Goal: Information Seeking & Learning: Learn about a topic

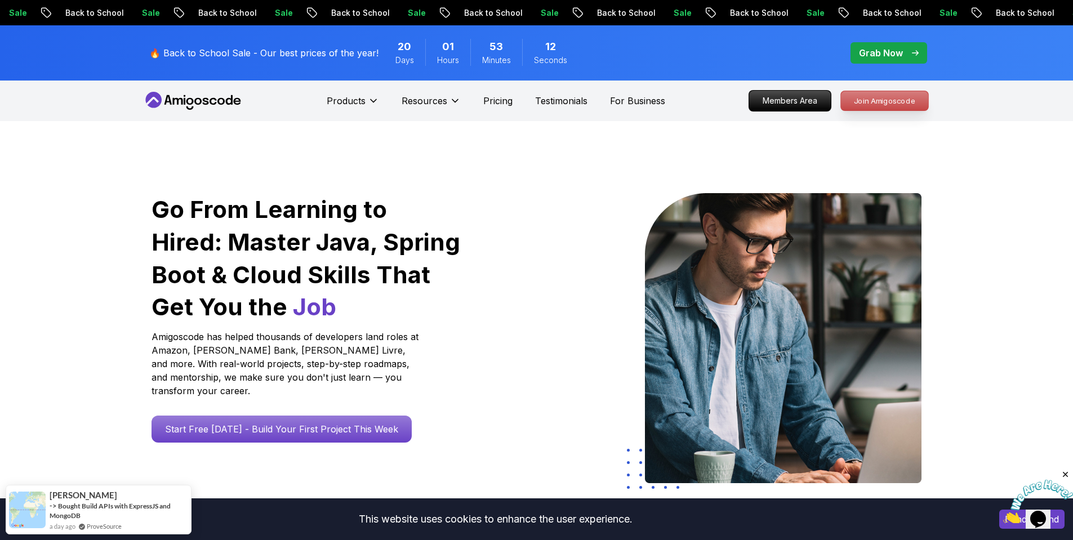
click at [888, 97] on p "Join Amigoscode" at bounding box center [884, 100] width 87 height 19
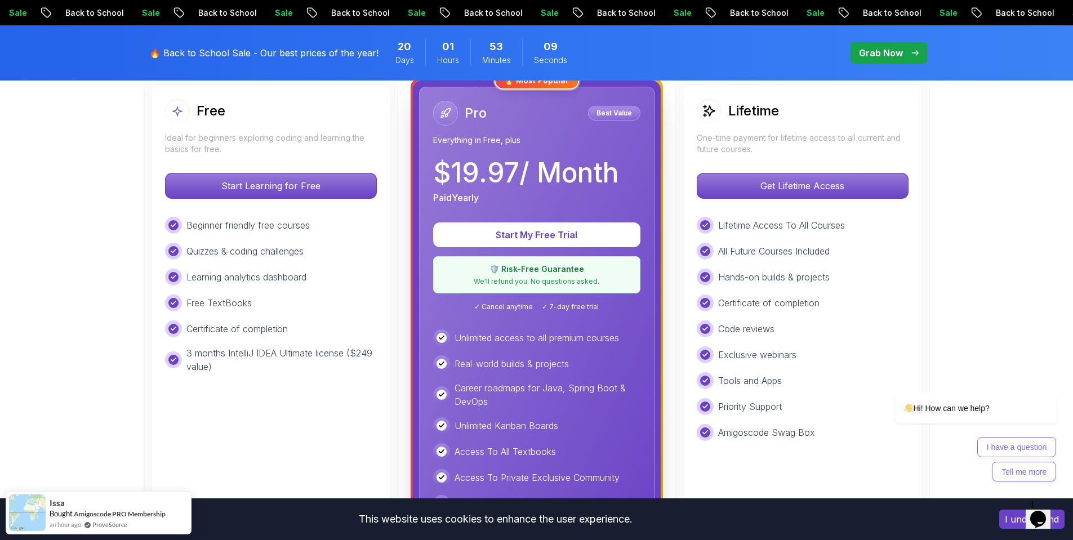
scroll to position [338, 0]
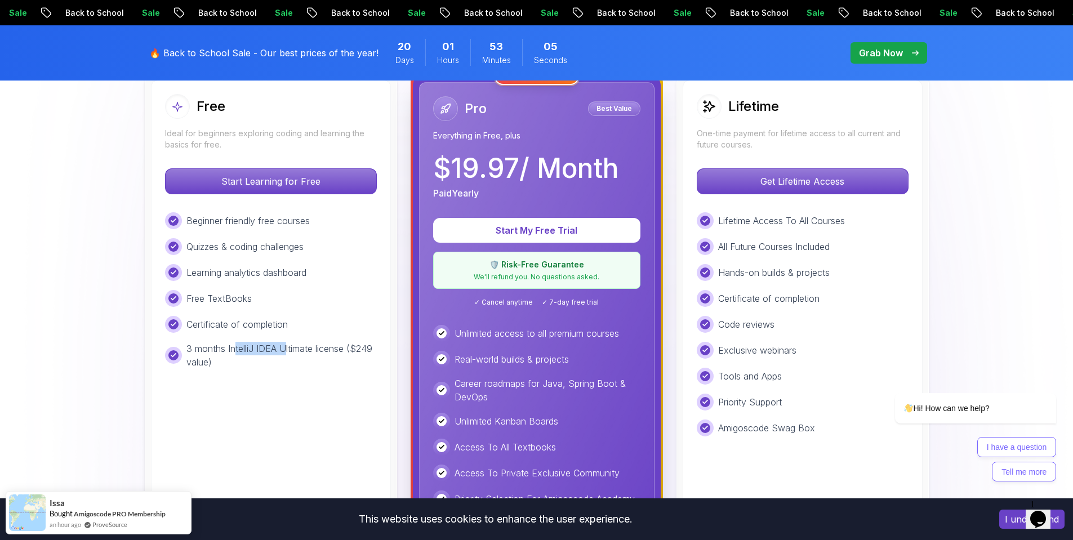
drag, startPoint x: 244, startPoint y: 350, endPoint x: 287, endPoint y: 346, distance: 42.4
click at [287, 346] on p "3 months IntelliJ IDEA Ultimate license ($249 value)" at bounding box center [281, 355] width 190 height 27
click at [247, 356] on p "3 months IntelliJ IDEA Ultimate license ($249 value)" at bounding box center [281, 355] width 190 height 27
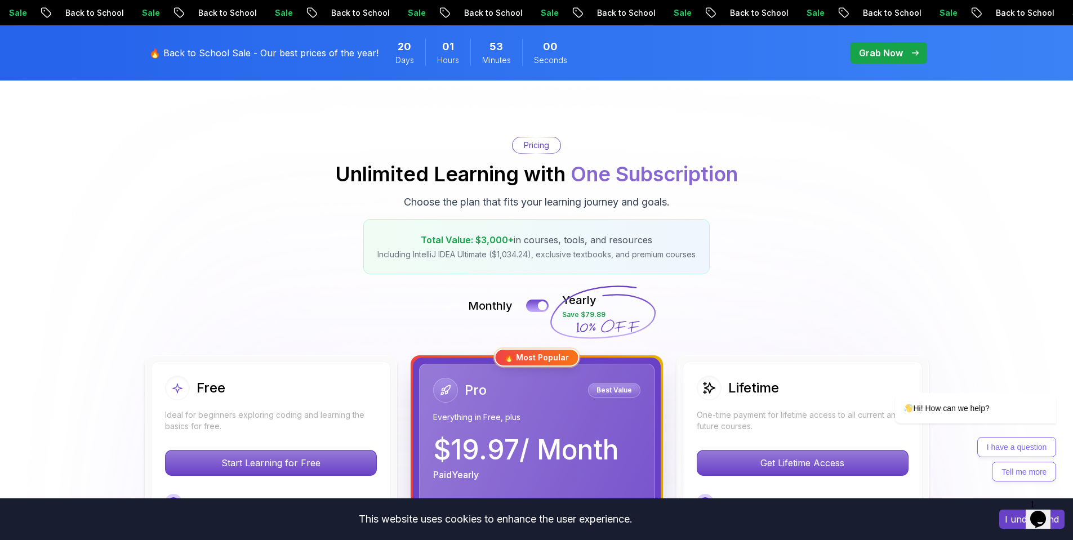
scroll to position [282, 0]
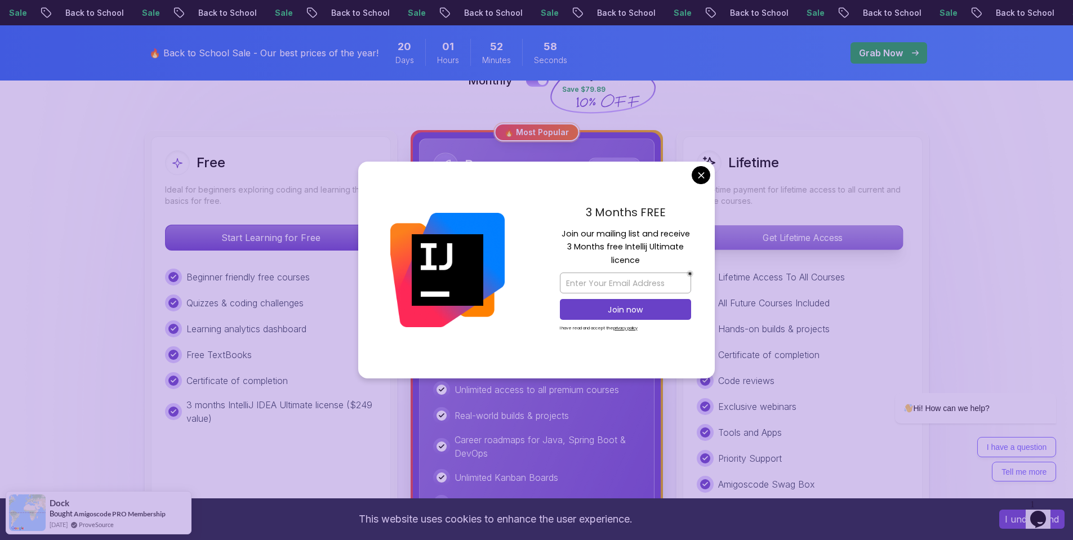
click at [748, 237] on p "Get Lifetime Access" at bounding box center [802, 238] width 200 height 24
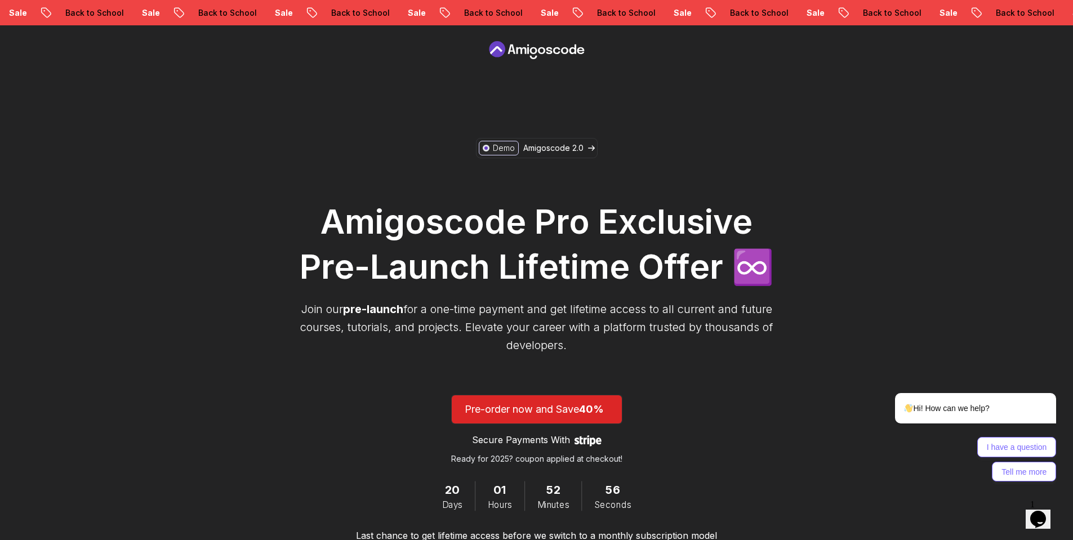
click at [560, 138] on div "Demo Amigoscode 2.0 Amigoscode Pro Exclusive Pre-Launch Lifetime Offer ♾️ Join …" at bounding box center [537, 340] width 484 height 404
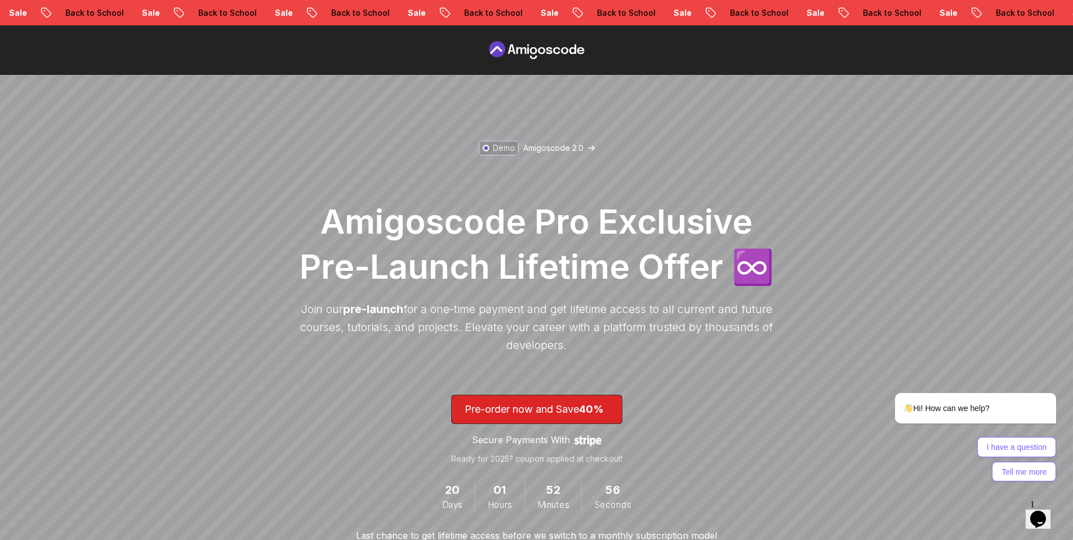
scroll to position [282, 0]
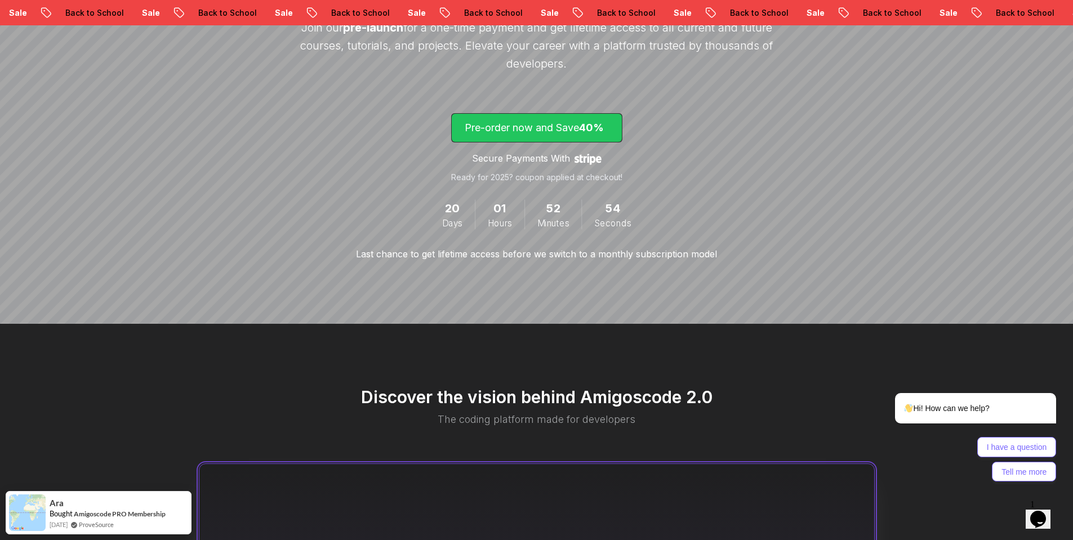
click at [560, 131] on p "Pre-order now and Save 40%" at bounding box center [537, 128] width 144 height 16
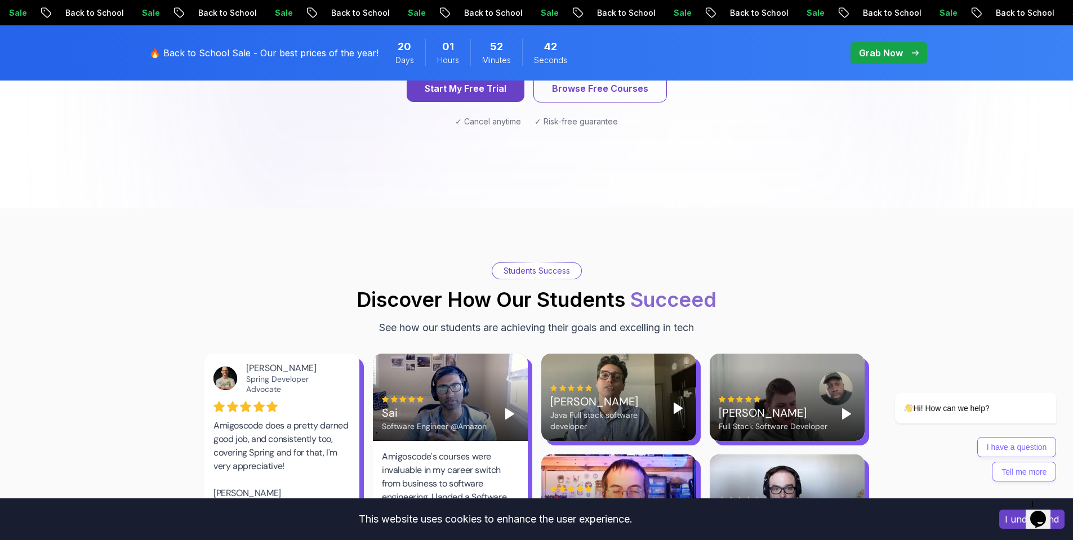
scroll to position [282, 0]
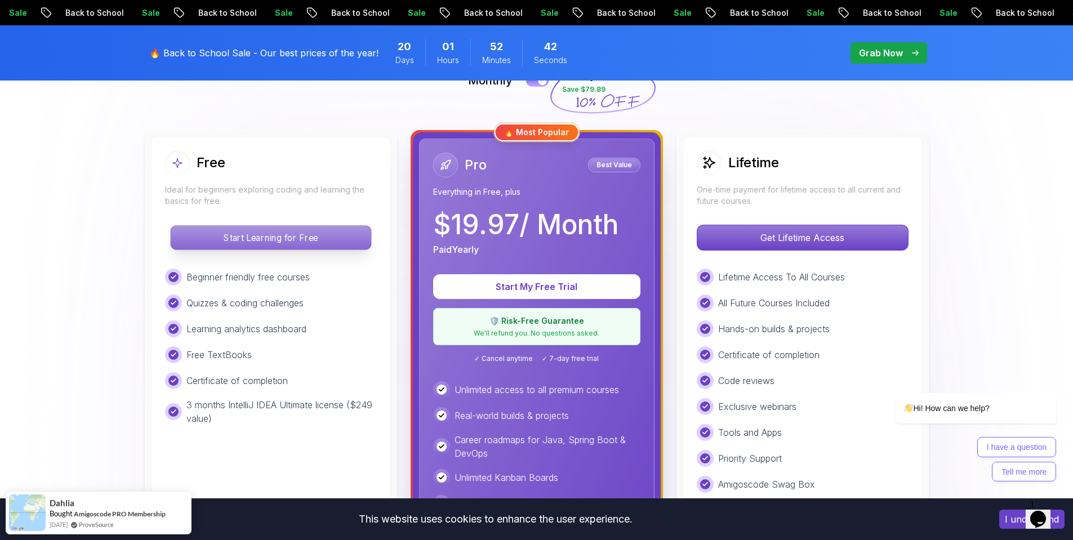
click at [277, 239] on p "Start Learning for Free" at bounding box center [271, 238] width 200 height 24
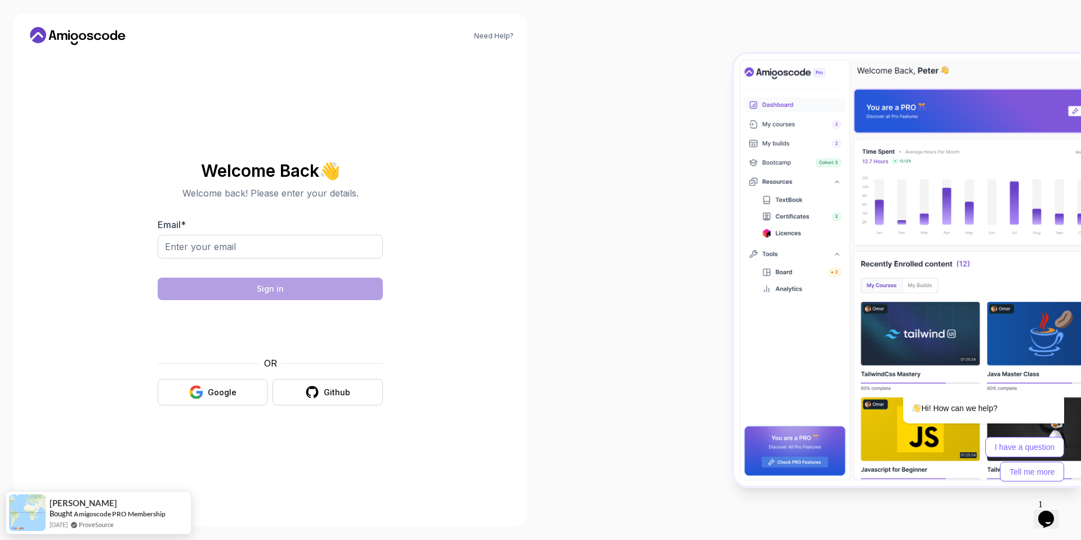
click at [254, 261] on div at bounding box center [270, 266] width 225 height 10
click at [251, 245] on input "Email *" at bounding box center [270, 247] width 225 height 24
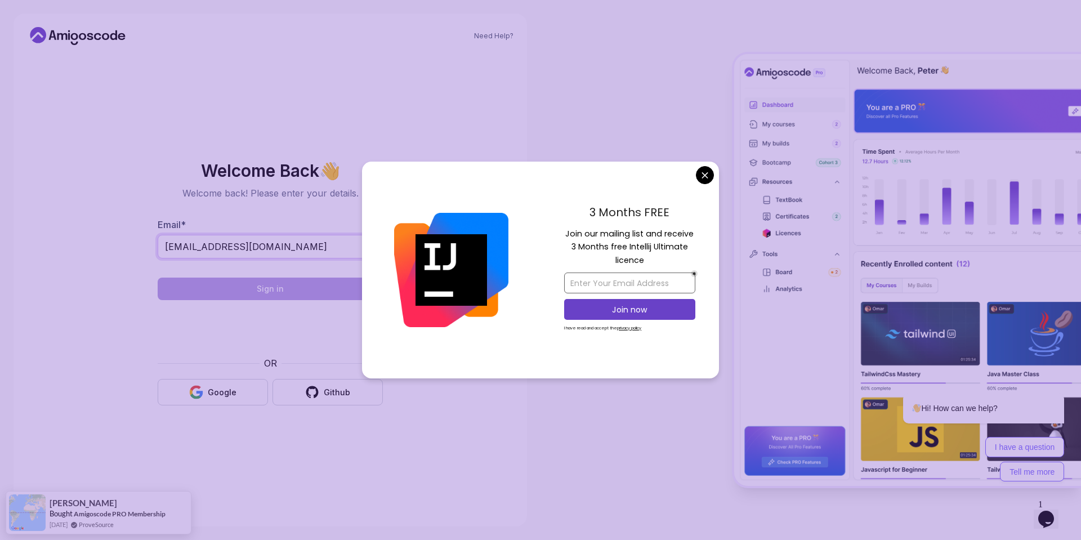
type input "tjtamas@ik.me"
click at [580, 277] on input "email" at bounding box center [629, 283] width 131 height 21
drag, startPoint x: 560, startPoint y: 279, endPoint x: 544, endPoint y: 278, distance: 16.3
click at [544, 278] on div "3 Months FREE Join our mailing list and receive 3 Months free Intellij Ultimate…" at bounding box center [630, 270] width 179 height 217
type input "tjtamas@ik.me"
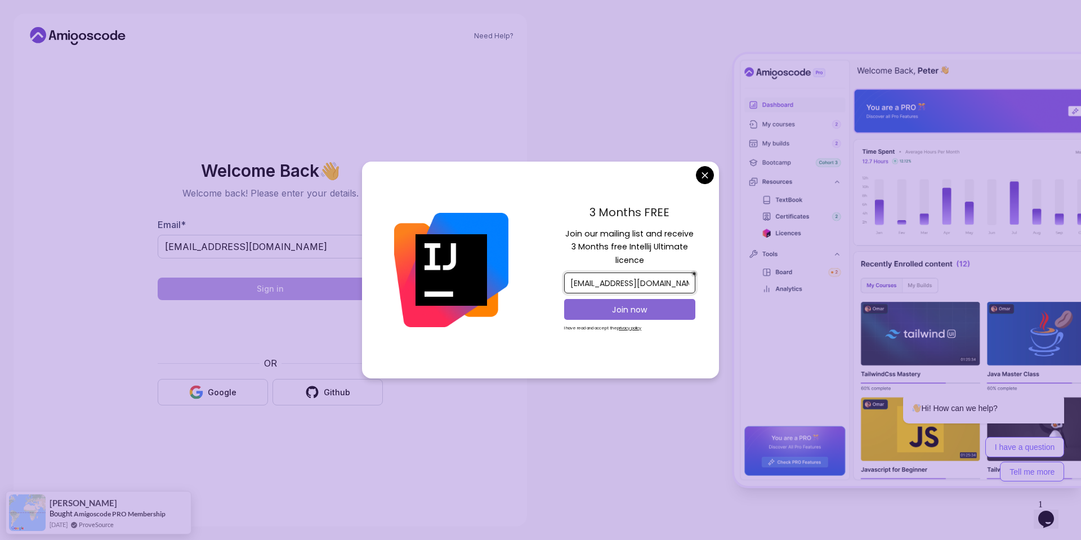
click at [617, 313] on p "Join now" at bounding box center [630, 309] width 106 height 11
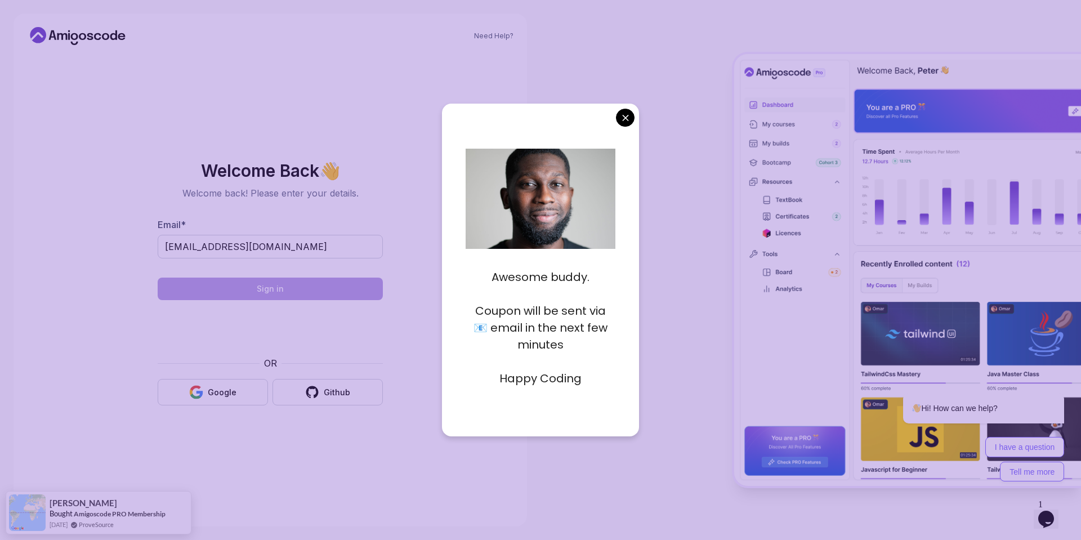
click at [627, 115] on body "Need Help? Welcome Back 👋 Welcome back! Please enter your details. Email * tjta…" at bounding box center [540, 270] width 1081 height 540
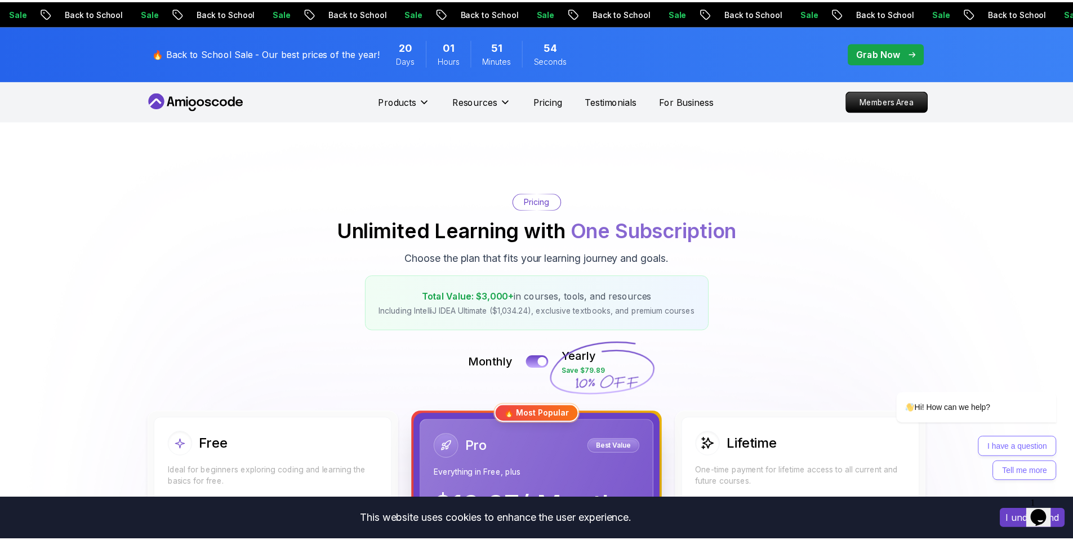
scroll to position [282, 0]
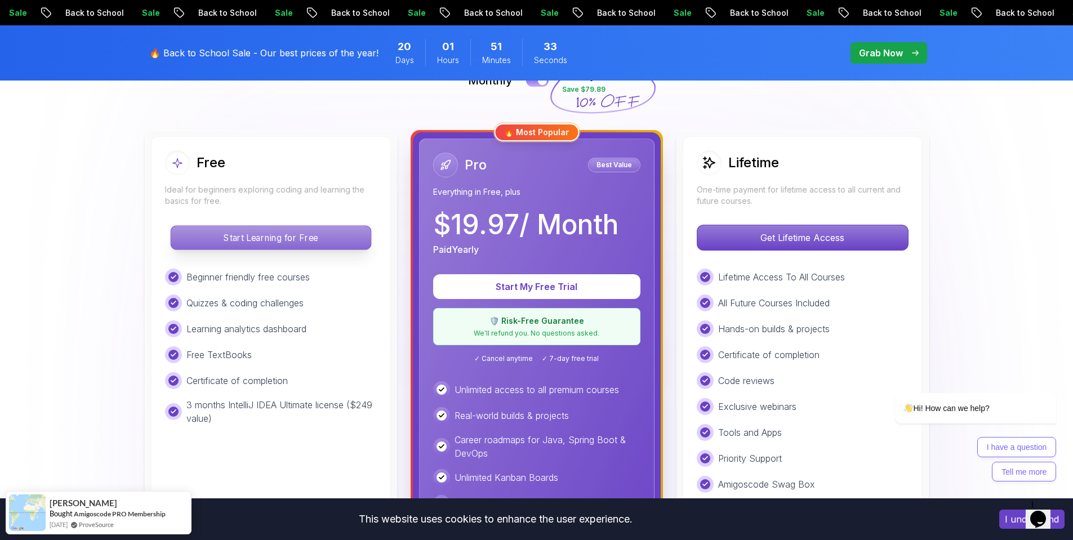
click at [294, 235] on p "Start Learning for Free" at bounding box center [271, 238] width 200 height 24
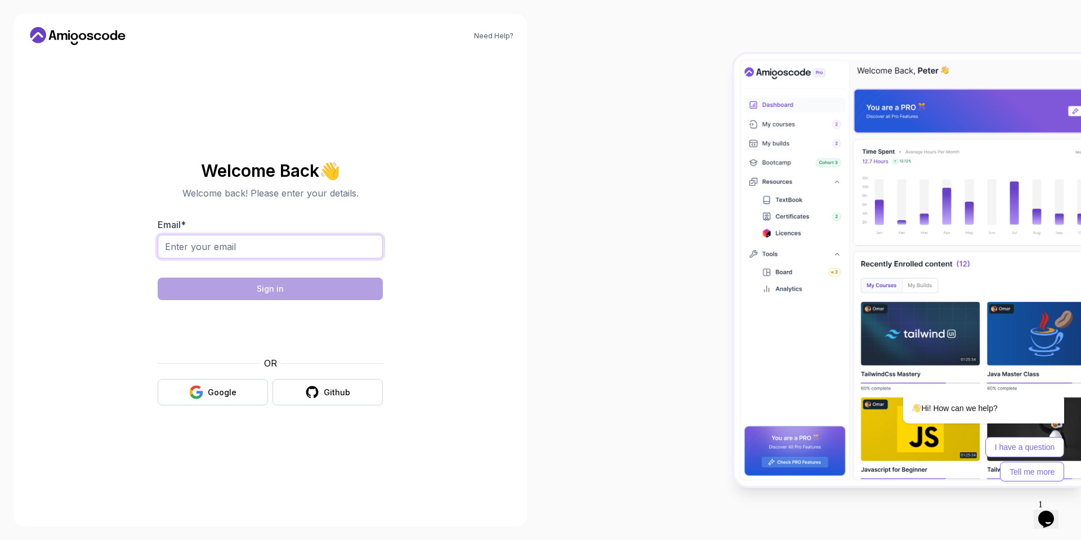
click at [311, 251] on input "Email *" at bounding box center [270, 247] width 225 height 24
paste input "tjtamas@ik.me"
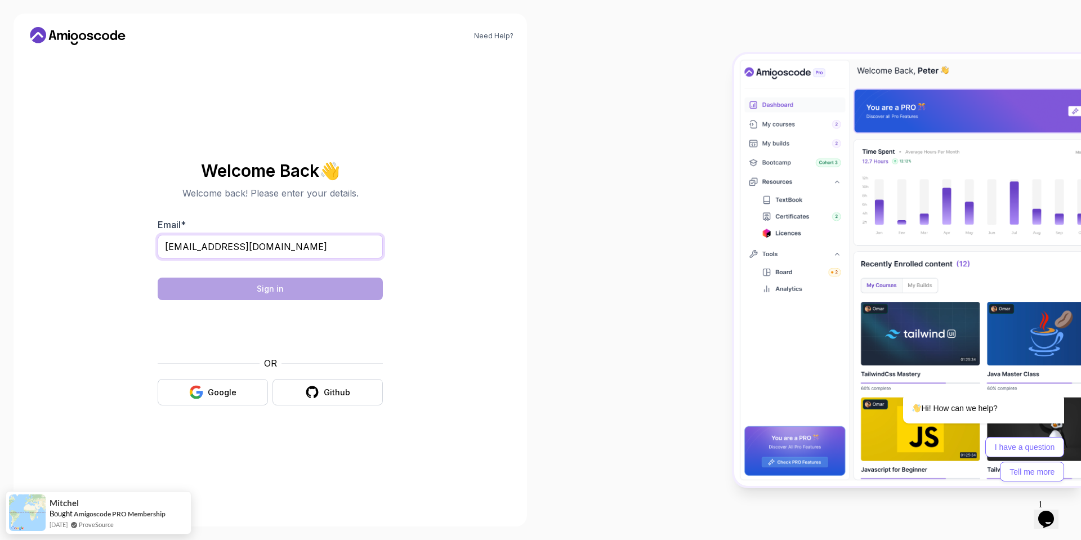
type input "tjtamas@ik.me"
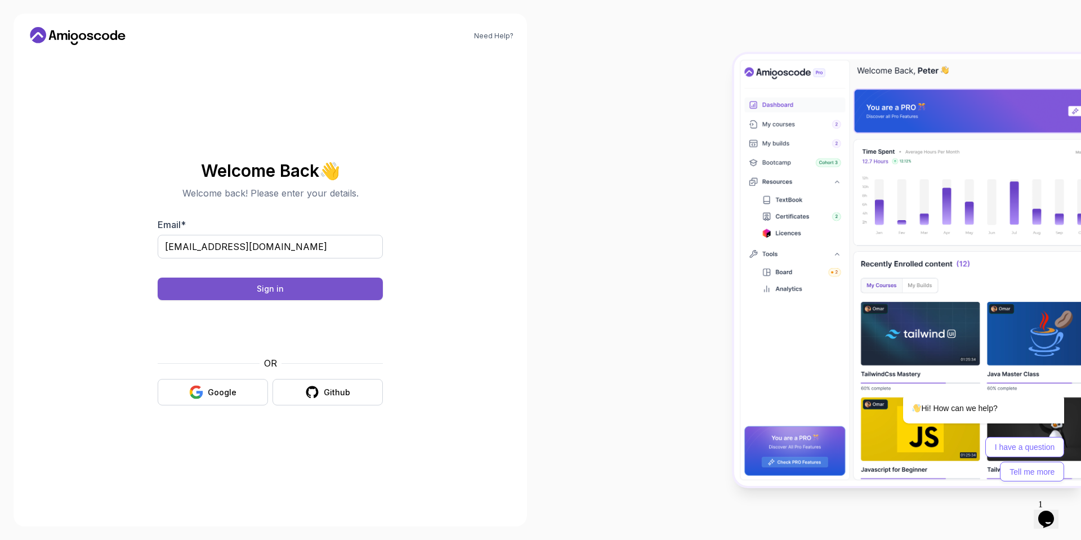
click at [320, 287] on button "Sign in" at bounding box center [270, 289] width 225 height 23
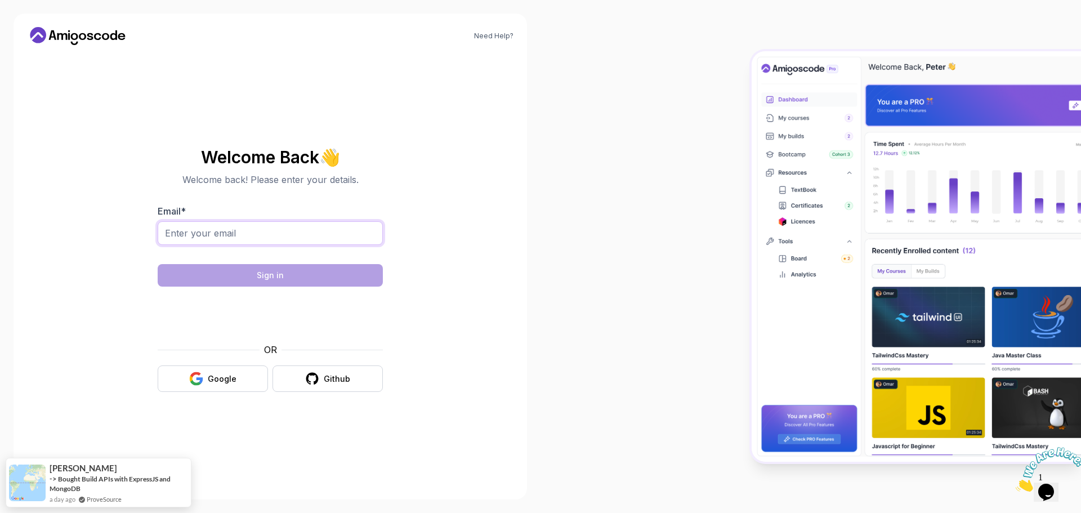
click at [257, 230] on input "Email *" at bounding box center [270, 233] width 225 height 24
paste input "[EMAIL_ADDRESS][DOMAIN_NAME]"
type input "tjtamas@ik.me"
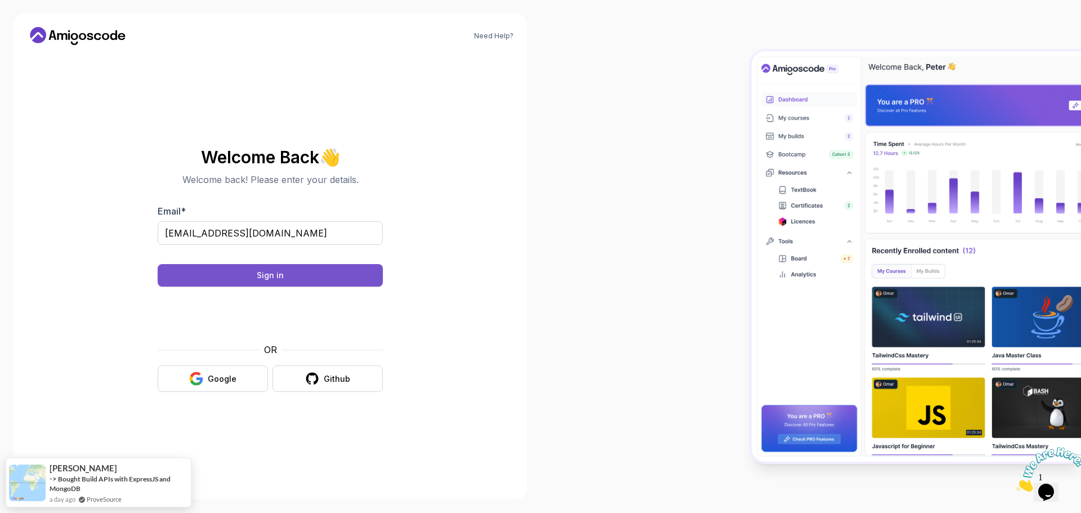
click at [282, 276] on div "Sign in" at bounding box center [270, 275] width 27 height 11
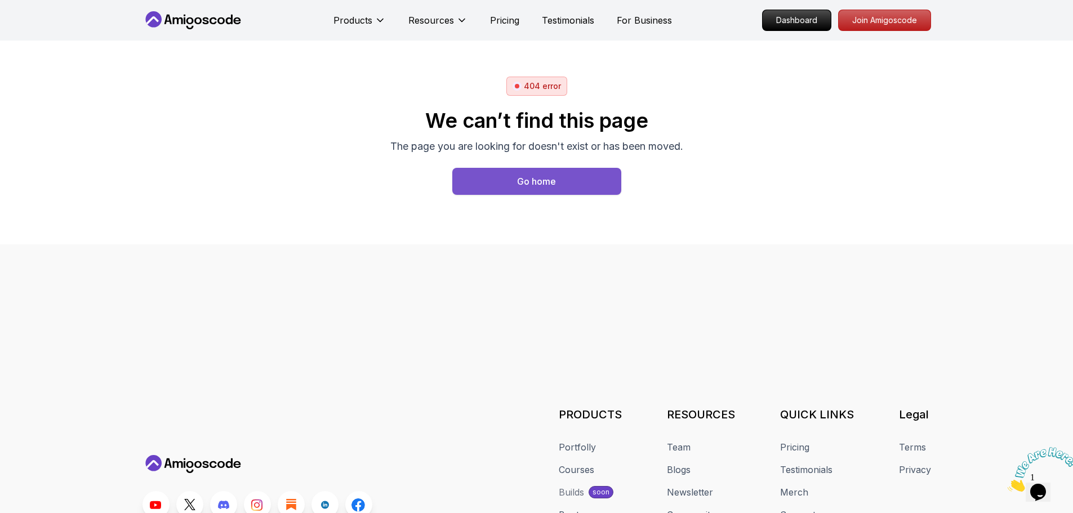
click at [533, 180] on div "Go home" at bounding box center [536, 182] width 39 height 14
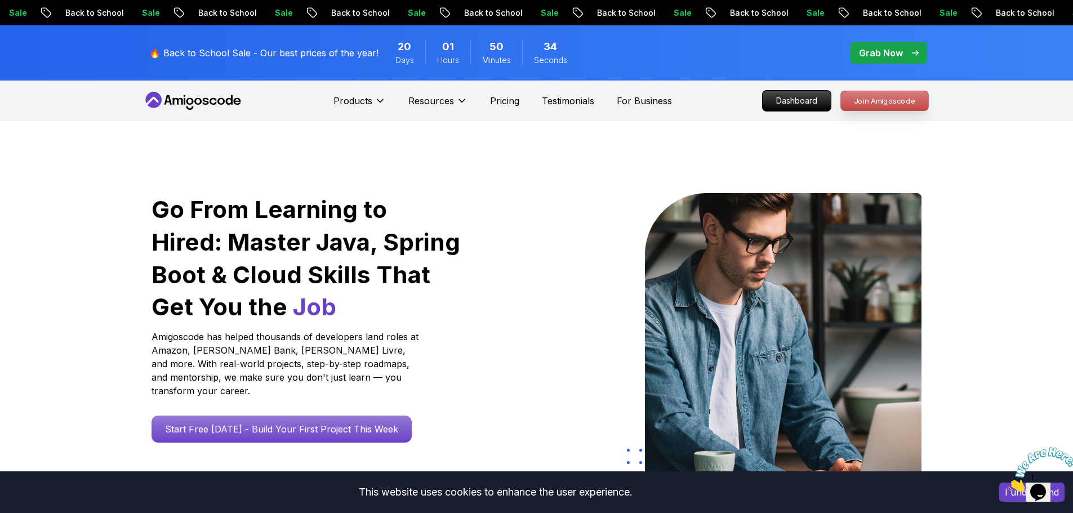
click at [874, 99] on p "Join Amigoscode" at bounding box center [884, 100] width 87 height 19
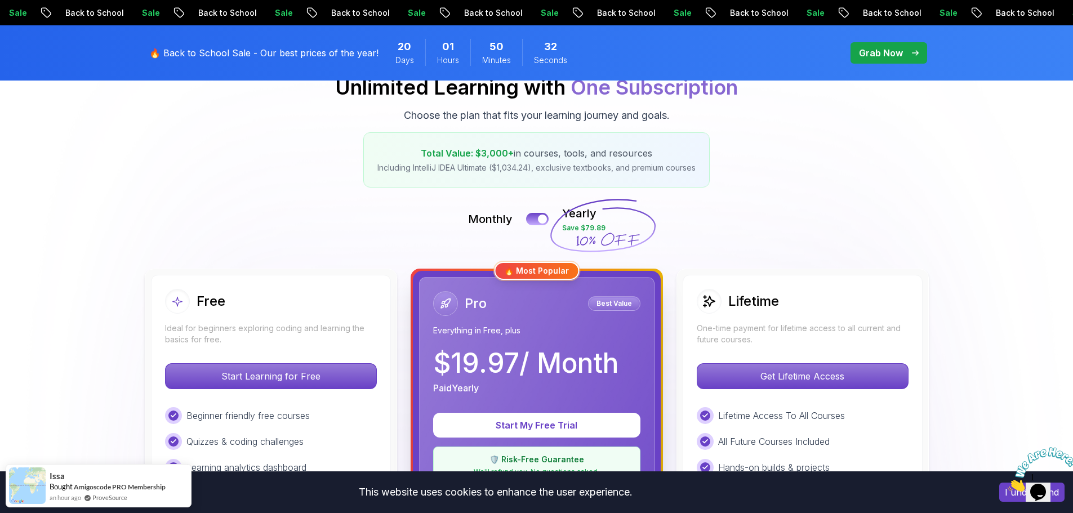
scroll to position [169, 0]
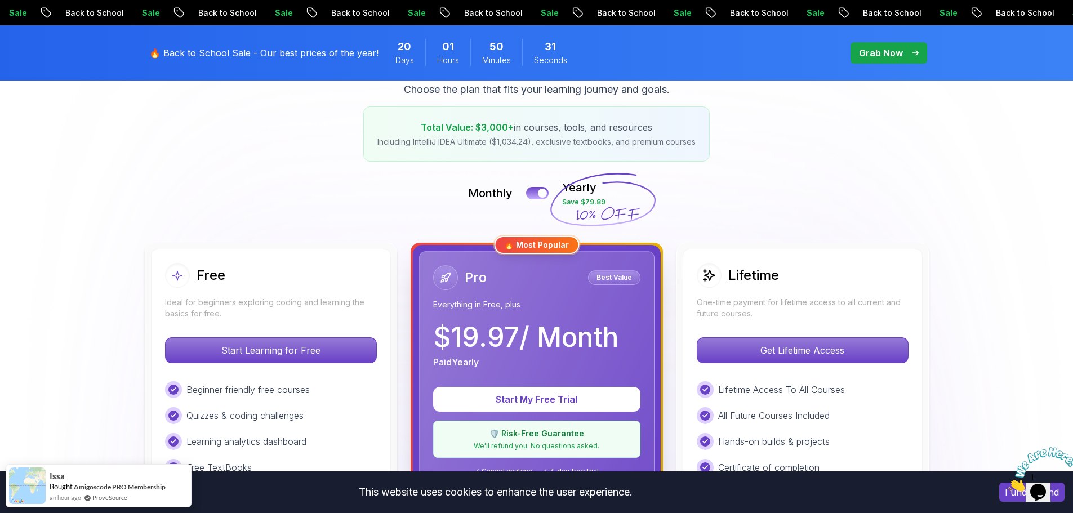
click at [550, 190] on icon at bounding box center [603, 199] width 108 height 99
click at [537, 191] on button at bounding box center [537, 192] width 24 height 13
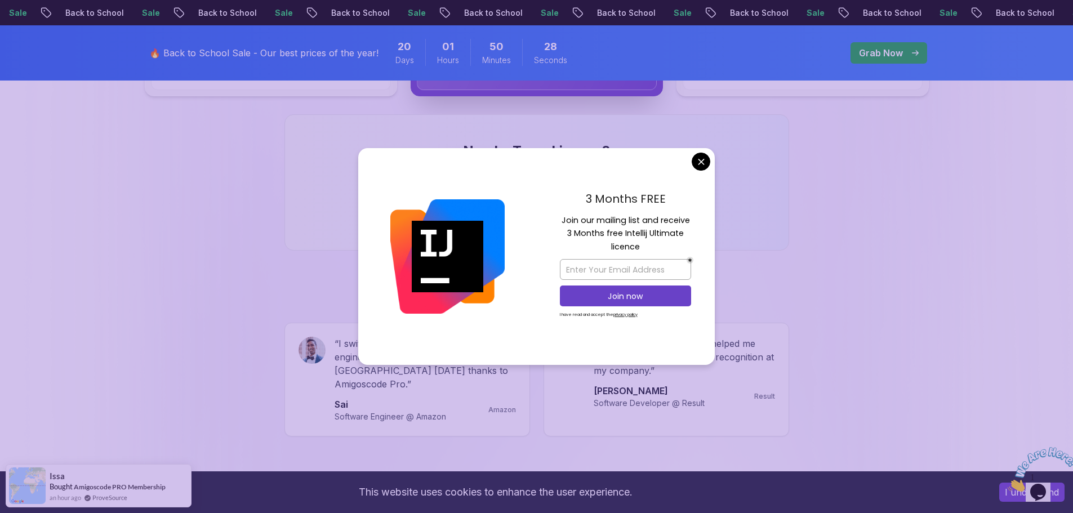
scroll to position [620, 0]
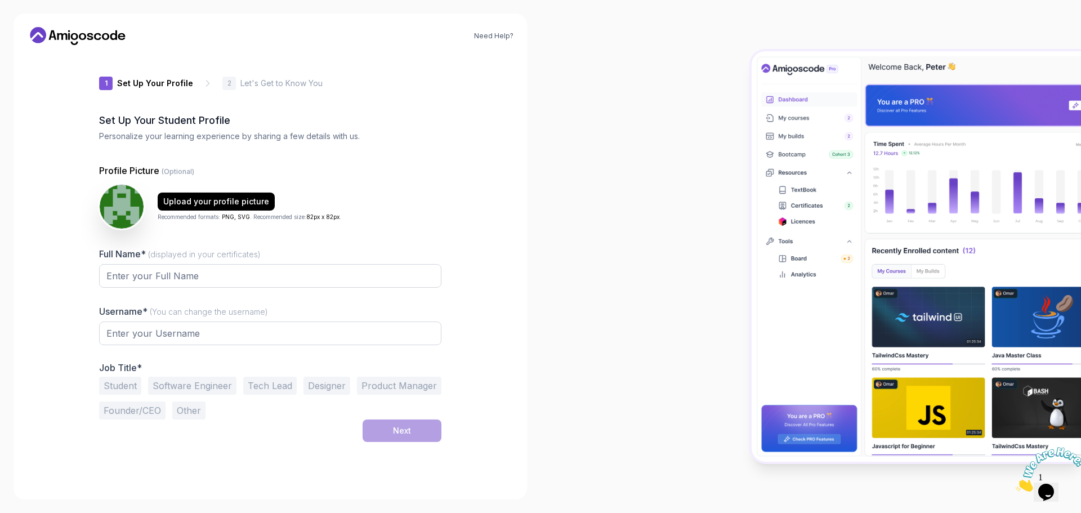
type input "zanybison6a3b4"
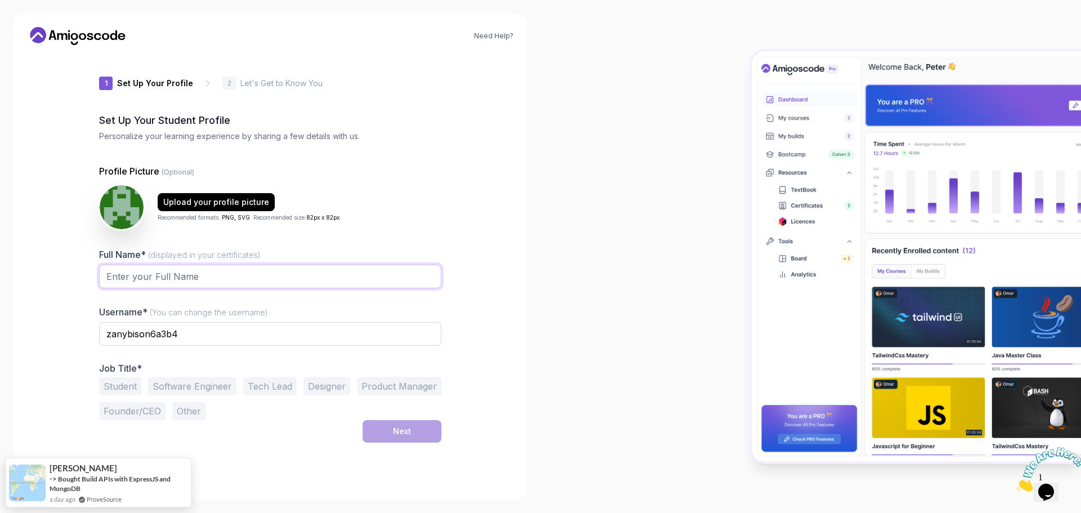
click at [189, 266] on input "Full Name* (displayed in your certificates)" at bounding box center [270, 277] width 342 height 24
type input "[PERSON_NAME]"
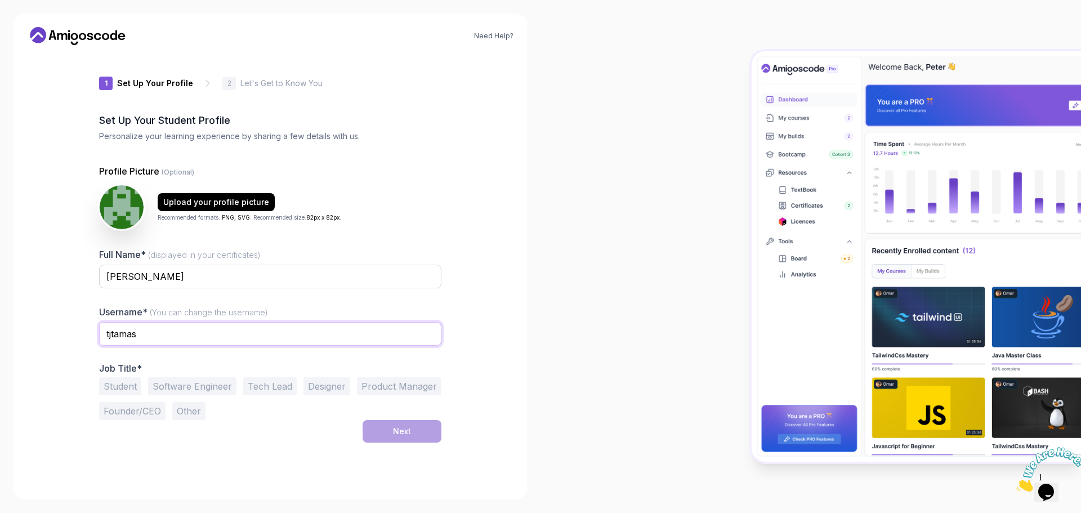
type input "tjtamas"
click at [220, 384] on button "Software Engineer" at bounding box center [192, 386] width 88 height 18
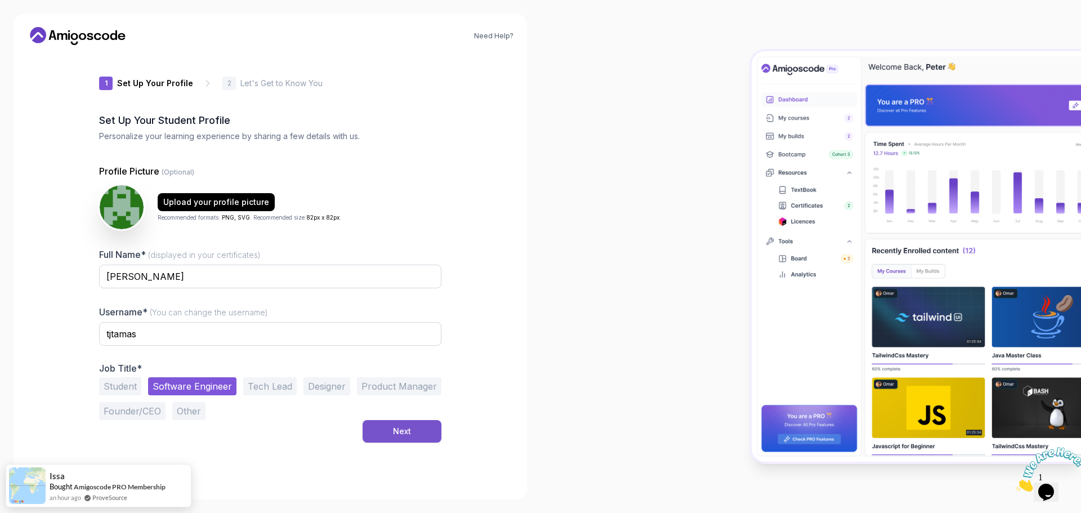
click at [405, 429] on div "Next" at bounding box center [402, 431] width 18 height 11
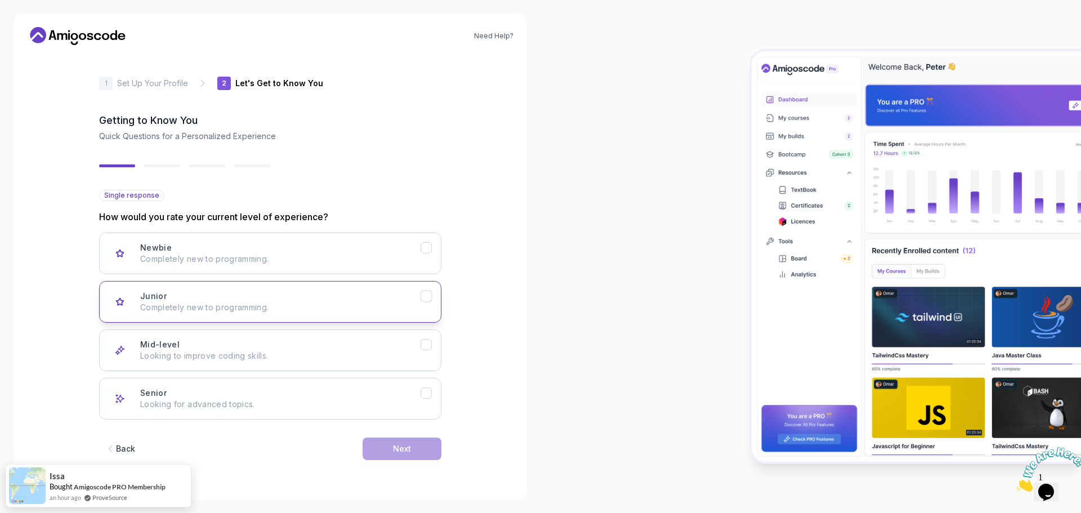
click at [411, 301] on div "Junior Completely new to programming." at bounding box center [280, 302] width 280 height 23
drag, startPoint x: 435, startPoint y: 342, endPoint x: 463, endPoint y: 359, distance: 32.8
click at [434, 342] on button "Mid-level Looking to improve coding skills." at bounding box center [270, 350] width 342 height 42
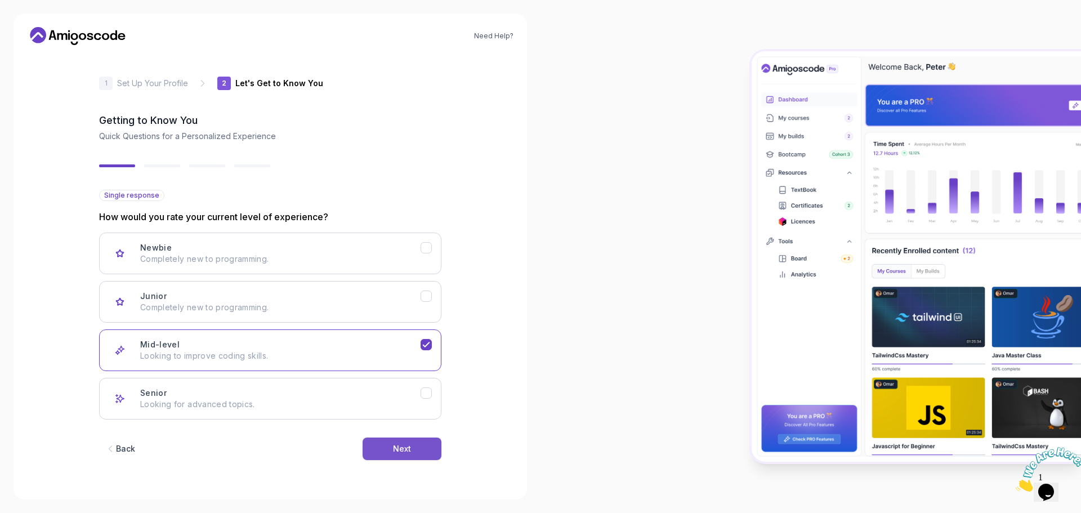
click at [424, 444] on button "Next" at bounding box center [402, 449] width 79 height 23
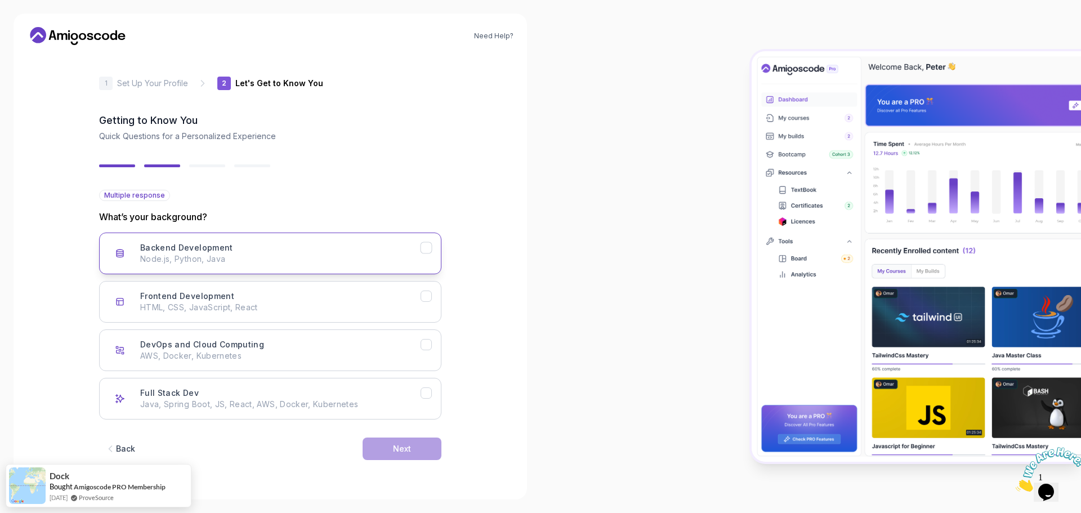
click at [426, 248] on icon "Backend Development" at bounding box center [426, 248] width 11 height 11
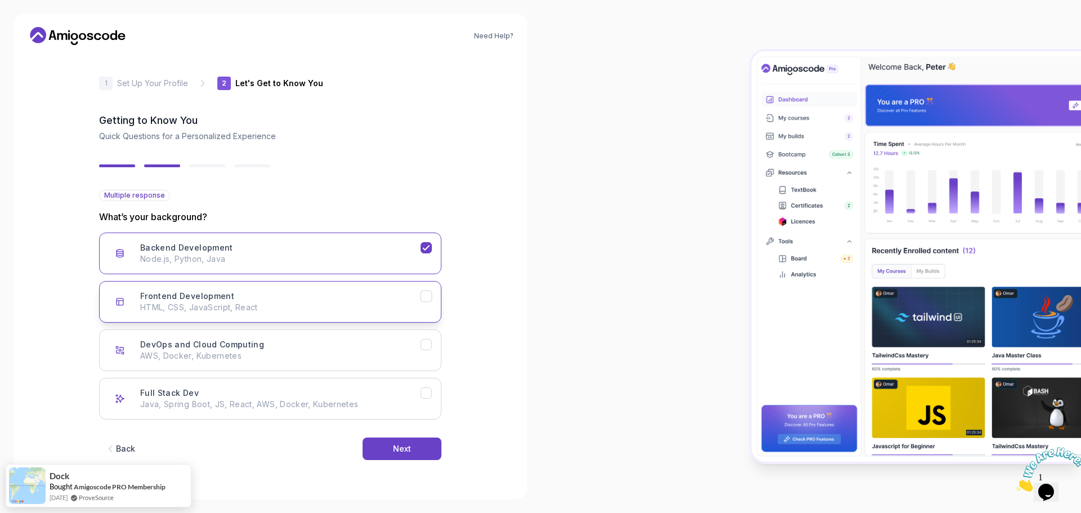
click at [429, 300] on icon "Frontend Development" at bounding box center [426, 296] width 11 height 11
click at [433, 347] on button "DevOps and Cloud Computing AWS, Docker, Kubernetes" at bounding box center [270, 350] width 342 height 42
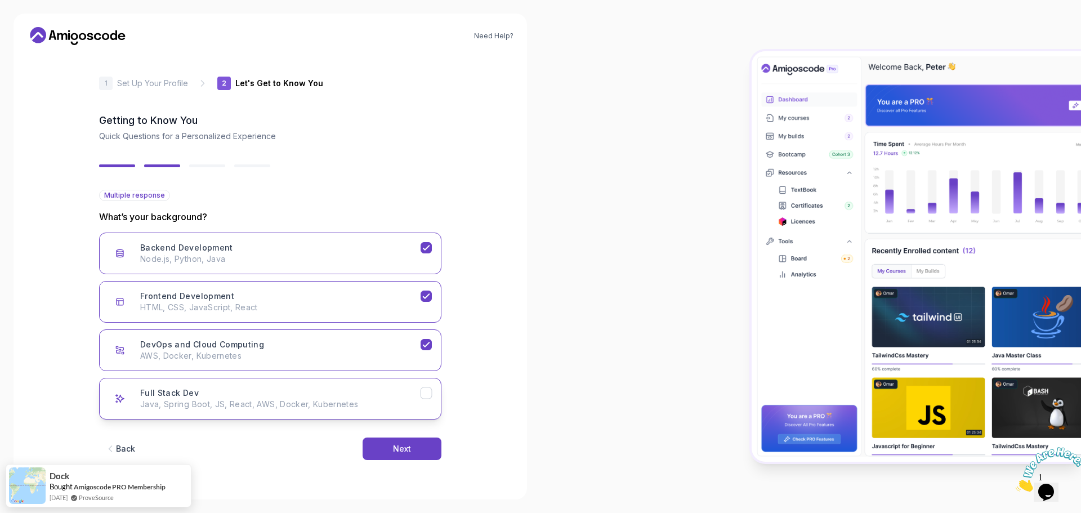
click at [428, 393] on icon "Full Stack Dev" at bounding box center [426, 393] width 11 height 11
click at [403, 444] on div "Next" at bounding box center [402, 448] width 18 height 11
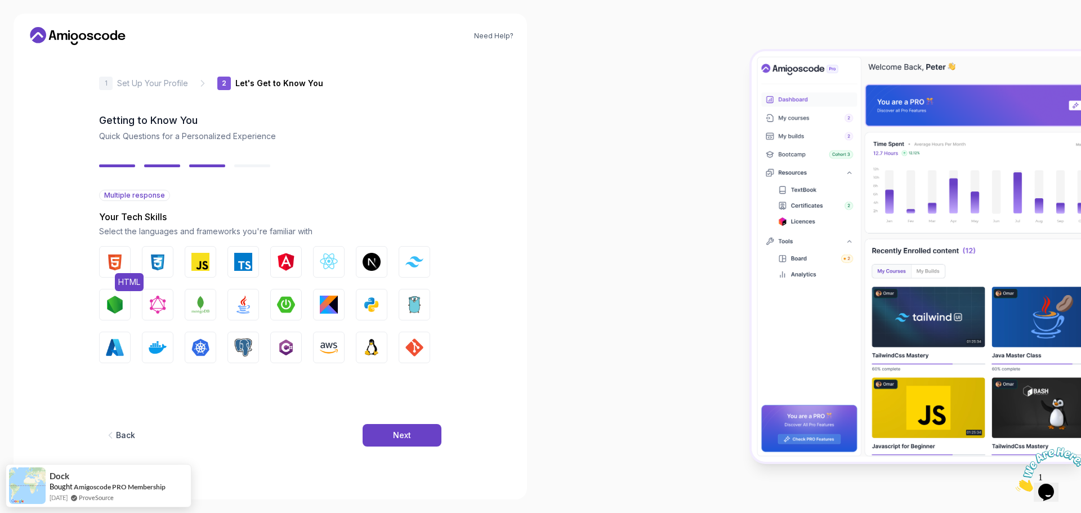
click at [114, 264] on img "button" at bounding box center [115, 262] width 18 height 18
click at [161, 259] on img "button" at bounding box center [158, 262] width 18 height 18
click at [206, 259] on img "button" at bounding box center [200, 262] width 18 height 18
click at [249, 255] on img "button" at bounding box center [243, 262] width 18 height 18
click at [286, 252] on button "Angular" at bounding box center [286, 262] width 32 height 32
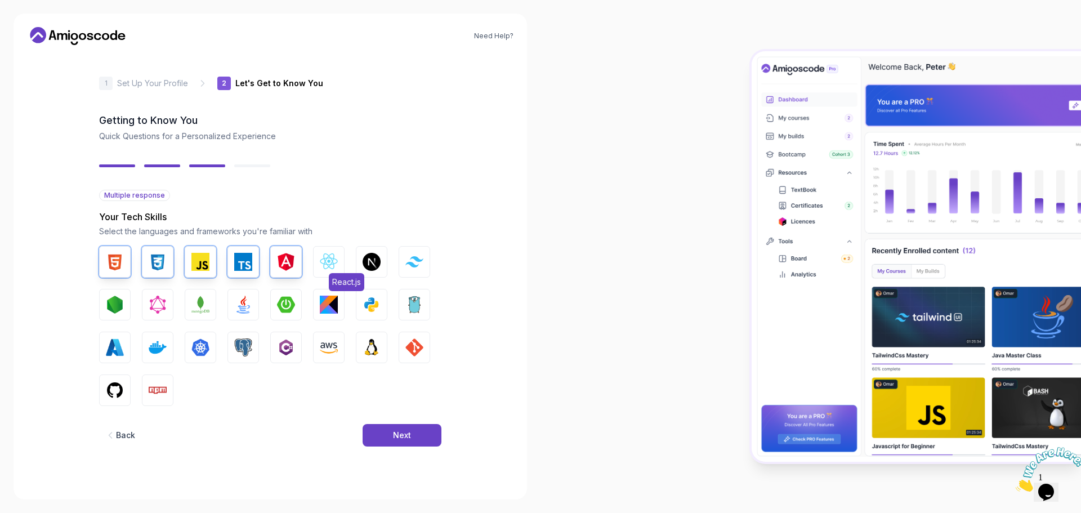
click at [332, 256] on img "button" at bounding box center [329, 262] width 18 height 18
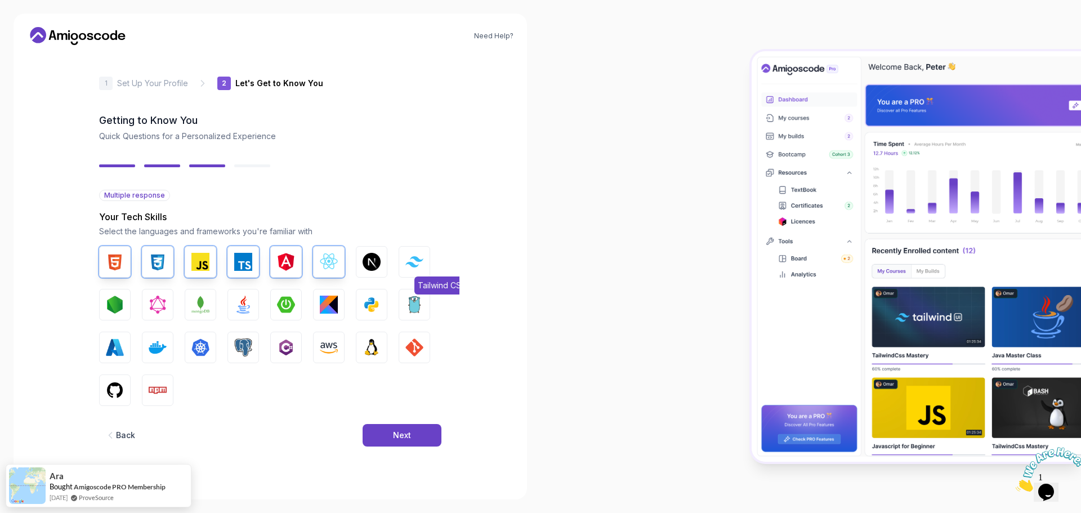
click at [413, 260] on img "button" at bounding box center [414, 261] width 18 height 11
click at [239, 309] on img "button" at bounding box center [243, 305] width 18 height 18
click at [195, 309] on img "button" at bounding box center [200, 305] width 18 height 18
click at [155, 344] on img "button" at bounding box center [158, 347] width 18 height 18
click at [244, 344] on img "button" at bounding box center [243, 347] width 18 height 18
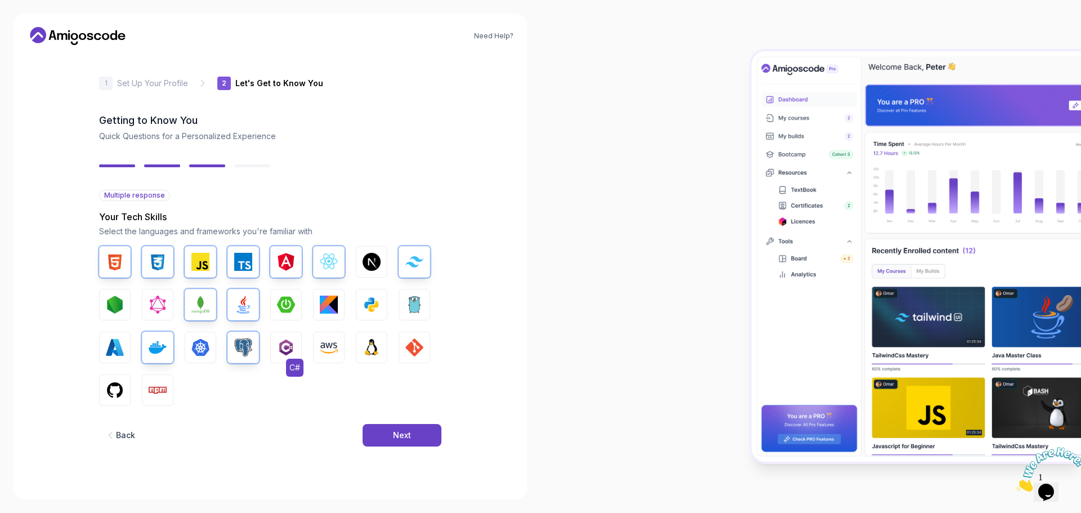
click at [290, 345] on img "button" at bounding box center [286, 347] width 18 height 18
click at [408, 349] on img "button" at bounding box center [414, 347] width 18 height 18
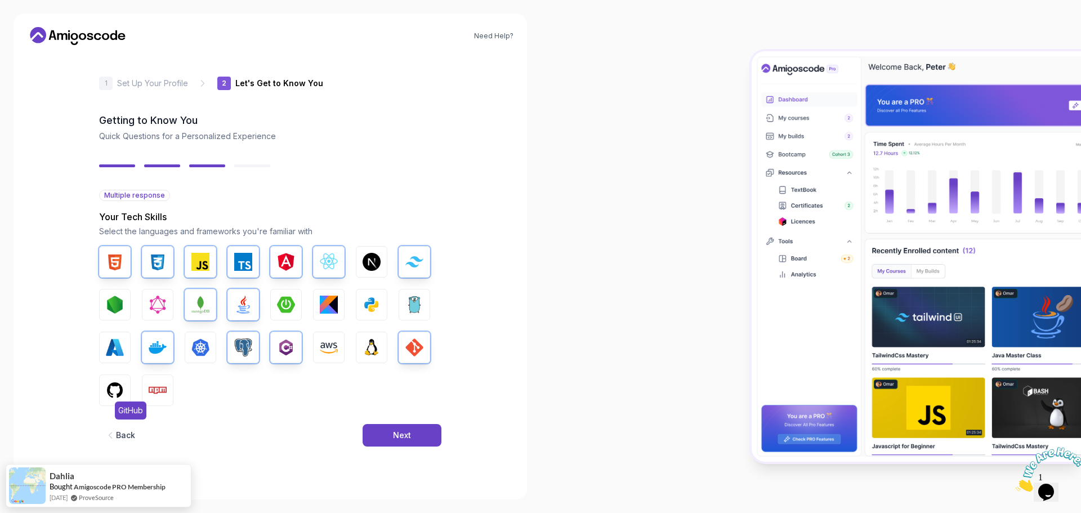
click at [122, 387] on img "button" at bounding box center [115, 390] width 18 height 18
click at [164, 386] on img "button" at bounding box center [158, 390] width 18 height 18
click at [390, 428] on button "Next" at bounding box center [402, 435] width 79 height 23
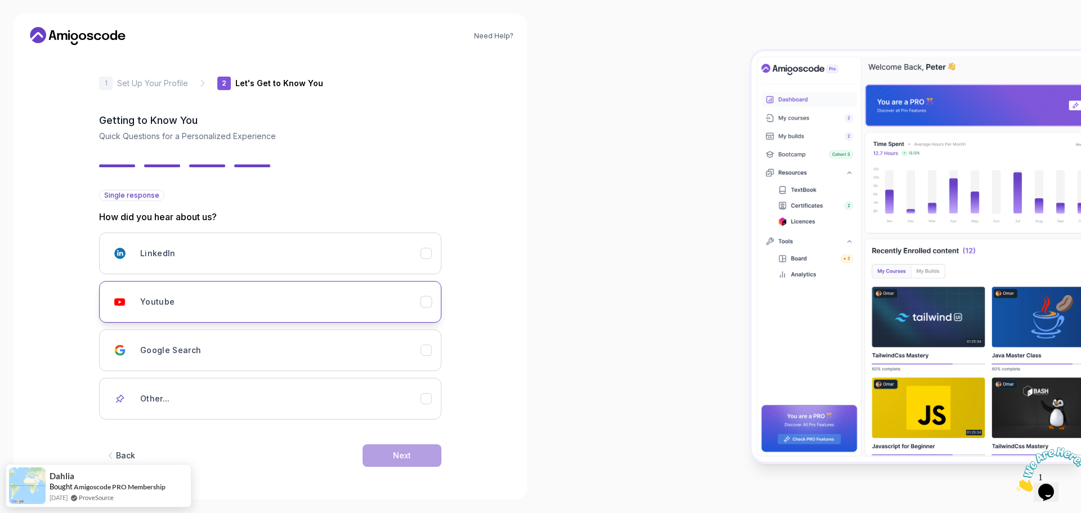
click at [426, 299] on icon "Youtube" at bounding box center [426, 302] width 11 height 11
click at [390, 458] on button "Next" at bounding box center [402, 455] width 79 height 23
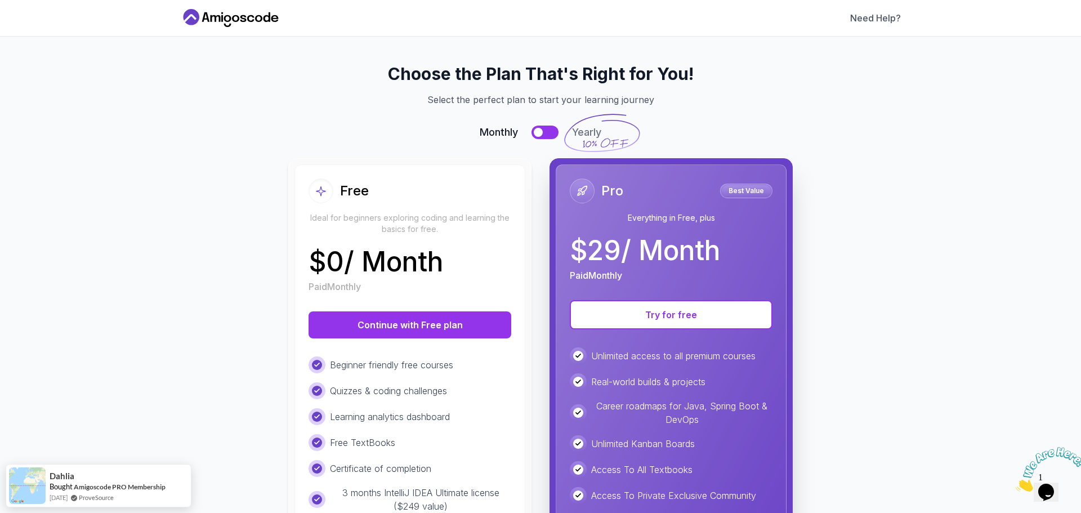
scroll to position [113, 0]
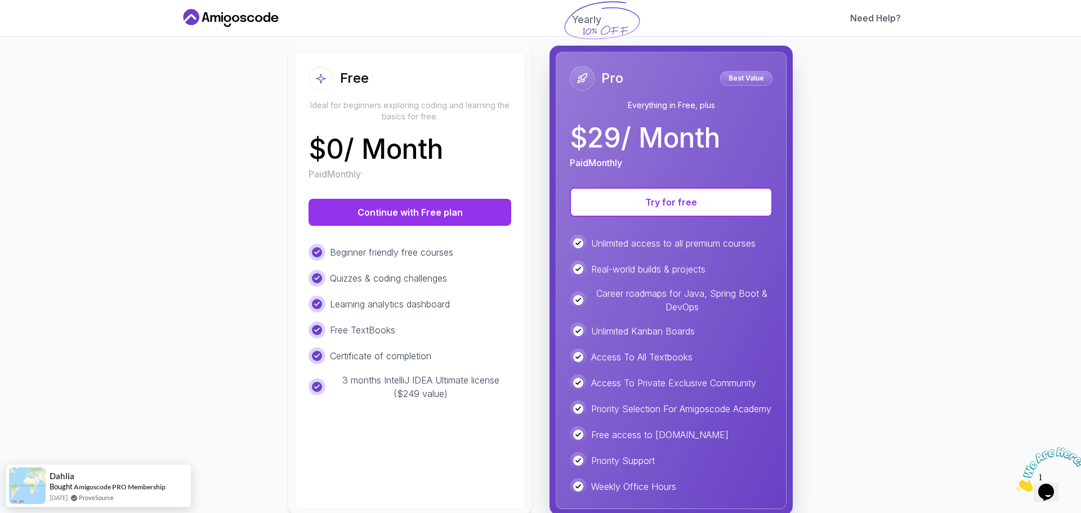
drag, startPoint x: 413, startPoint y: 216, endPoint x: 439, endPoint y: 353, distance: 139.4
click at [439, 353] on div "Free Ideal for beginners exploring coding and learning the basics for free. $ 0…" at bounding box center [410, 280] width 231 height 457
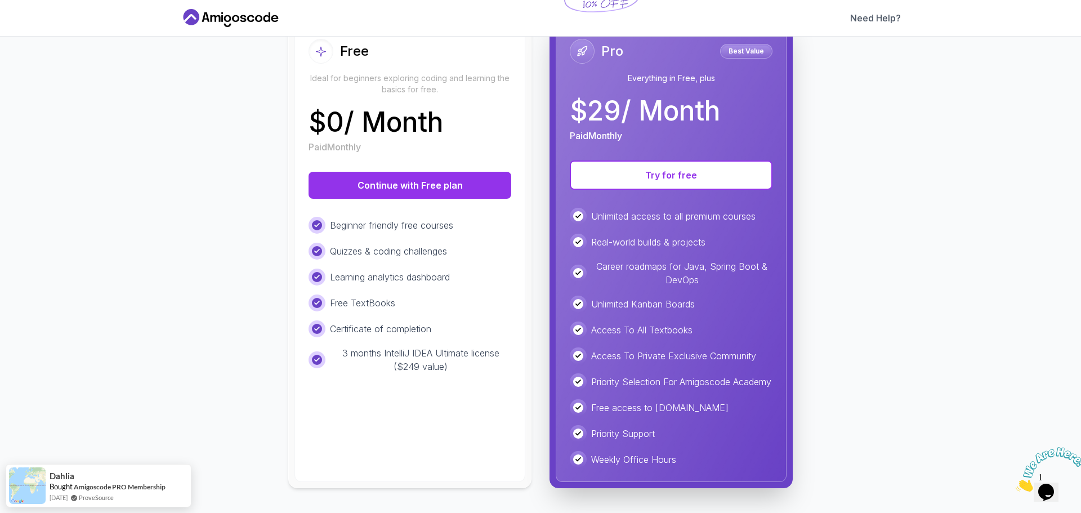
scroll to position [152, 0]
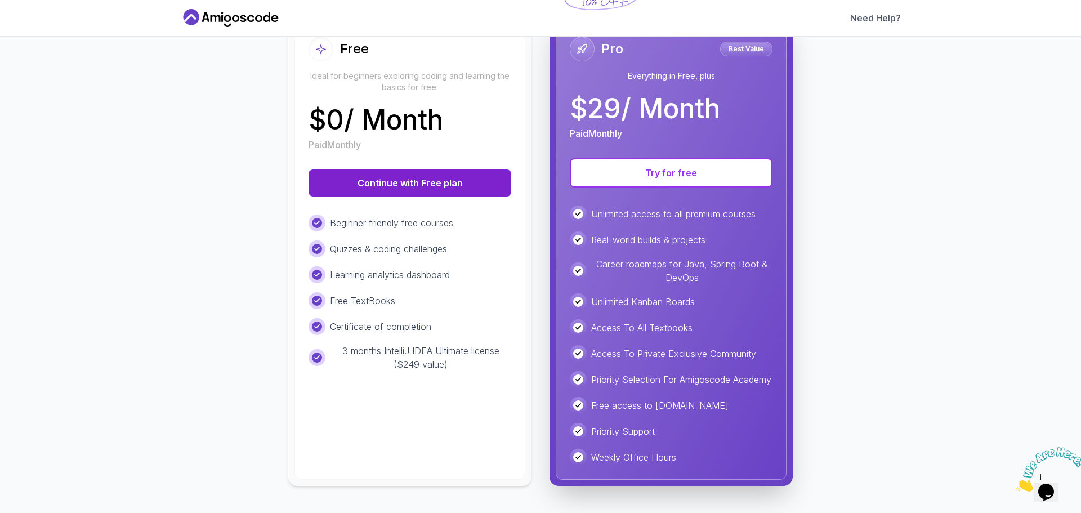
click at [398, 177] on button "Continue with Free plan" at bounding box center [410, 183] width 203 height 27
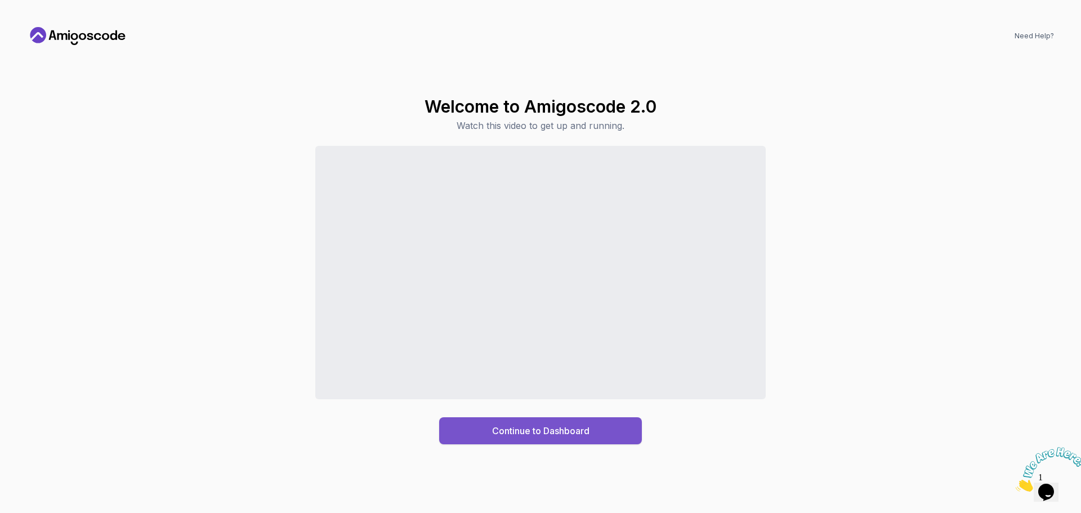
click at [545, 437] on div "Continue to Dashboard" at bounding box center [540, 431] width 97 height 14
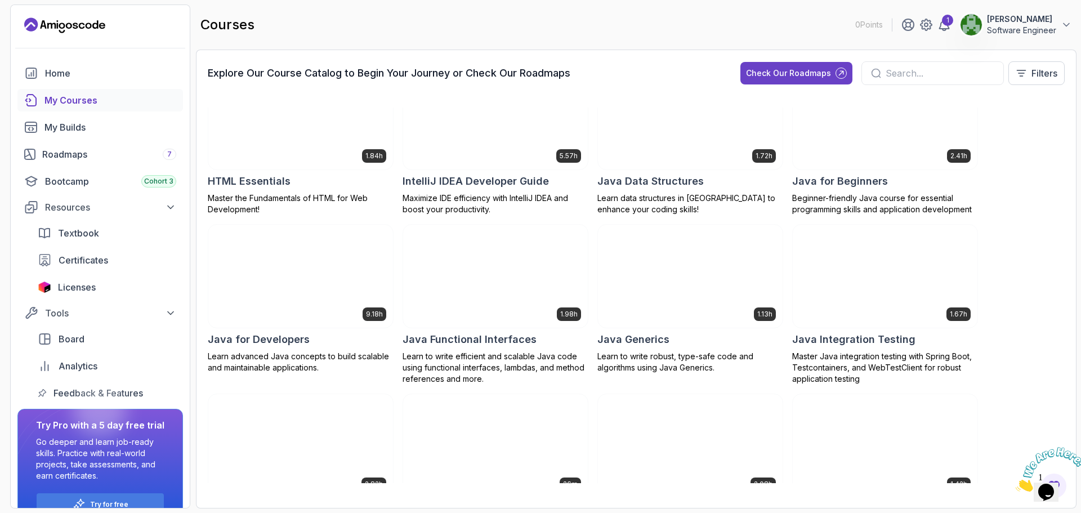
scroll to position [620, 0]
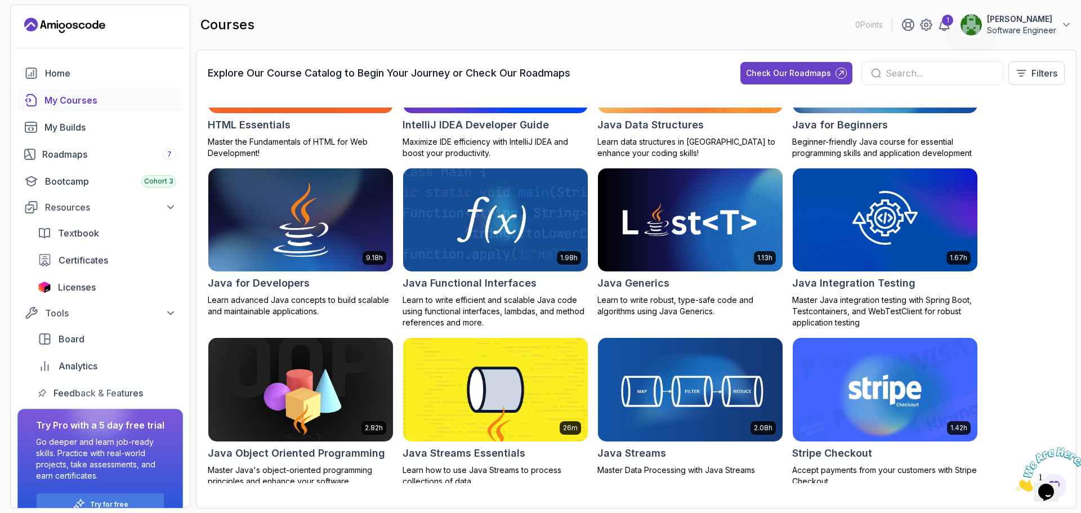
click at [908, 76] on input "text" at bounding box center [940, 73] width 109 height 14
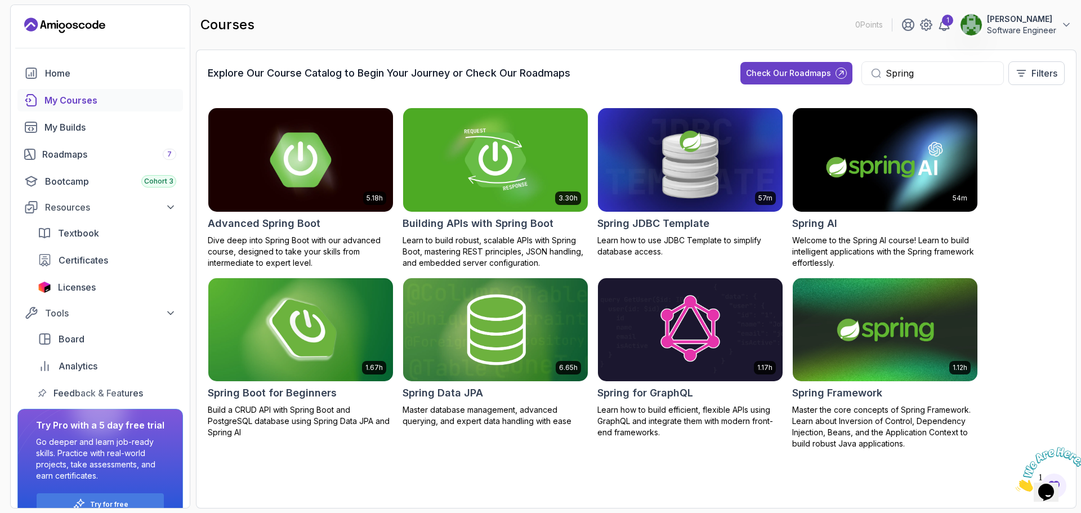
type input "Spring"
click at [264, 345] on img at bounding box center [301, 329] width 194 height 109
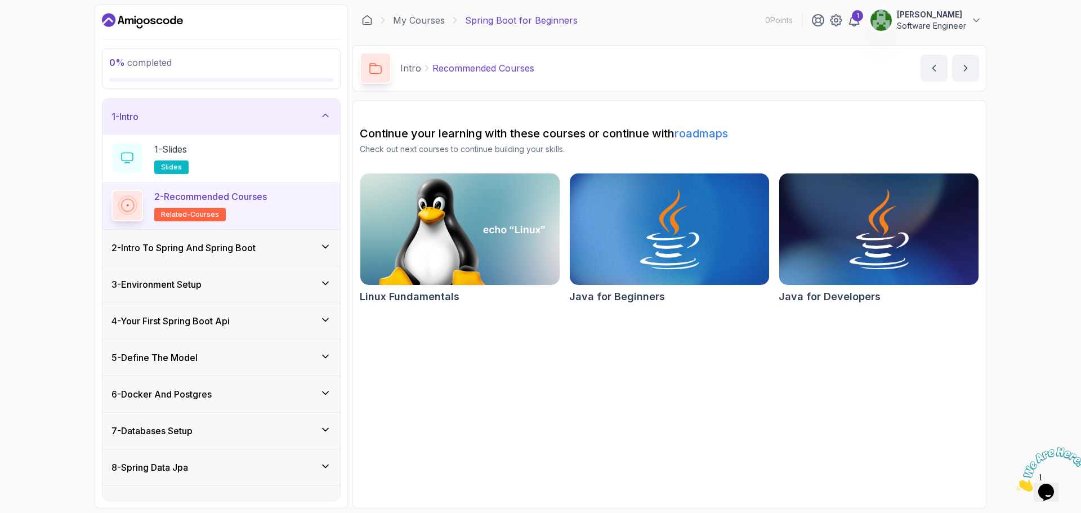
click at [702, 126] on h2 "Continue your learning with these courses or continue with roadmaps" at bounding box center [670, 134] width 620 height 16
click at [705, 139] on link "roadmaps" at bounding box center [702, 134] width 54 height 14
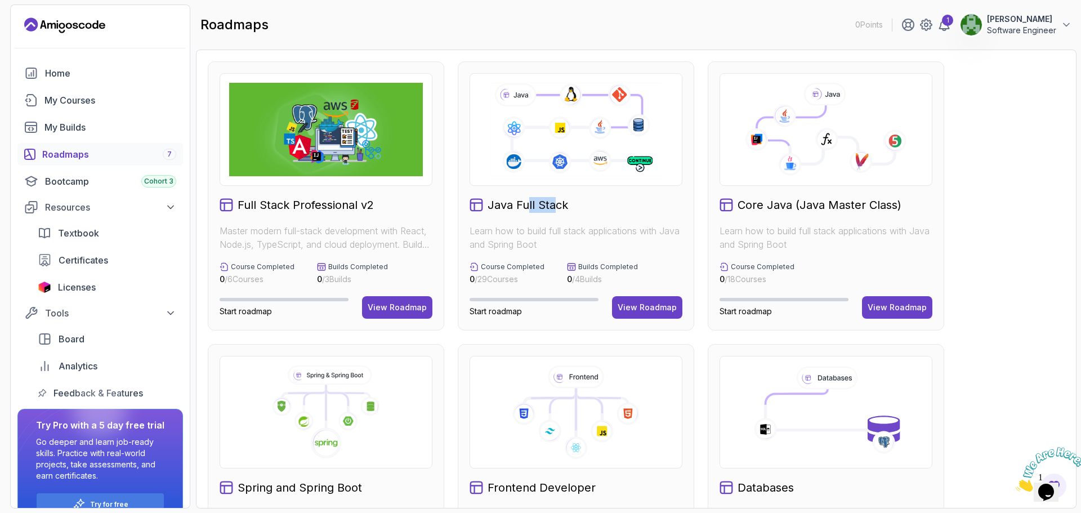
drag, startPoint x: 536, startPoint y: 203, endPoint x: 557, endPoint y: 203, distance: 20.8
click at [557, 203] on h2 "Java Full Stack" at bounding box center [528, 205] width 81 height 16
click at [663, 299] on button "View Roadmap" at bounding box center [647, 307] width 70 height 23
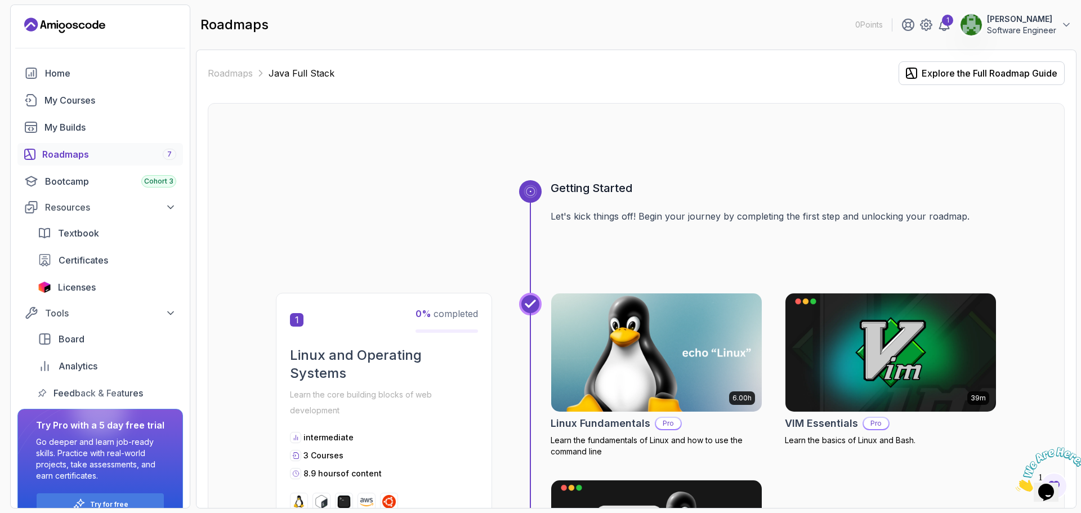
click at [703, 375] on img at bounding box center [656, 353] width 221 height 124
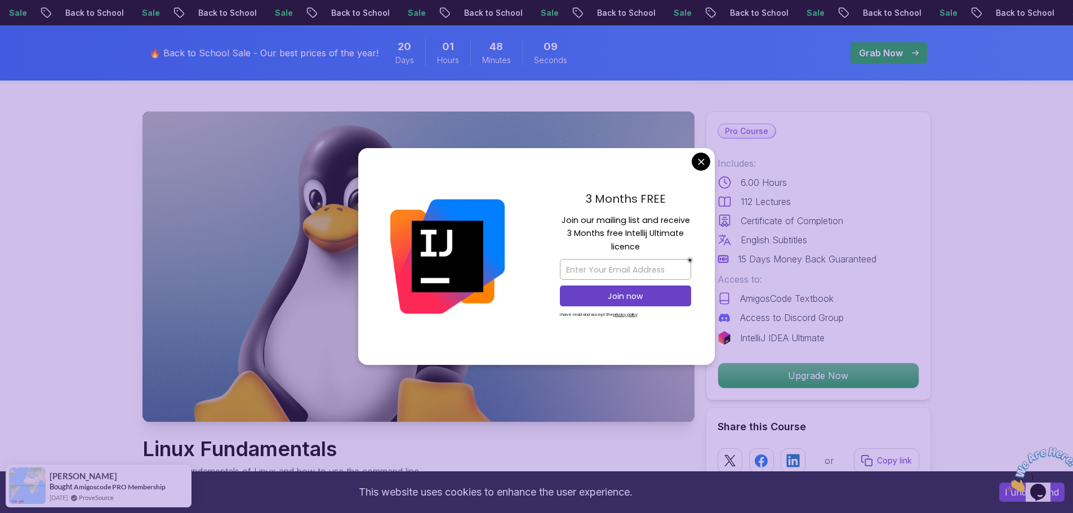
scroll to position [56, 0]
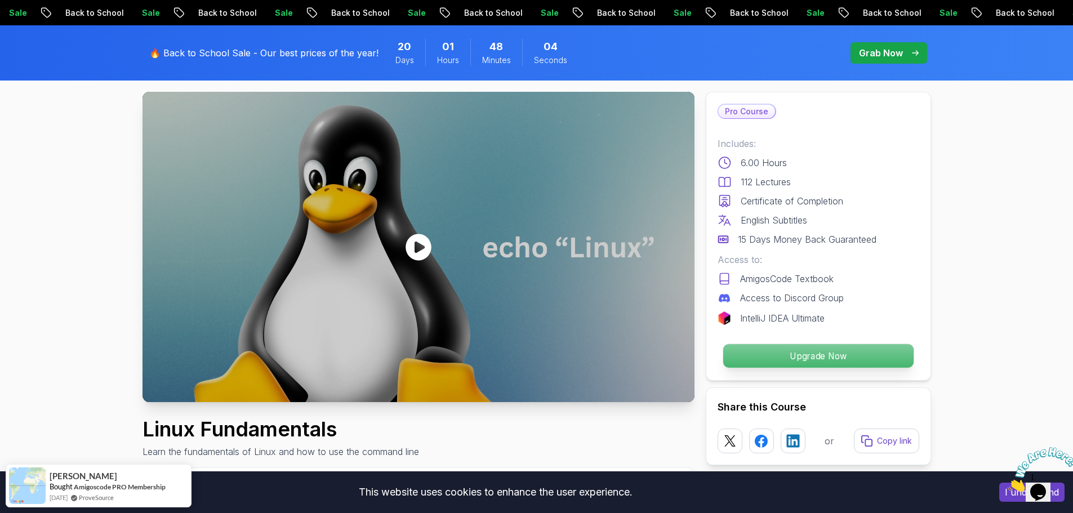
click at [789, 343] on div "Upgrade Now" at bounding box center [819, 356] width 202 height 26
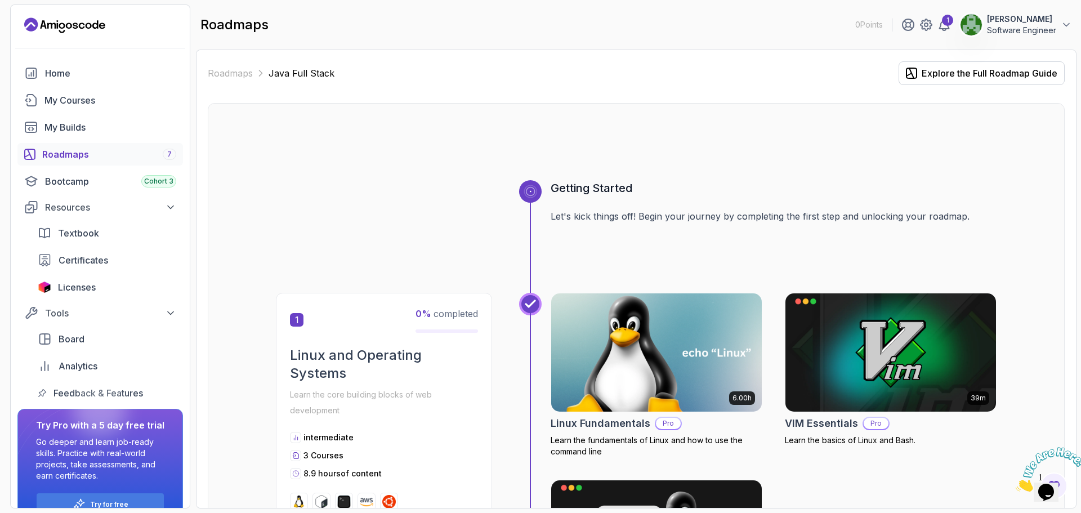
click at [667, 424] on p "Pro" at bounding box center [668, 423] width 25 height 11
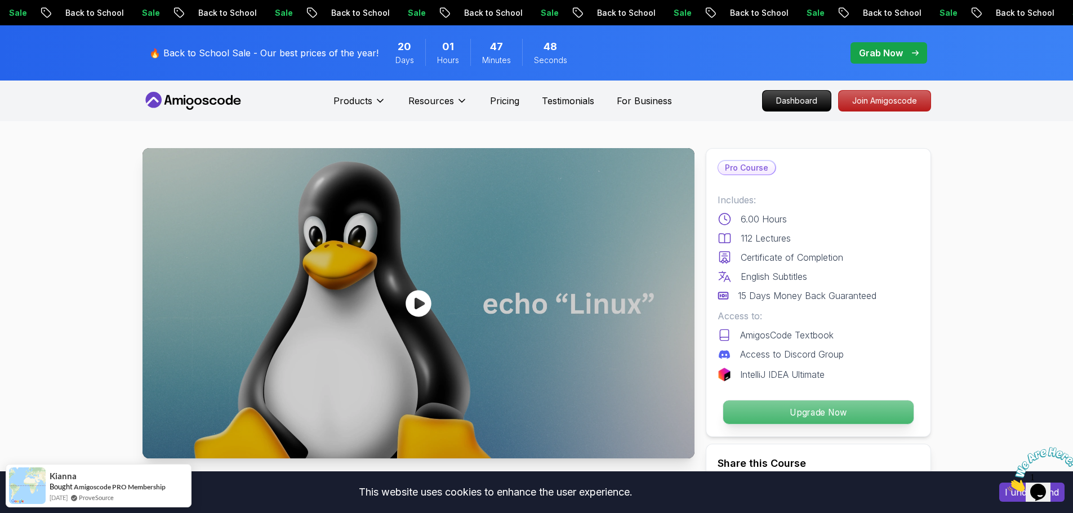
click at [809, 412] on p "Upgrade Now" at bounding box center [818, 412] width 190 height 24
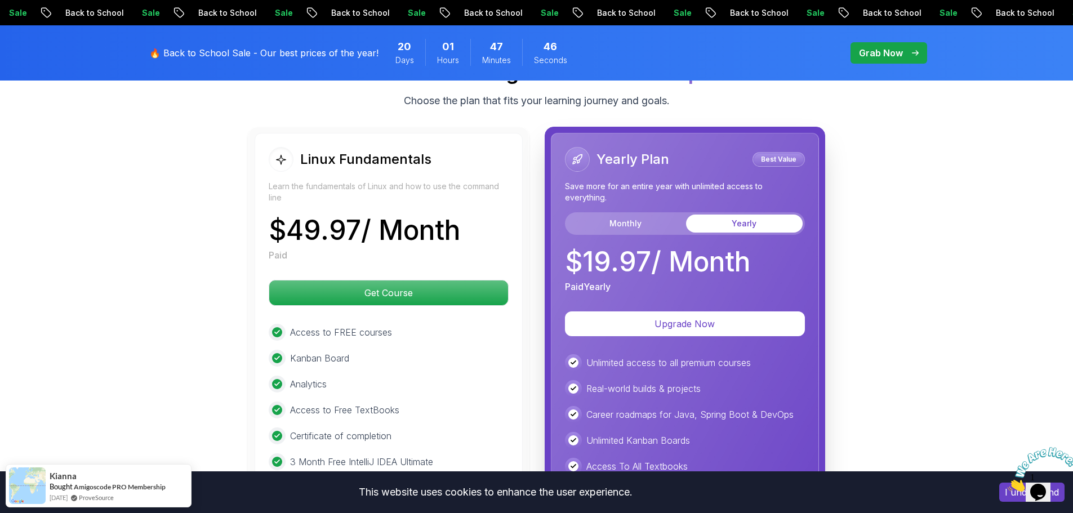
scroll to position [2555, 0]
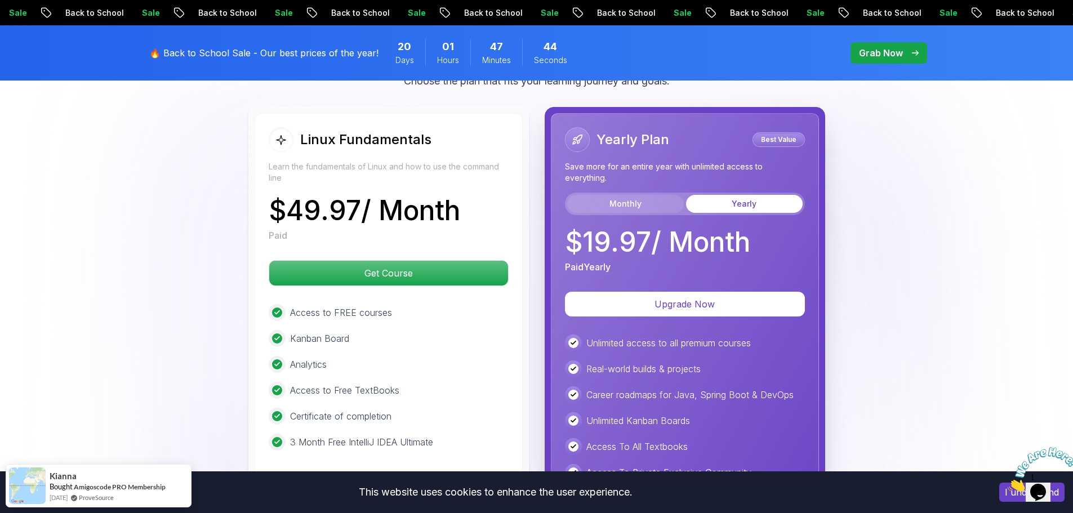
click at [650, 203] on button "Monthly" at bounding box center [625, 204] width 117 height 18
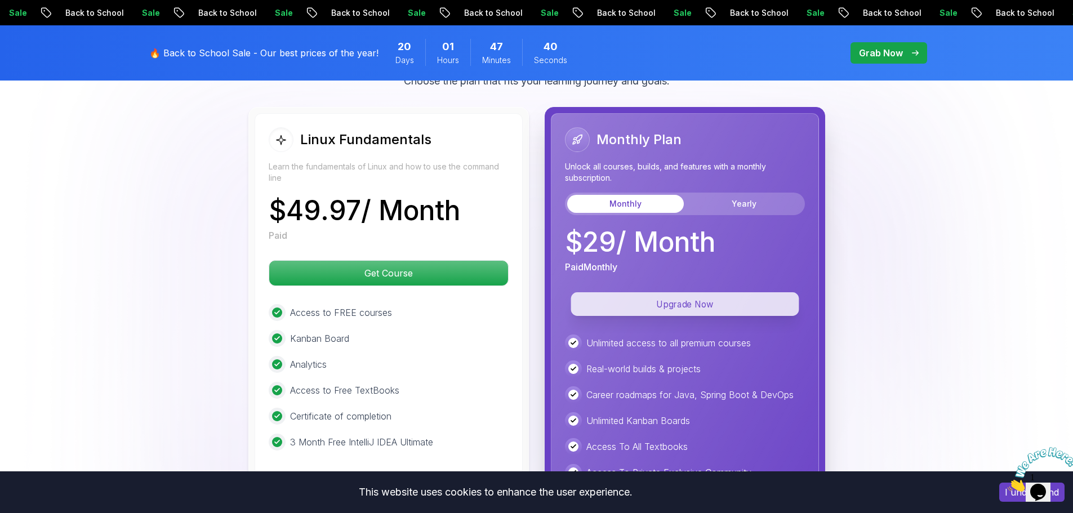
click at [685, 306] on p "Upgrade Now" at bounding box center [685, 304] width 228 height 24
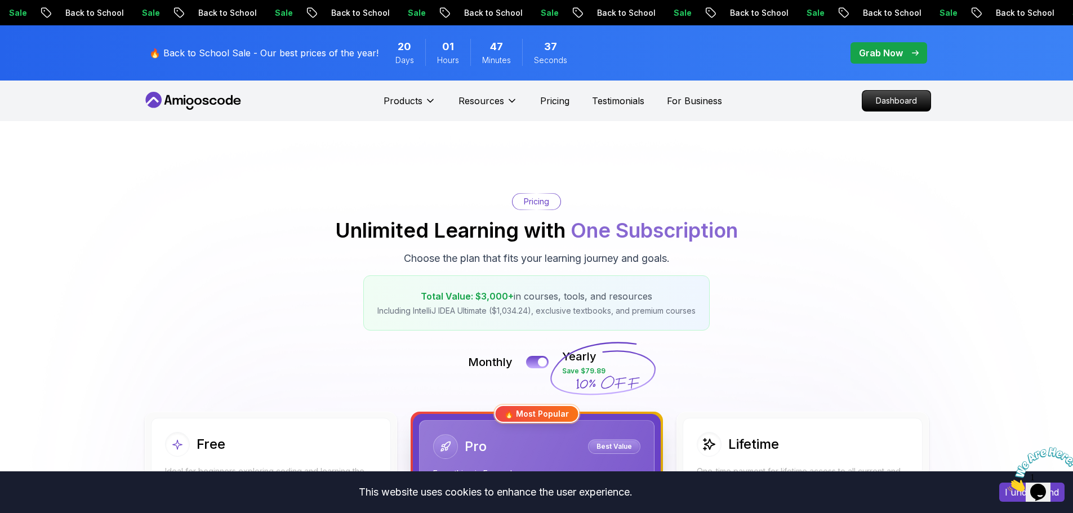
scroll to position [394, 0]
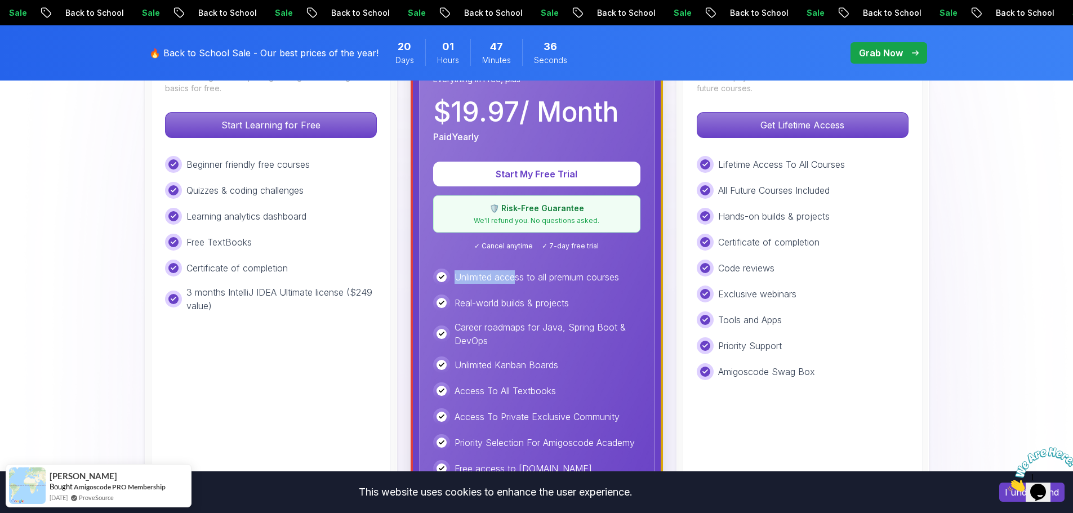
drag, startPoint x: 551, startPoint y: 251, endPoint x: 517, endPoint y: 252, distance: 34.4
click at [517, 252] on div "Pro Best Value Everything in Free, plus $ 19.97 / Month Paid Yearly Start My Fr…" at bounding box center [536, 284] width 235 height 517
click at [531, 248] on span "✓ Cancel anytime" at bounding box center [503, 246] width 59 height 9
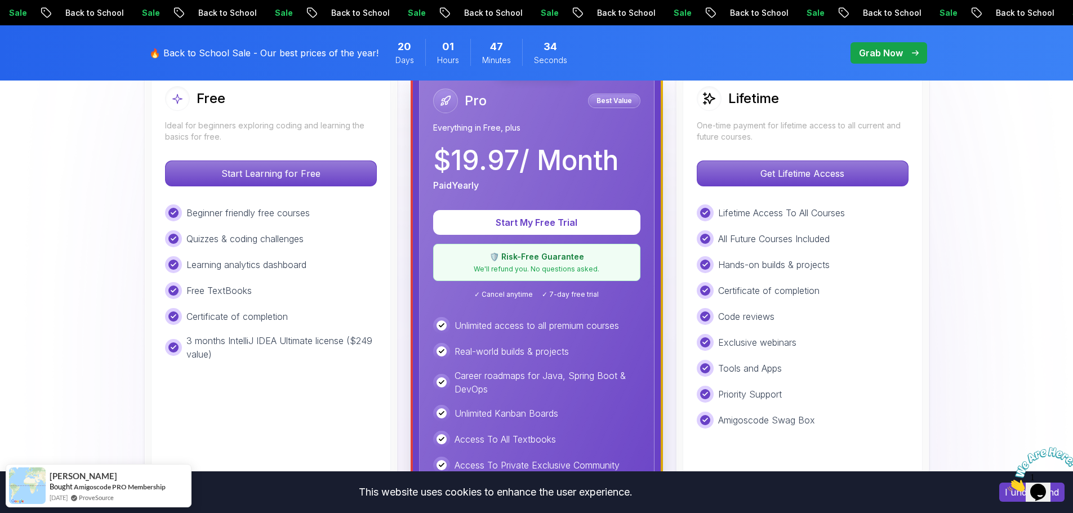
scroll to position [169, 0]
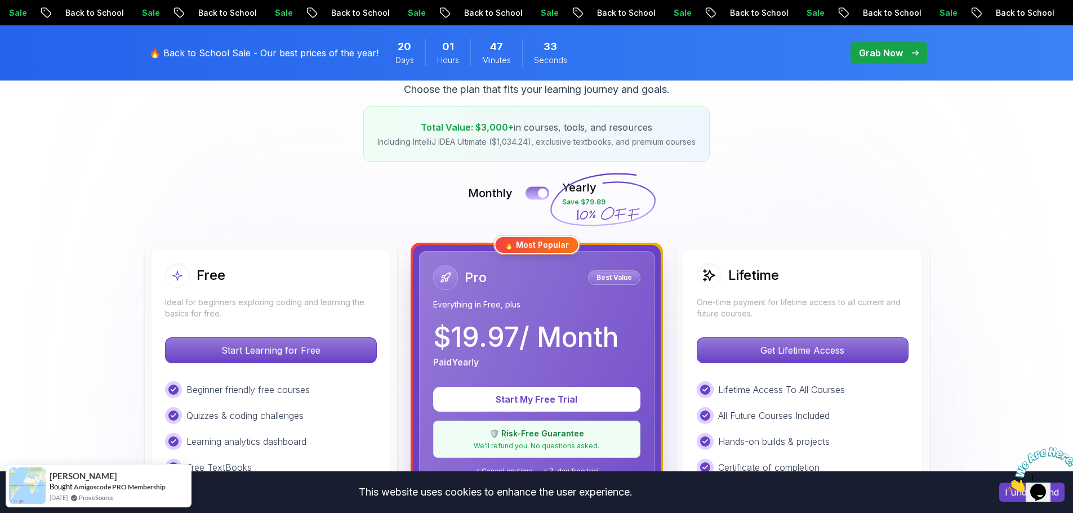
click at [541, 188] on button at bounding box center [537, 192] width 24 height 13
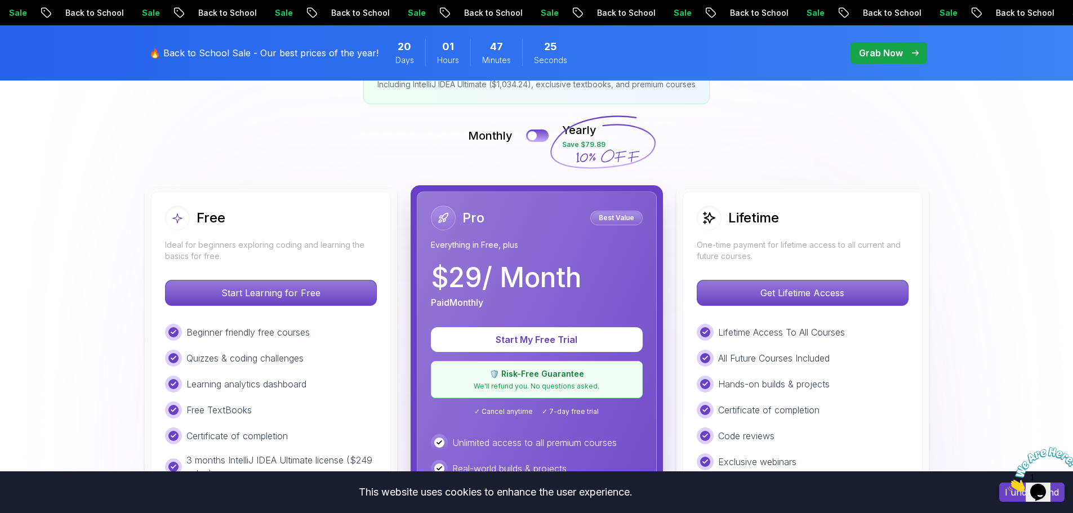
scroll to position [225, 0]
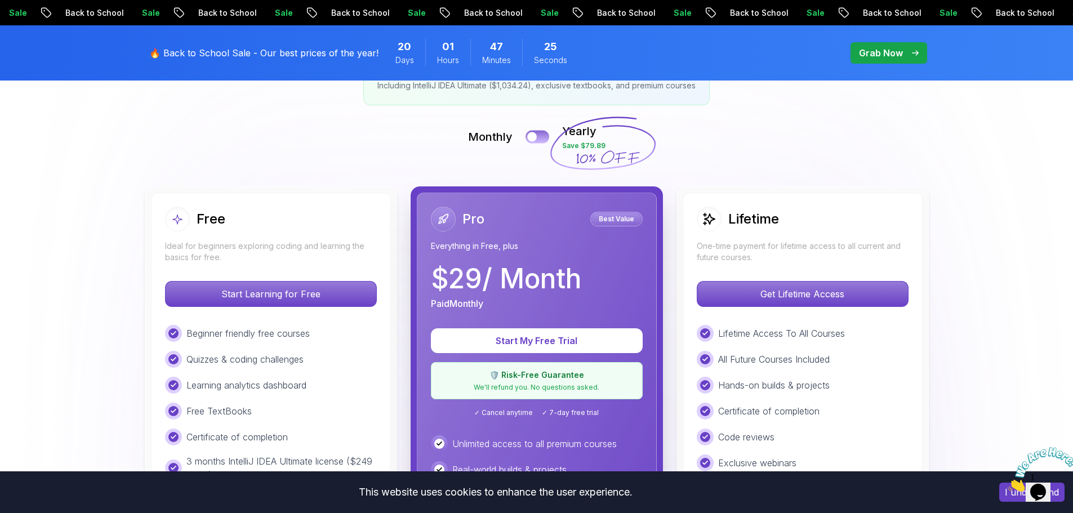
click at [541, 135] on button at bounding box center [537, 136] width 24 height 13
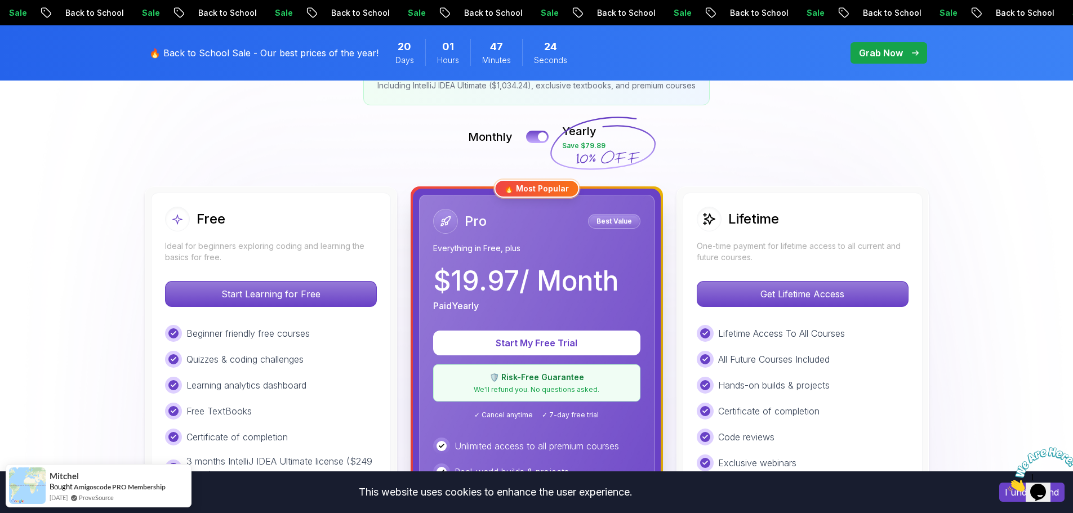
click at [518, 136] on div "Monthly Yearly Save $79.89" at bounding box center [536, 136] width 788 height 27
click at [531, 140] on button at bounding box center [537, 136] width 24 height 13
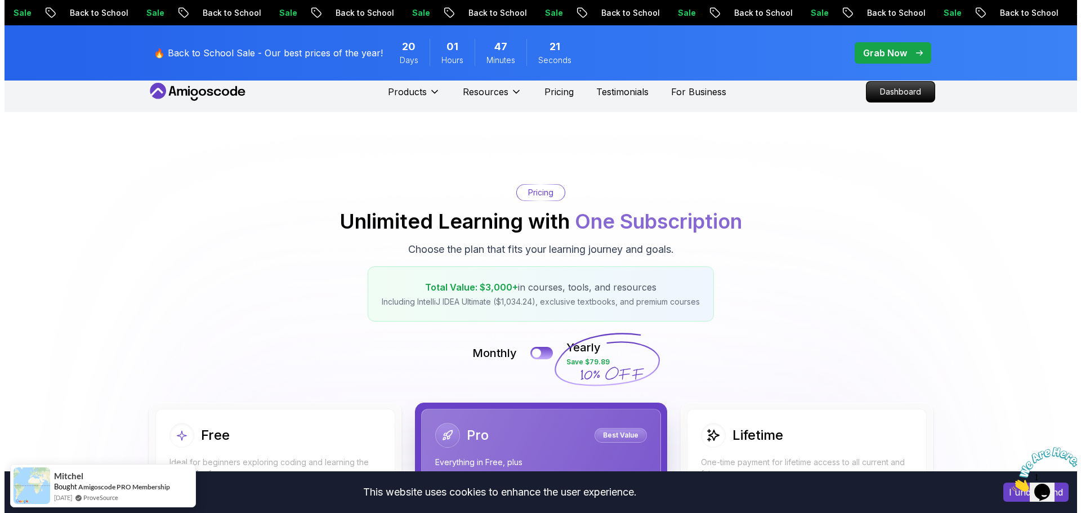
scroll to position [0, 0]
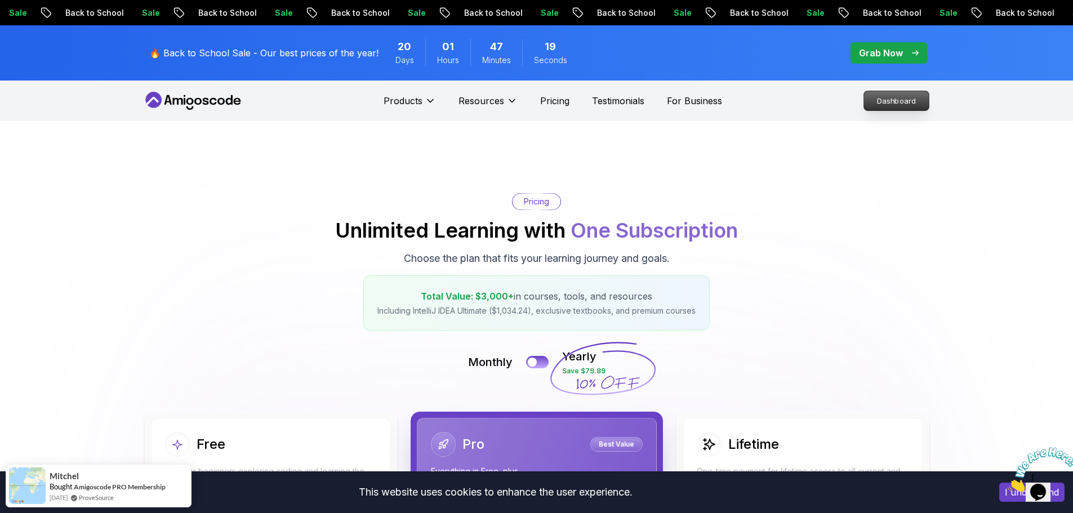
click at [880, 93] on p "Dashboard" at bounding box center [896, 100] width 65 height 19
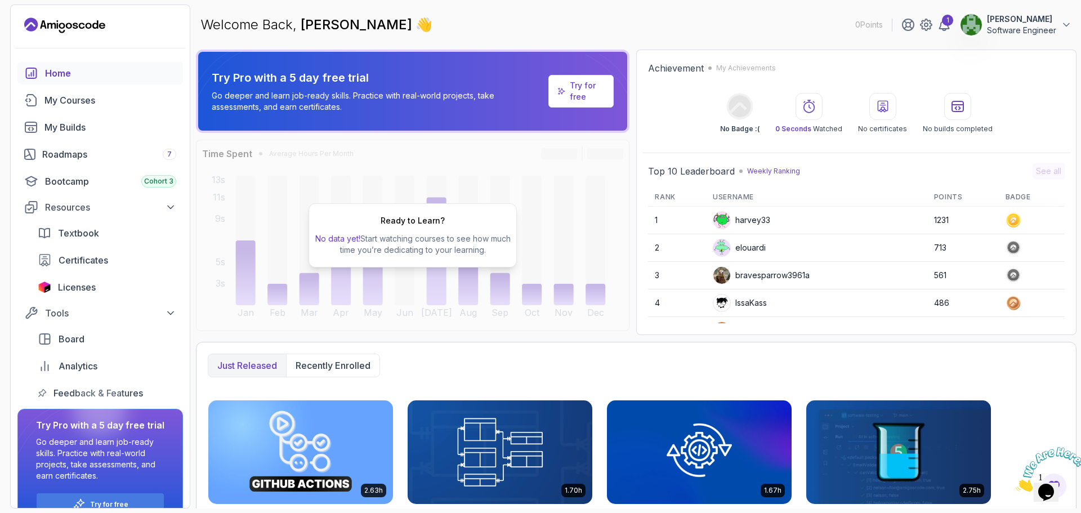
click at [587, 91] on p "Try for free" at bounding box center [587, 91] width 35 height 23
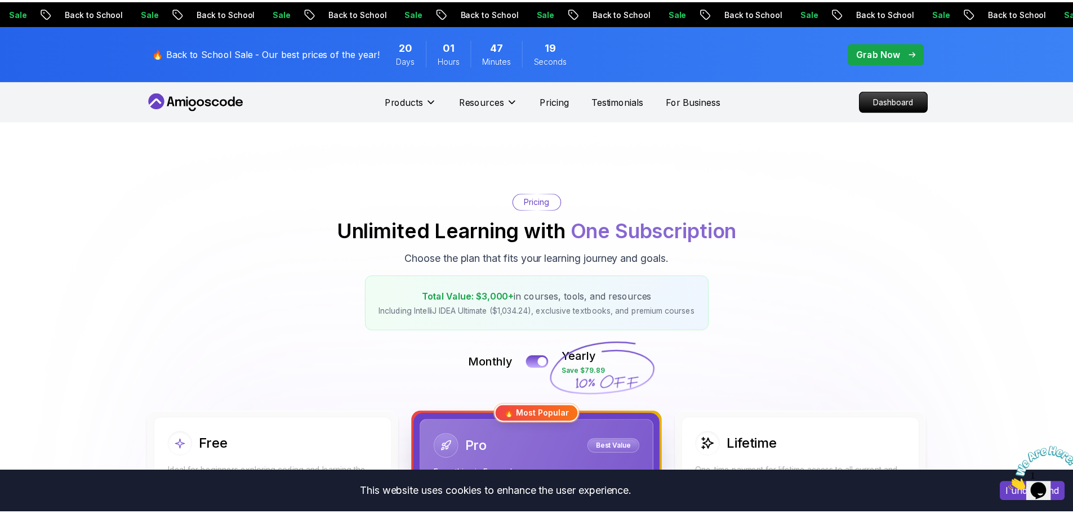
scroll to position [225, 0]
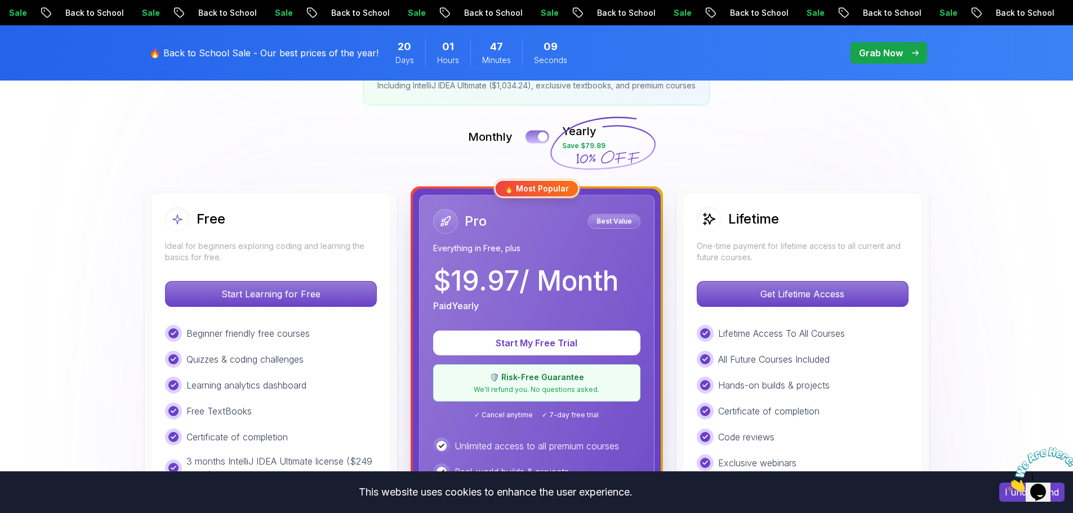
click at [540, 138] on div at bounding box center [543, 137] width 10 height 10
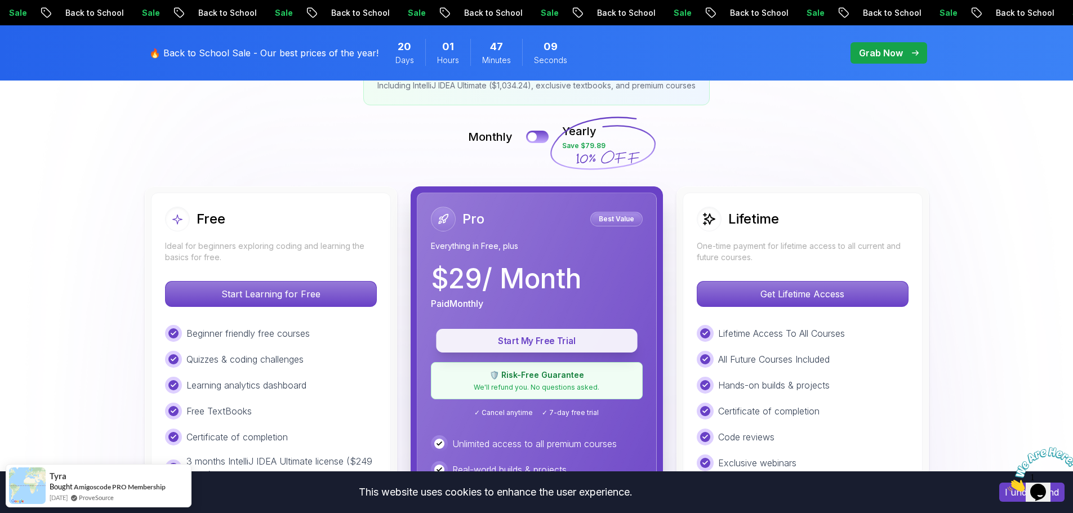
click at [531, 333] on button "Start My Free Trial" at bounding box center [536, 341] width 201 height 24
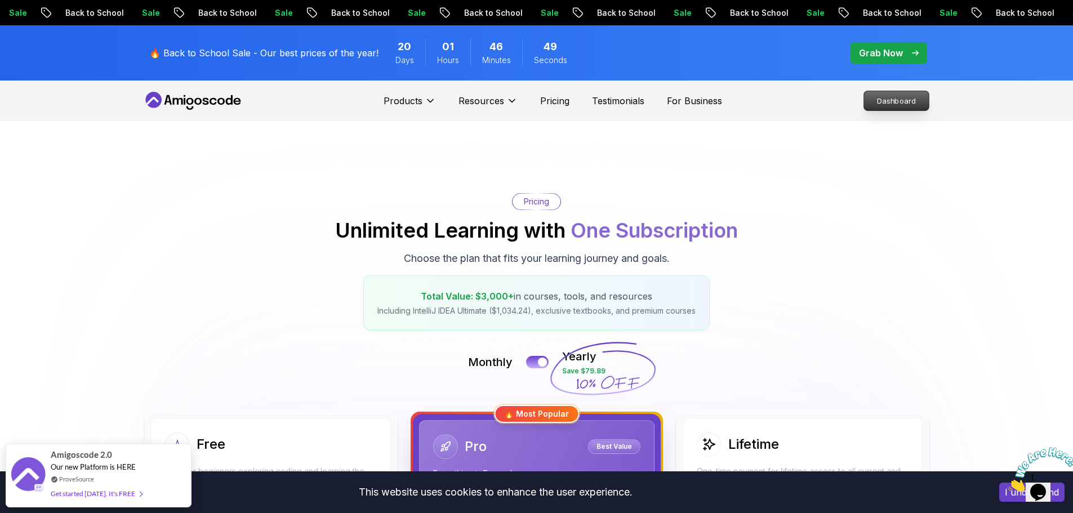
click at [903, 96] on p "Dashboard" at bounding box center [896, 100] width 65 height 19
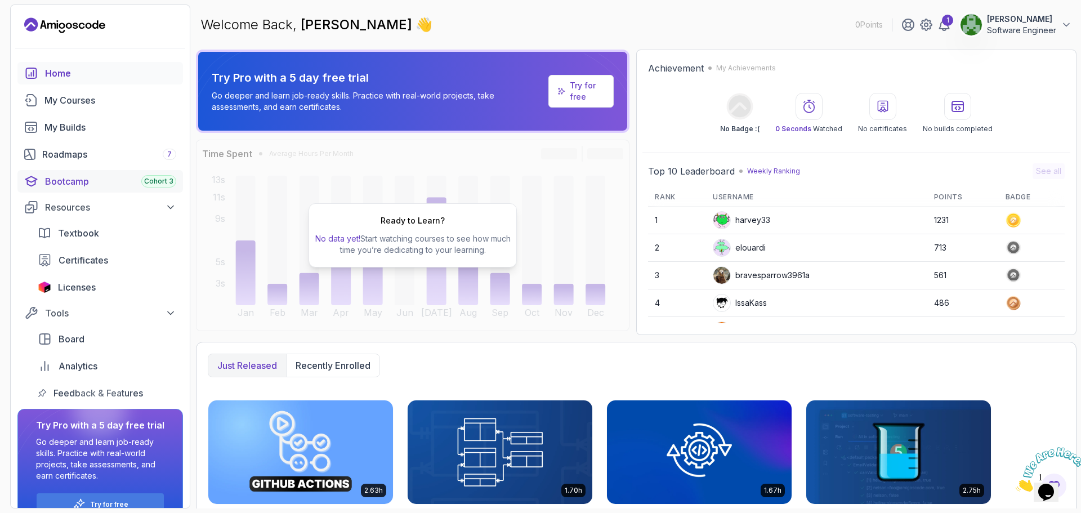
click at [62, 178] on div "Bootcamp Cohort 3" at bounding box center [110, 182] width 131 height 14
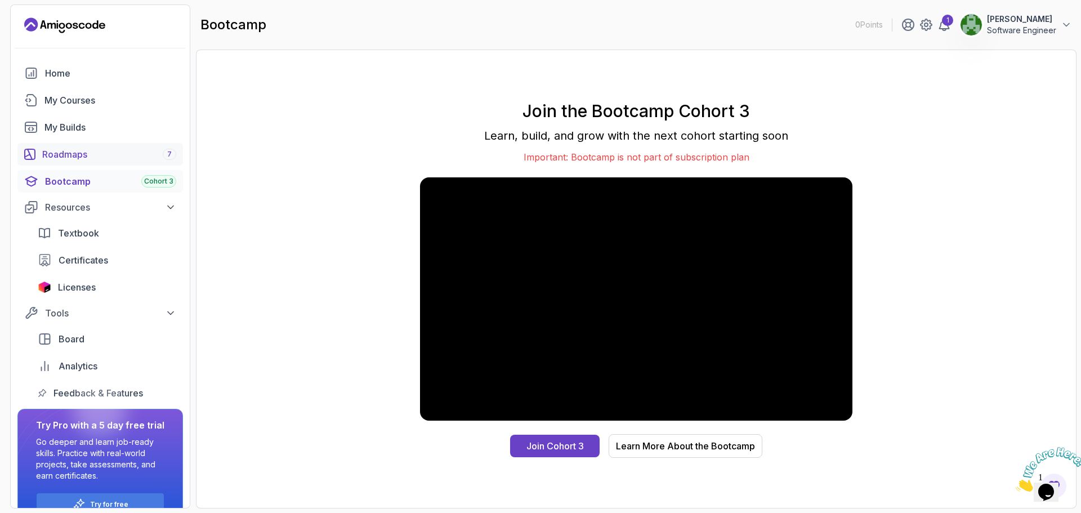
click at [79, 152] on div "Roadmaps 7" at bounding box center [109, 155] width 134 height 14
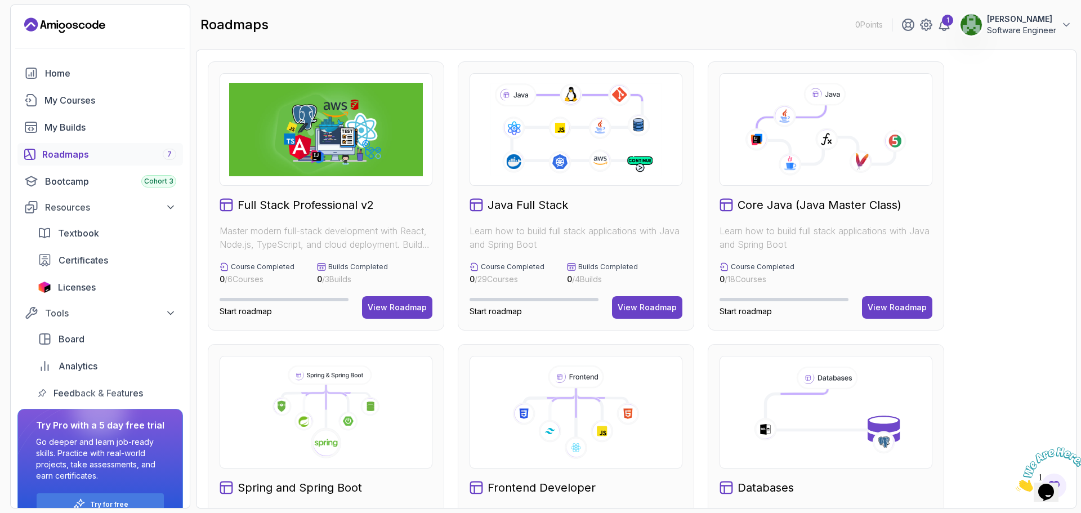
click at [523, 200] on h2 "Java Full Stack" at bounding box center [528, 205] width 81 height 16
click at [633, 306] on div "View Roadmap" at bounding box center [647, 307] width 59 height 11
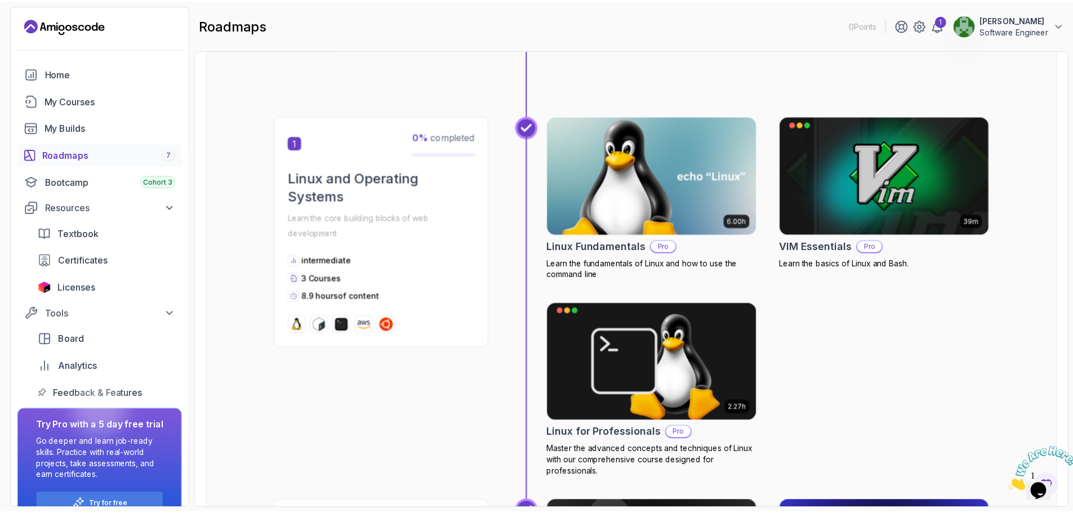
scroll to position [225, 0]
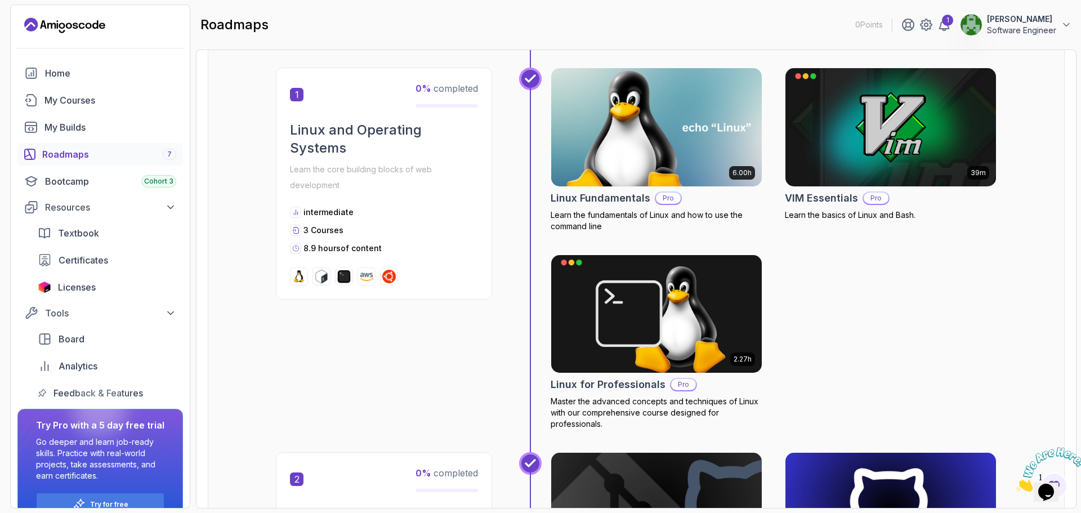
click at [673, 129] on img at bounding box center [656, 127] width 221 height 124
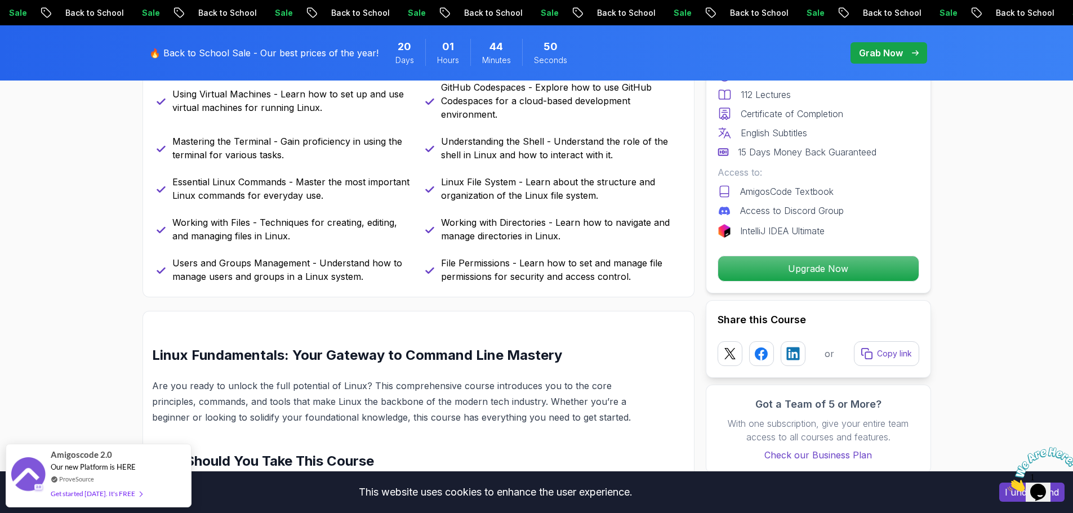
scroll to position [563, 0]
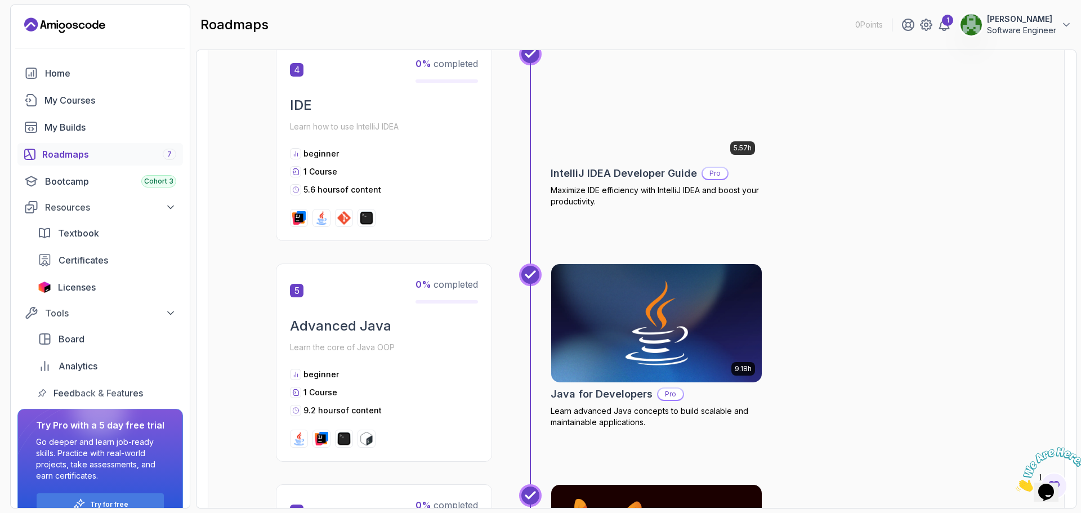
scroll to position [1070, 0]
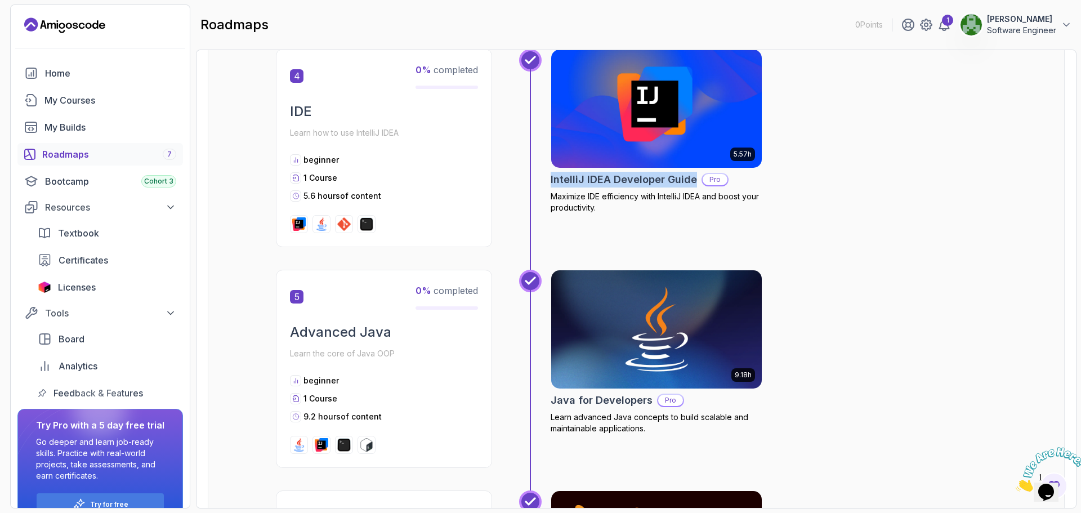
drag, startPoint x: 551, startPoint y: 180, endPoint x: 696, endPoint y: 185, distance: 144.2
click at [696, 185] on div "5.57h IntelliJ IDEA Developer Guide Pro Maximize IDE efficiency with IntelliJ I…" at bounding box center [758, 159] width 478 height 221
copy h2 "IntelliJ IDEA Developer Guide"
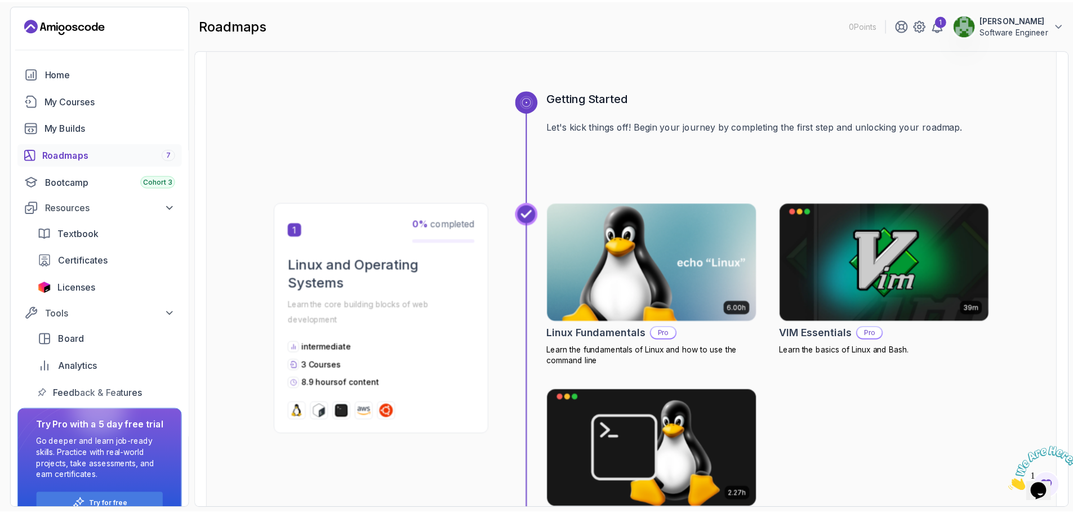
scroll to position [0, 0]
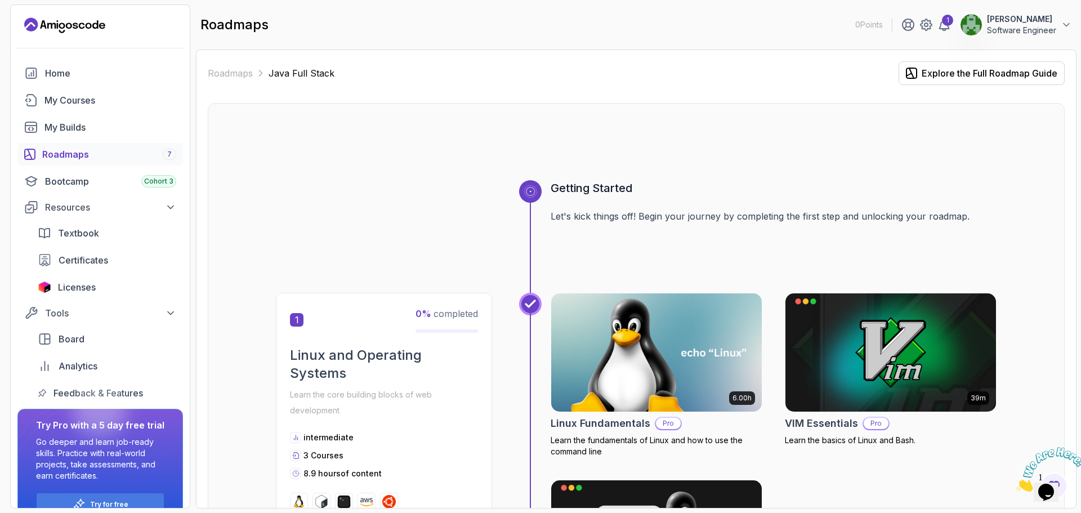
click at [1056, 26] on p "Software Engineer" at bounding box center [1021, 30] width 69 height 11
click at [984, 109] on p "Billing" at bounding box center [979, 110] width 25 height 14
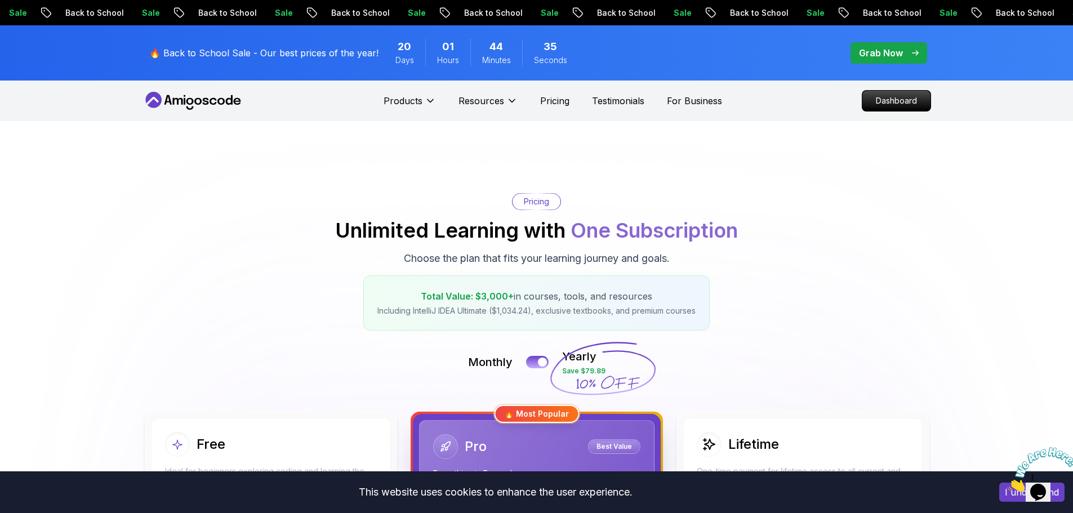
click at [532, 196] on p "Pricing" at bounding box center [536, 201] width 25 height 11
click at [542, 358] on div at bounding box center [543, 363] width 10 height 10
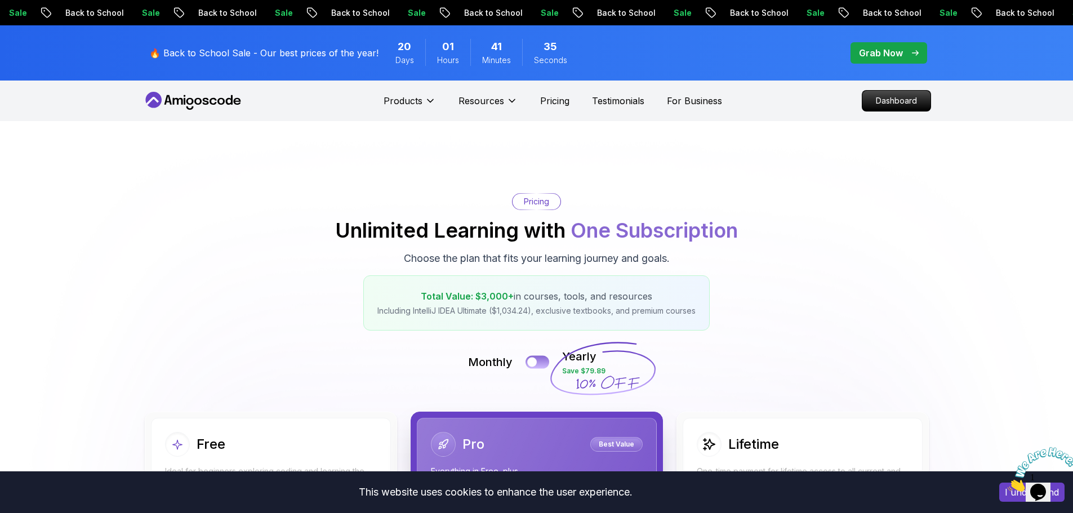
scroll to position [169, 0]
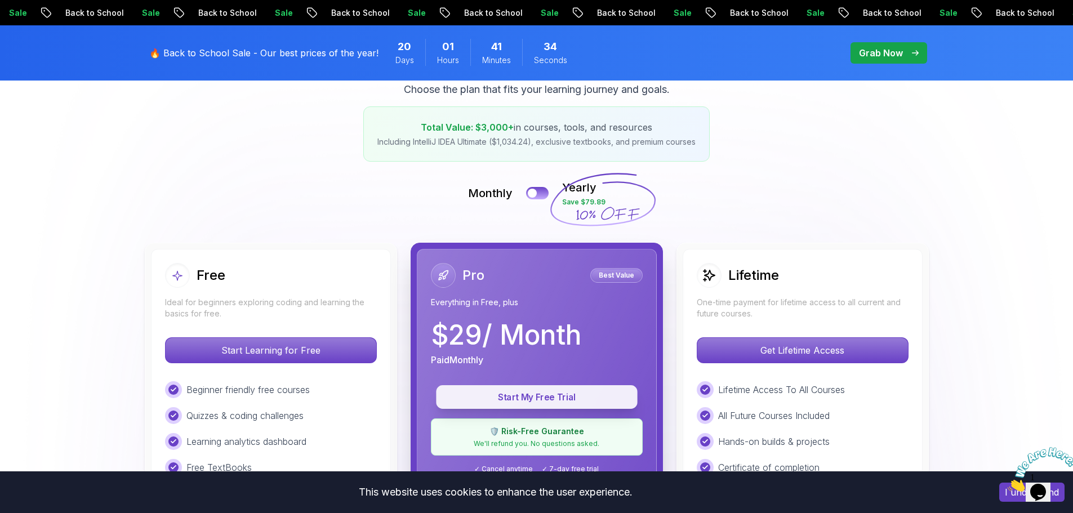
click at [526, 391] on p "Start My Free Trial" at bounding box center [537, 397] width 176 height 13
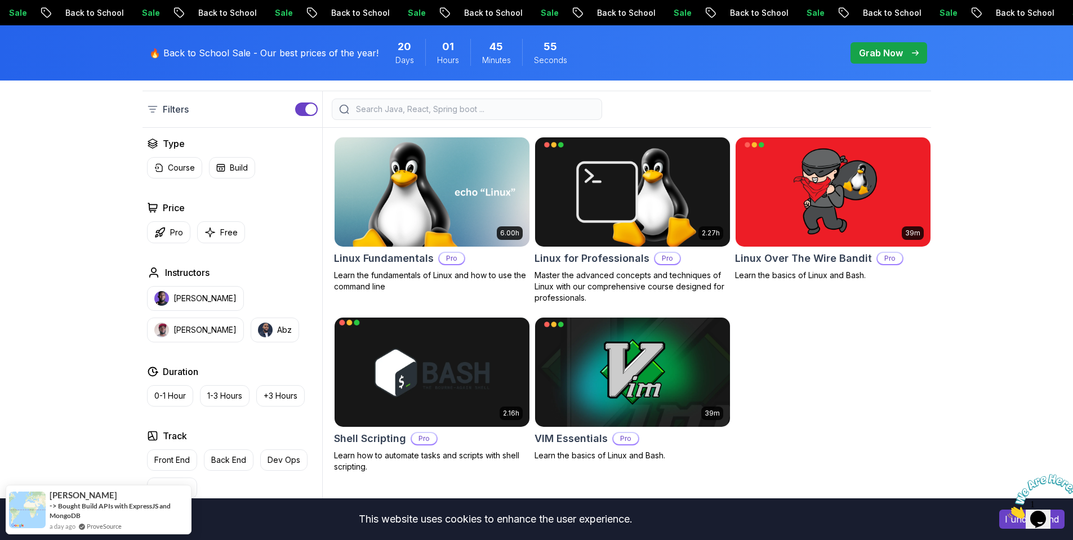
scroll to position [113, 0]
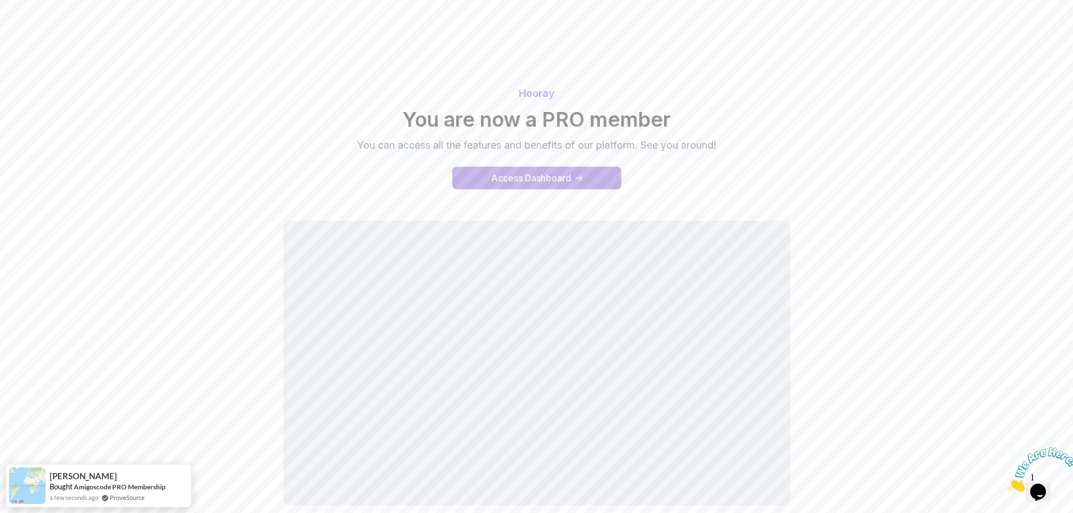
click at [555, 180] on div "Access Dashboard" at bounding box center [531, 178] width 80 height 14
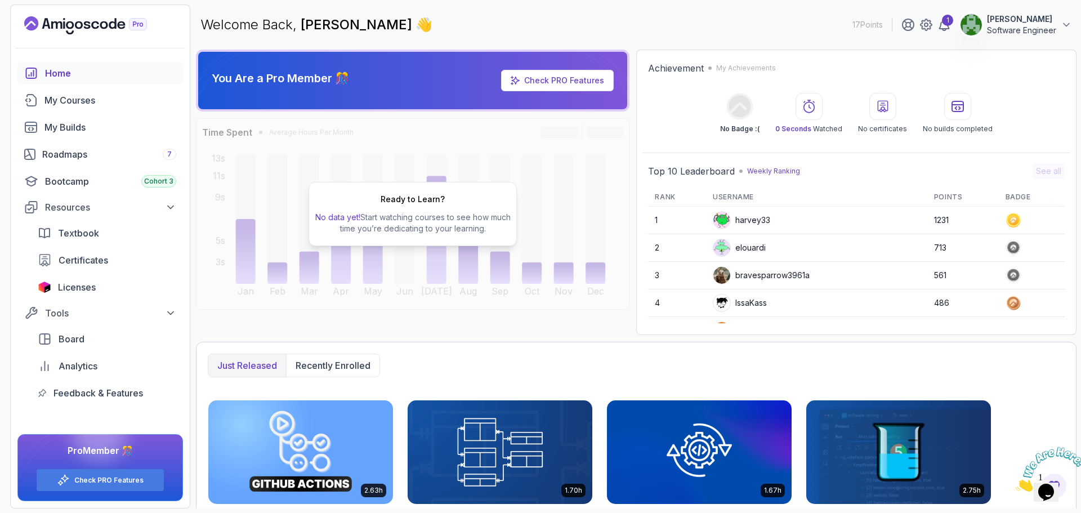
click at [1022, 33] on p "Software Engineer" at bounding box center [1021, 30] width 69 height 11
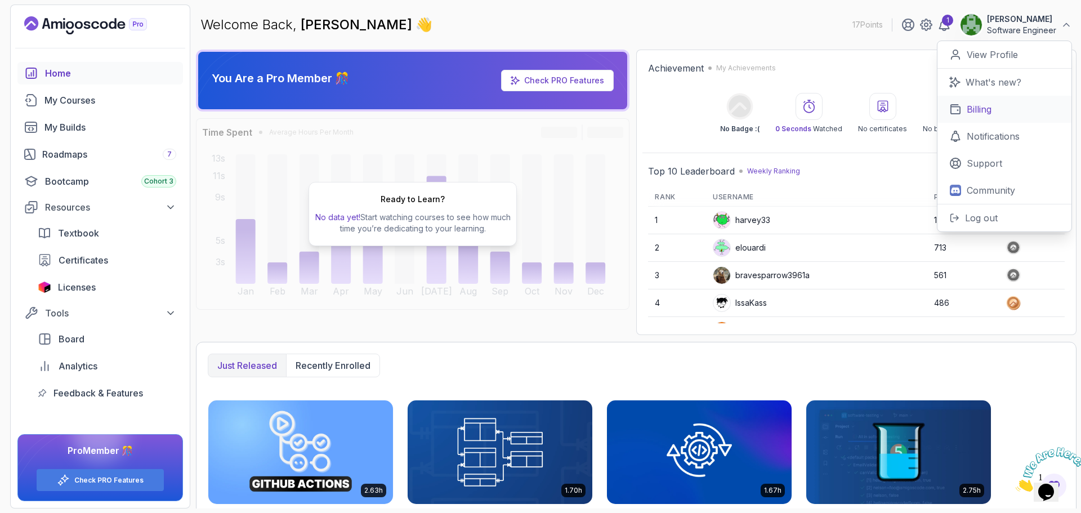
click at [988, 112] on p "Billing" at bounding box center [979, 110] width 25 height 14
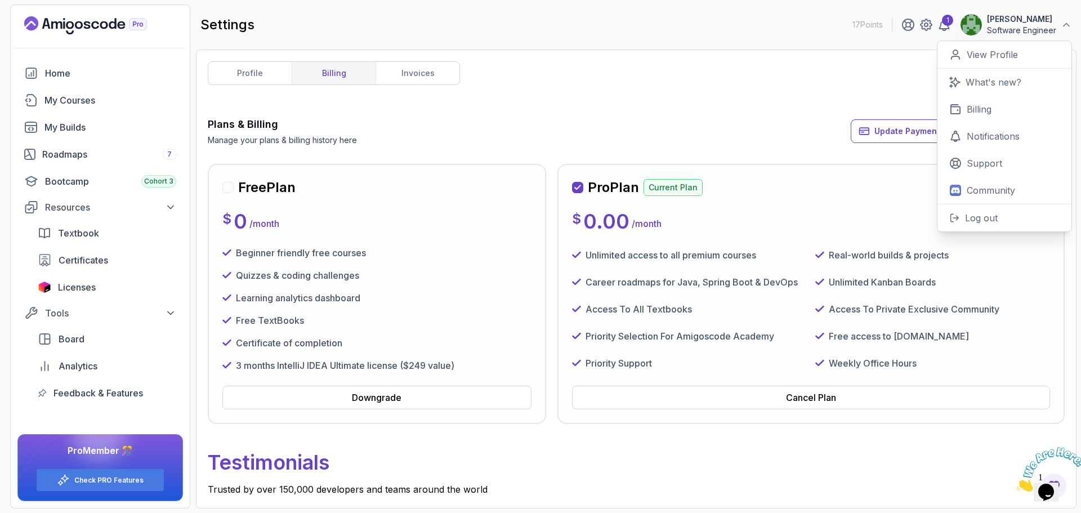
click at [611, 131] on div "Plans & Billing Manage your plans & billing history here Update Payment Details…" at bounding box center [636, 131] width 857 height 29
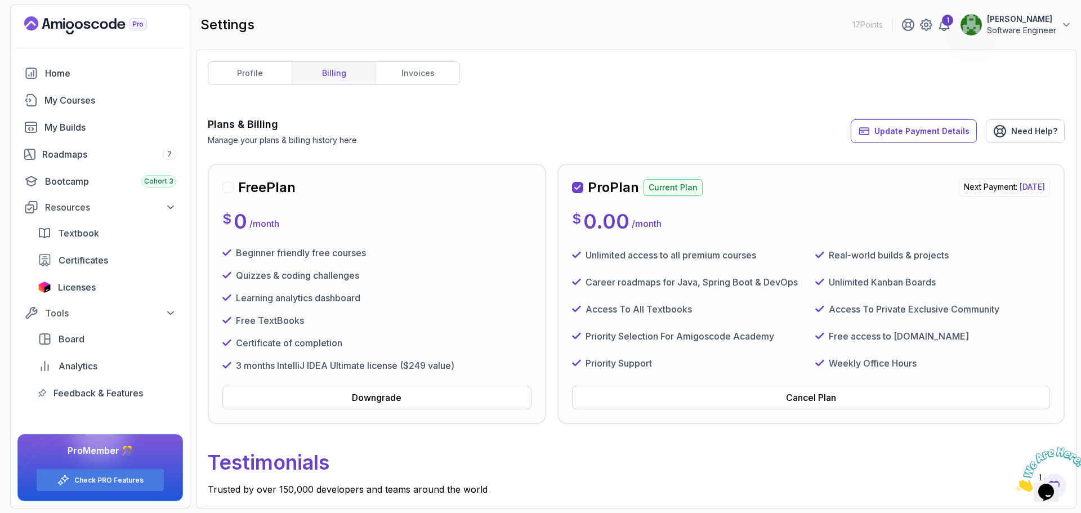
click at [212, 190] on div "Free Plan $ 0 / month Beginner friendly free courses Quizzes & coding challenge…" at bounding box center [377, 294] width 338 height 260
click at [225, 190] on div at bounding box center [227, 187] width 11 height 11
click at [335, 396] on button "Downgrade" at bounding box center [376, 398] width 309 height 24
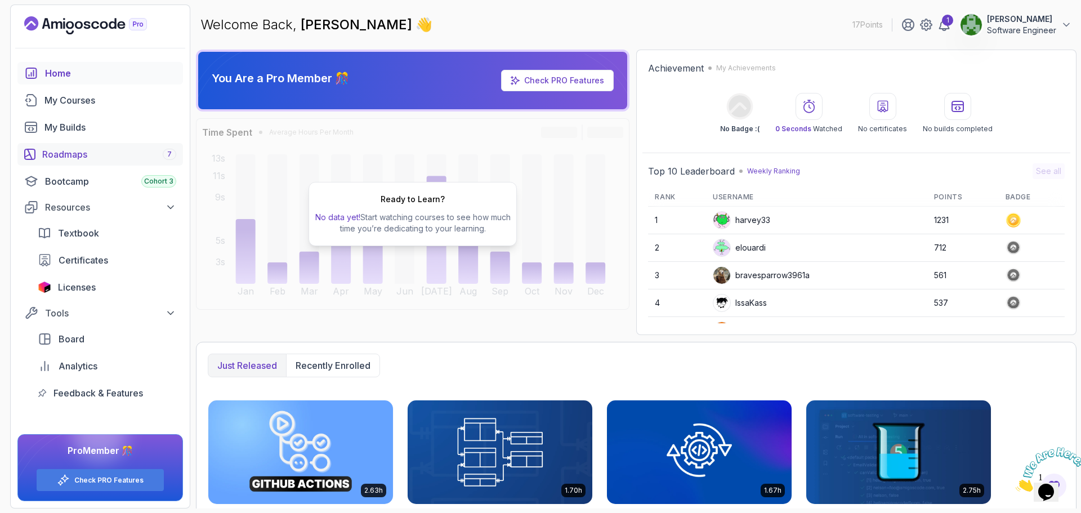
click at [78, 151] on div "Roadmaps 7" at bounding box center [109, 155] width 134 height 14
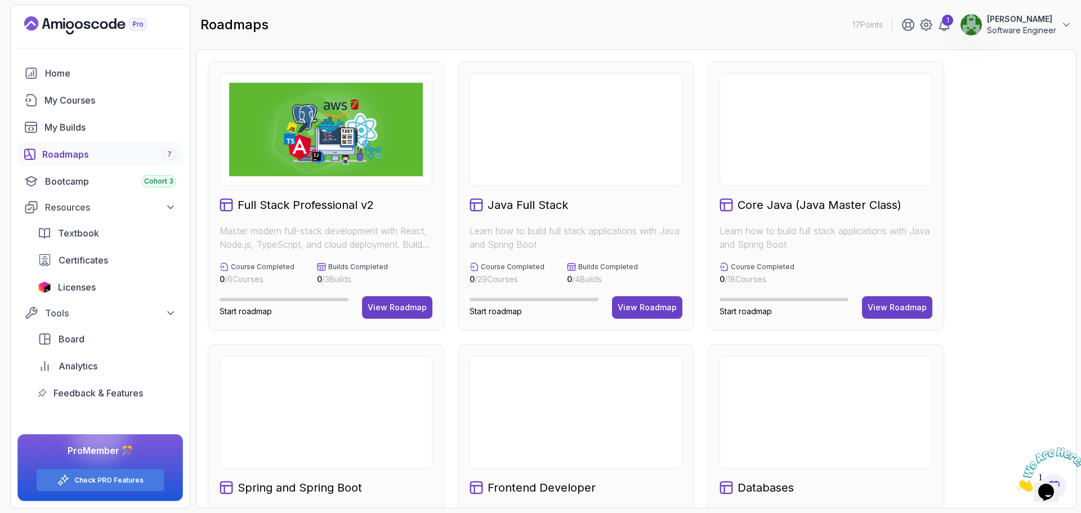
click at [524, 203] on h2 "Java Full Stack" at bounding box center [528, 205] width 81 height 16
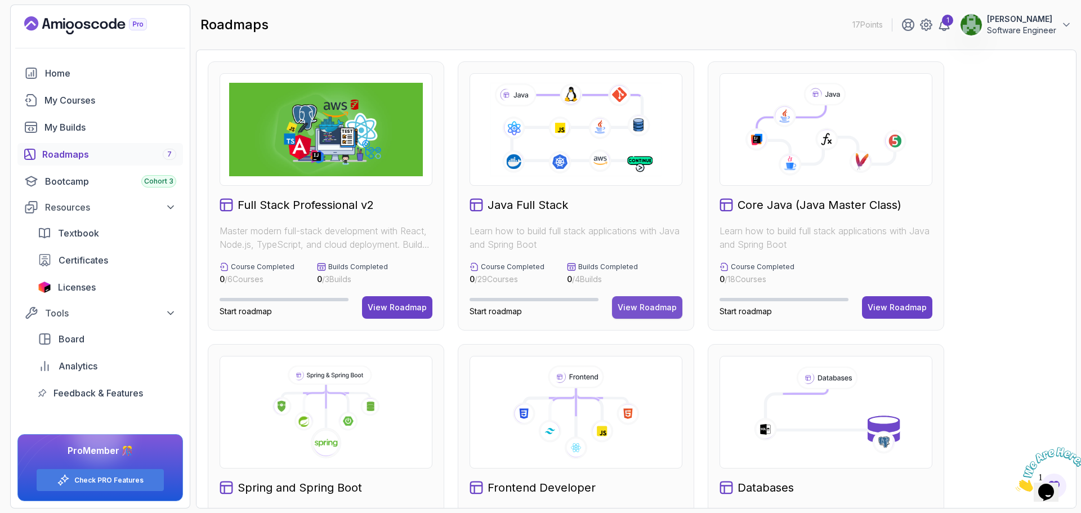
click at [639, 303] on div "View Roadmap" at bounding box center [647, 307] width 59 height 11
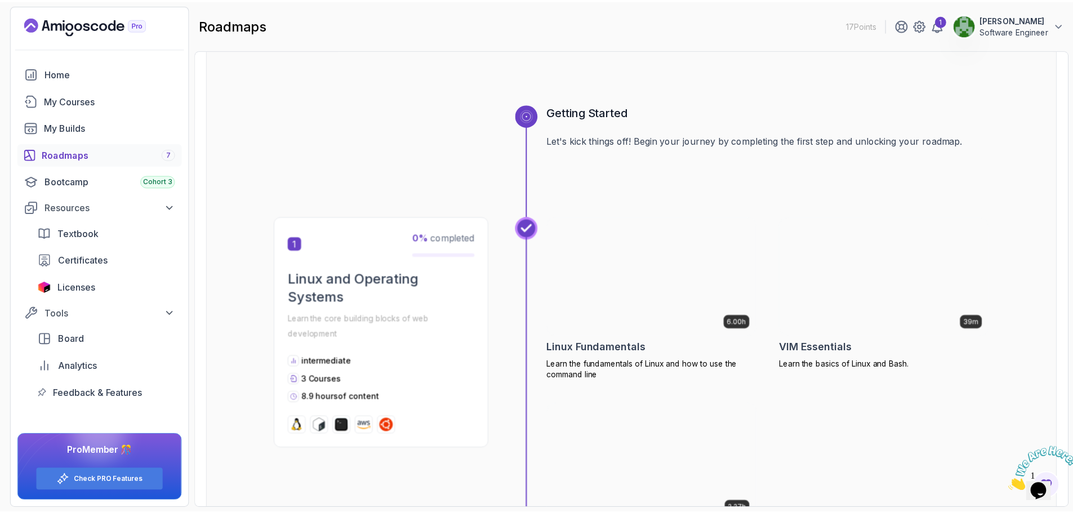
scroll to position [169, 0]
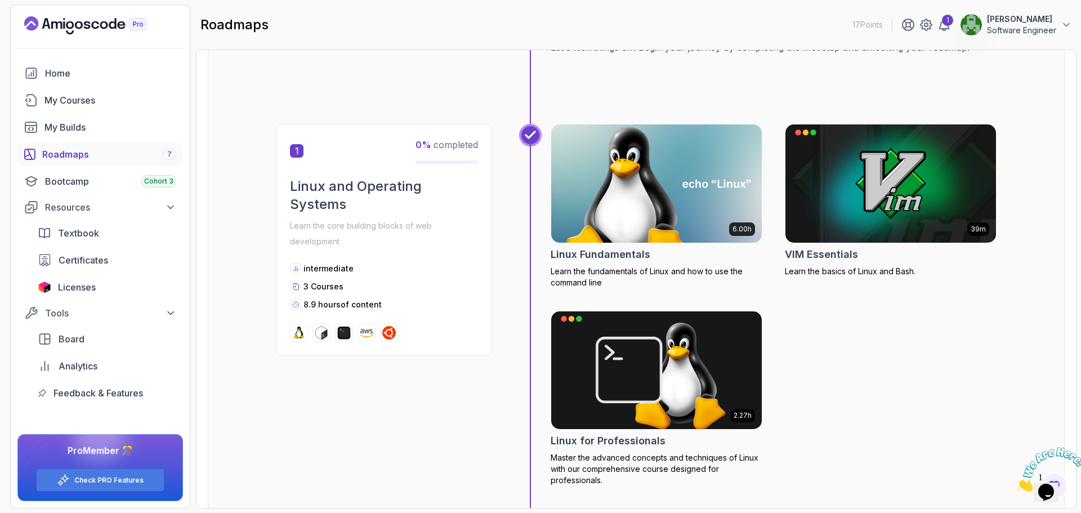
click at [673, 203] on img at bounding box center [656, 184] width 221 height 124
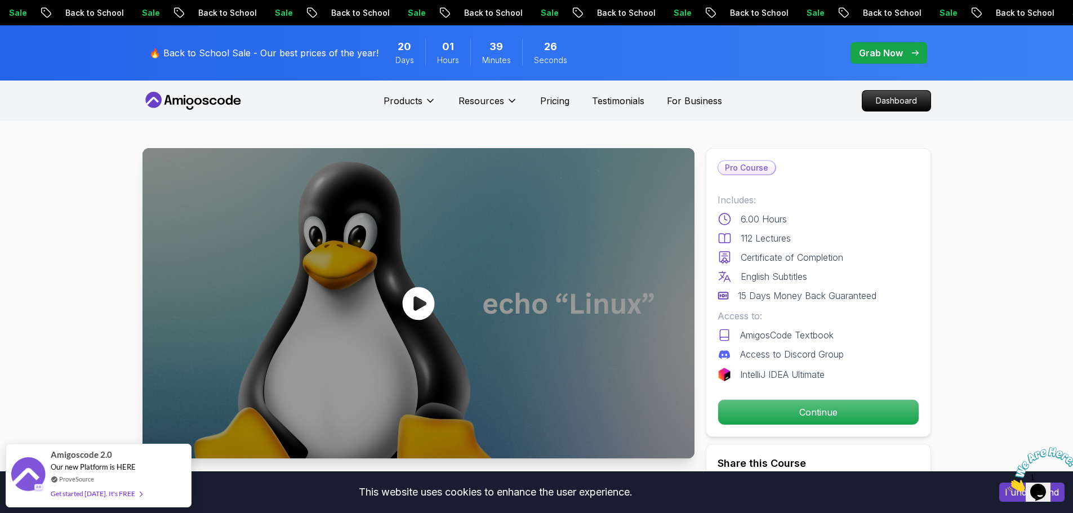
click at [438, 295] on div at bounding box center [418, 303] width 552 height 310
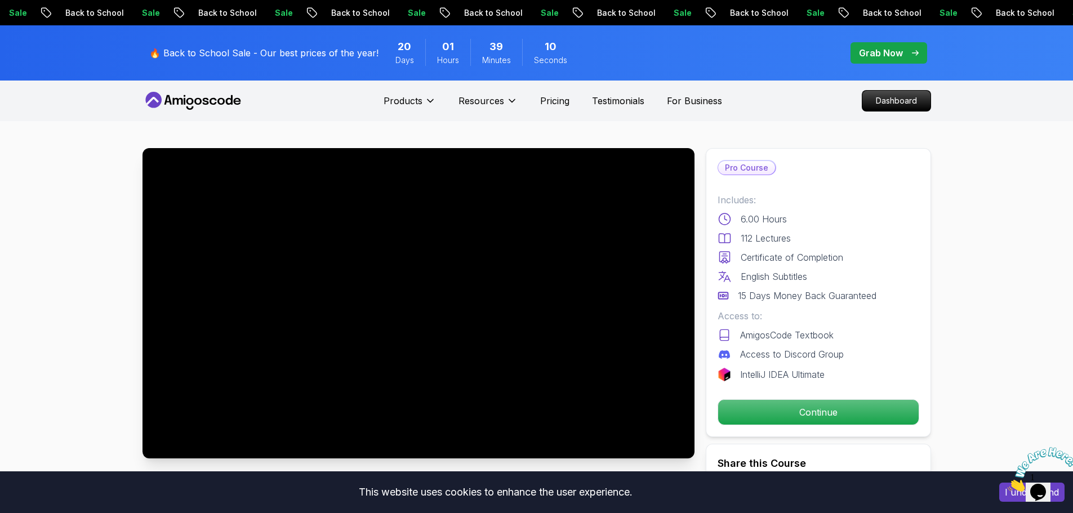
scroll to position [225, 0]
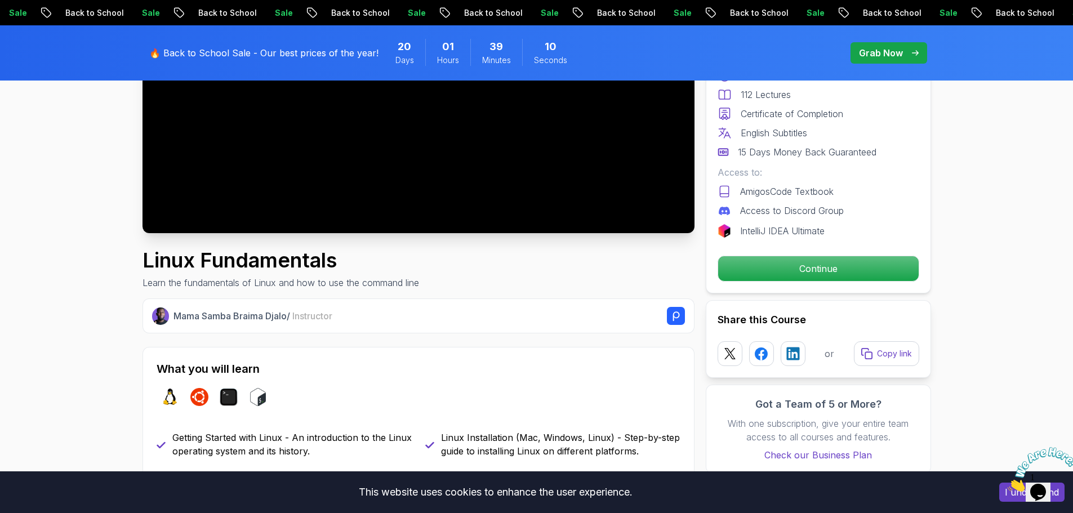
click at [489, 288] on div "Linux Fundamentals Learn the fundamentals of Linux and how to use the command l…" at bounding box center [418, 269] width 552 height 41
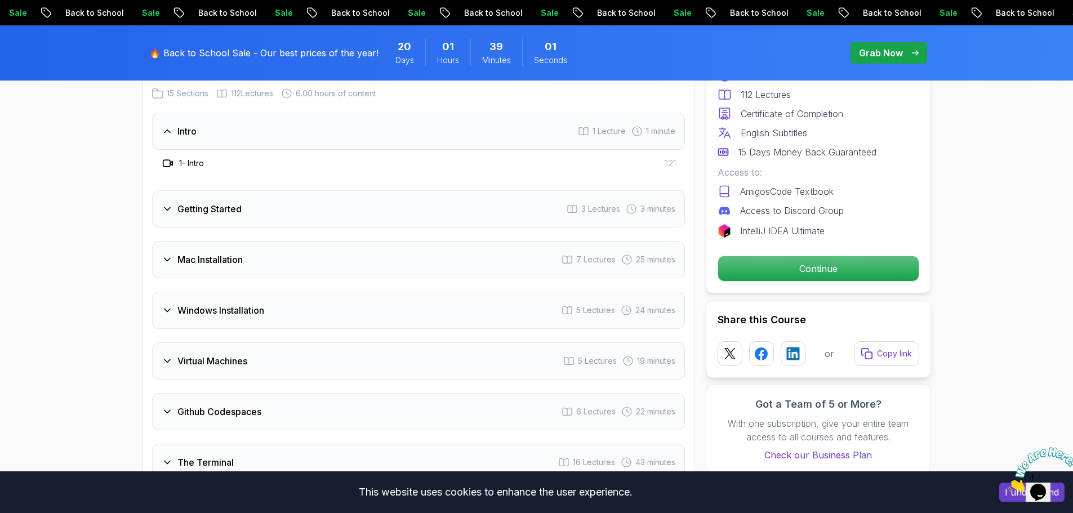
scroll to position [1633, 0]
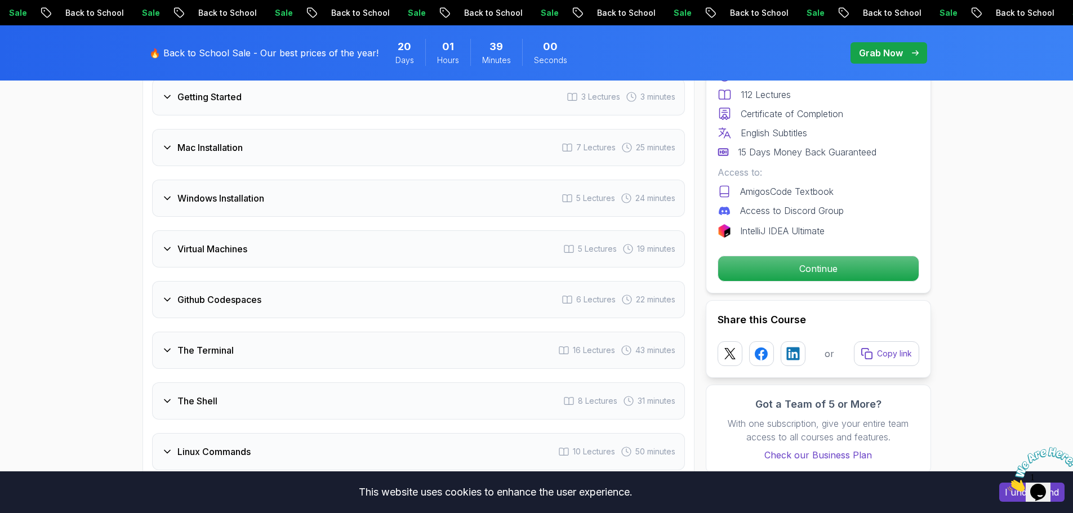
click at [160, 253] on div "Virtual Machines 5 Lectures 19 minutes" at bounding box center [418, 248] width 533 height 37
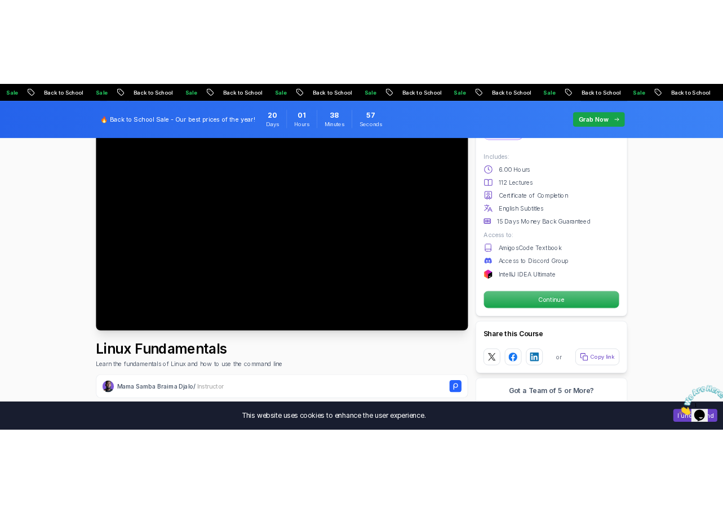
scroll to position [113, 0]
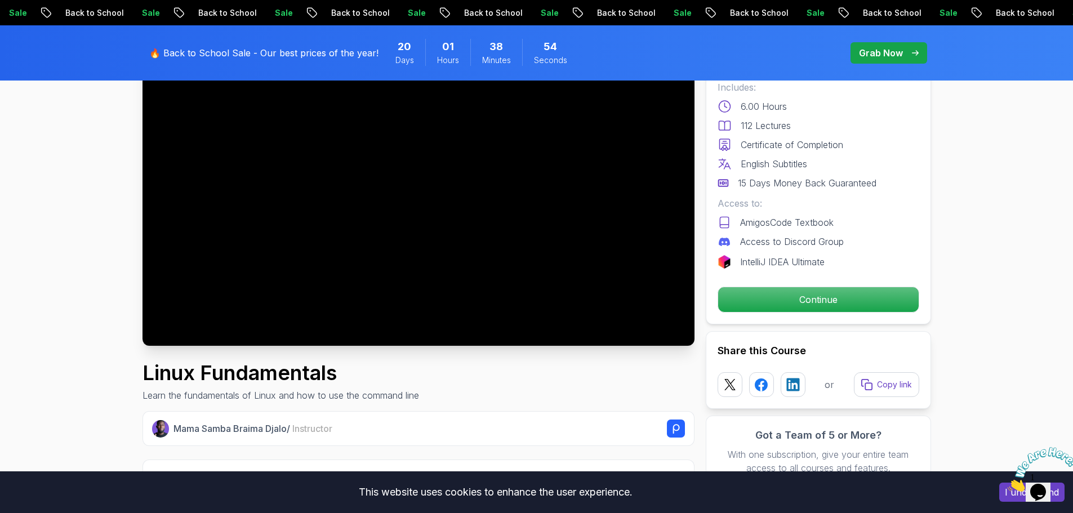
click at [567, 369] on div "Linux Fundamentals Learn the fundamentals of Linux and how to use the command l…" at bounding box center [418, 382] width 552 height 41
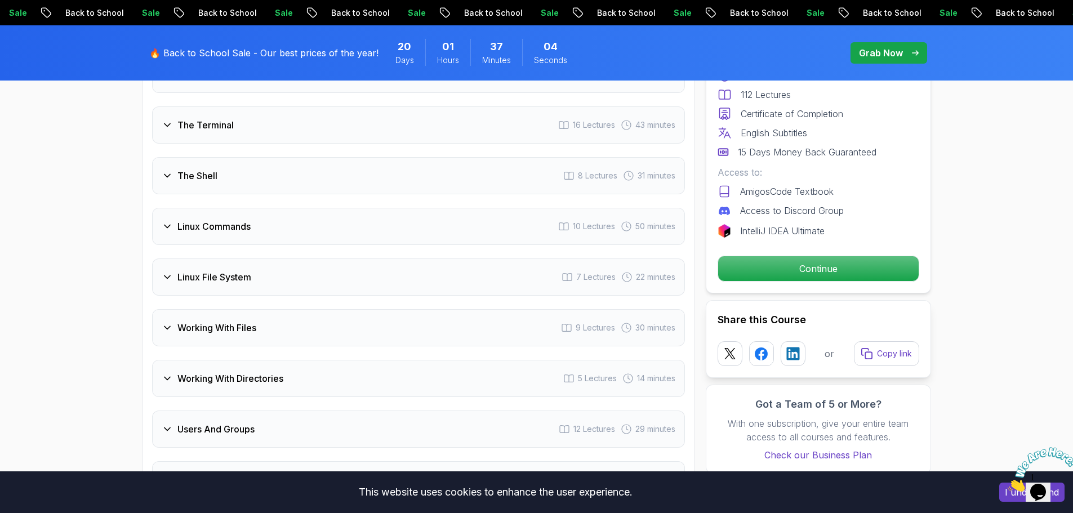
scroll to position [2196, 0]
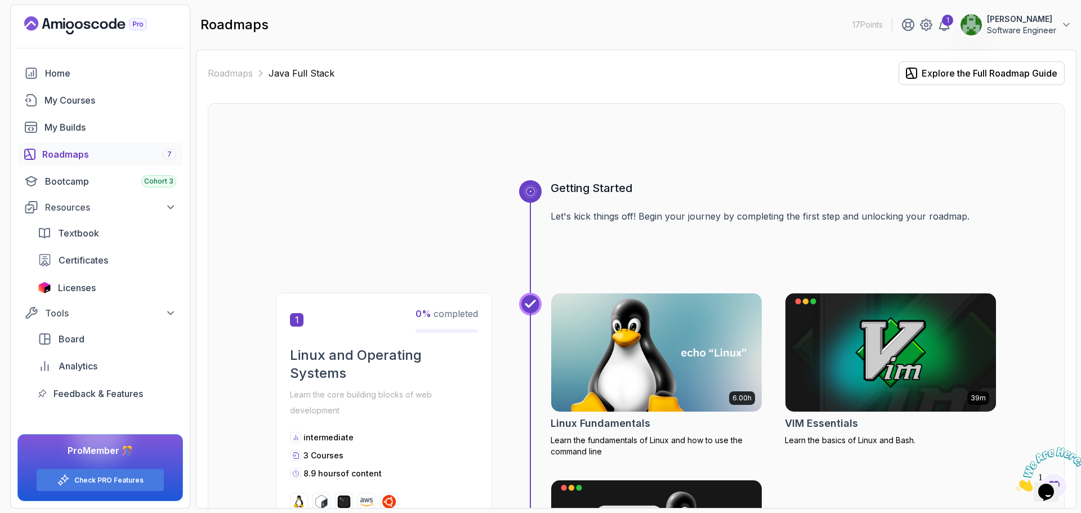
click at [971, 182] on h3 "Getting Started" at bounding box center [774, 188] width 446 height 16
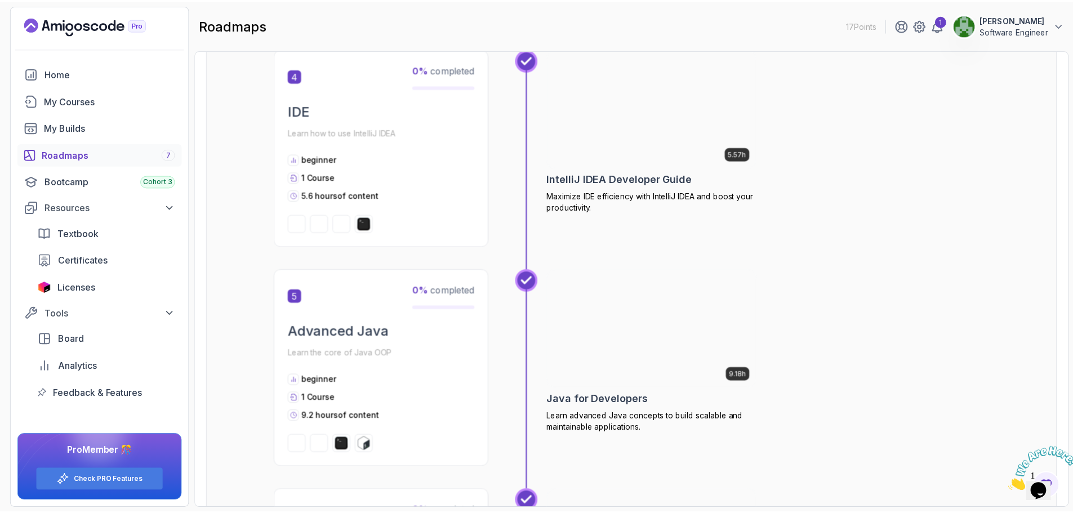
scroll to position [901, 0]
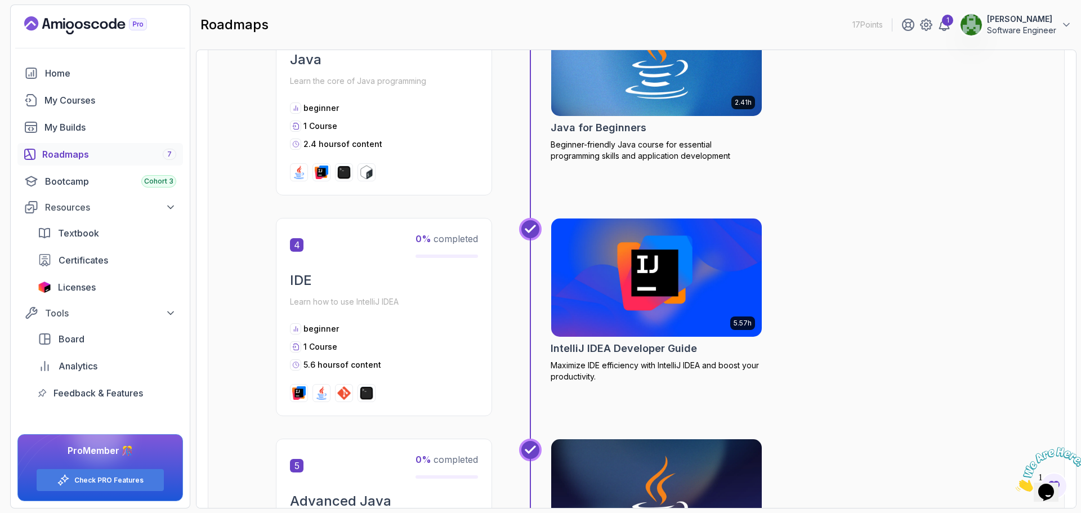
click at [644, 331] on img at bounding box center [656, 278] width 221 height 124
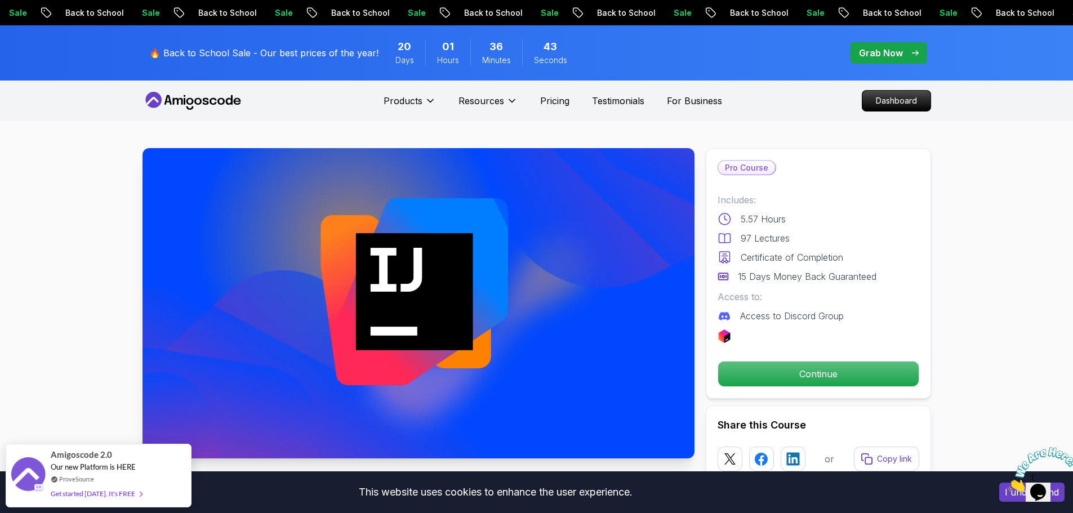
click at [390, 304] on img at bounding box center [418, 303] width 552 height 310
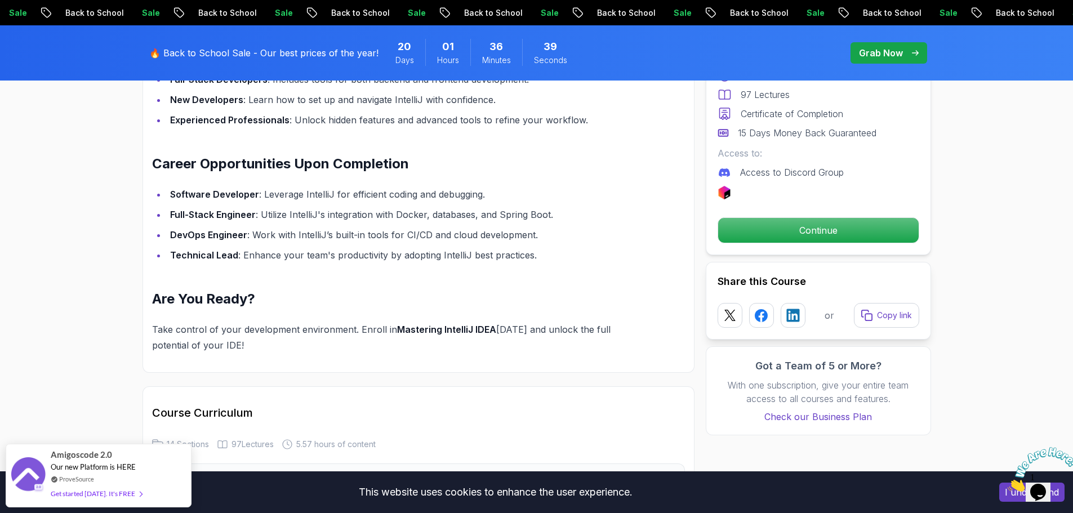
scroll to position [1408, 0]
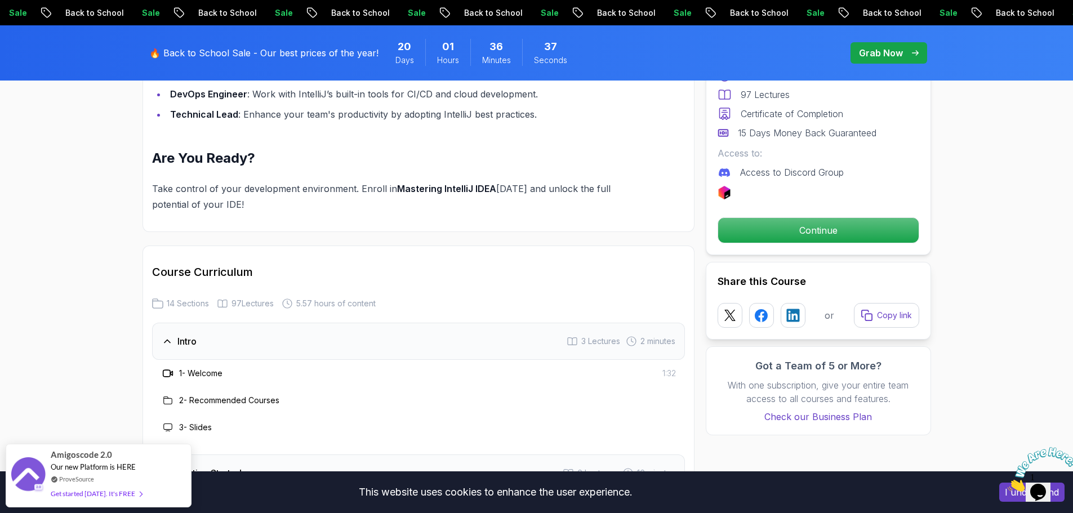
click at [169, 368] on icon at bounding box center [167, 373] width 11 height 11
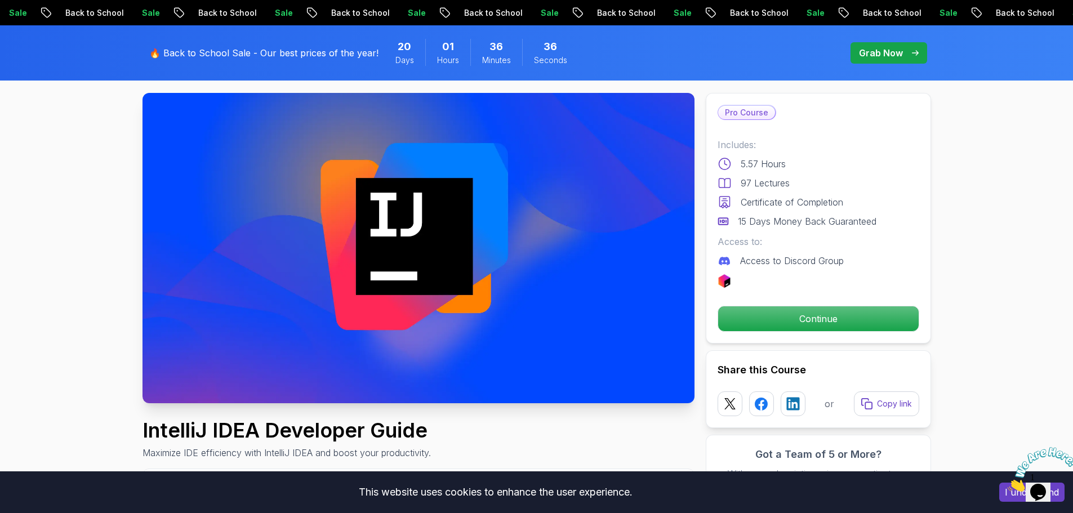
scroll to position [0, 0]
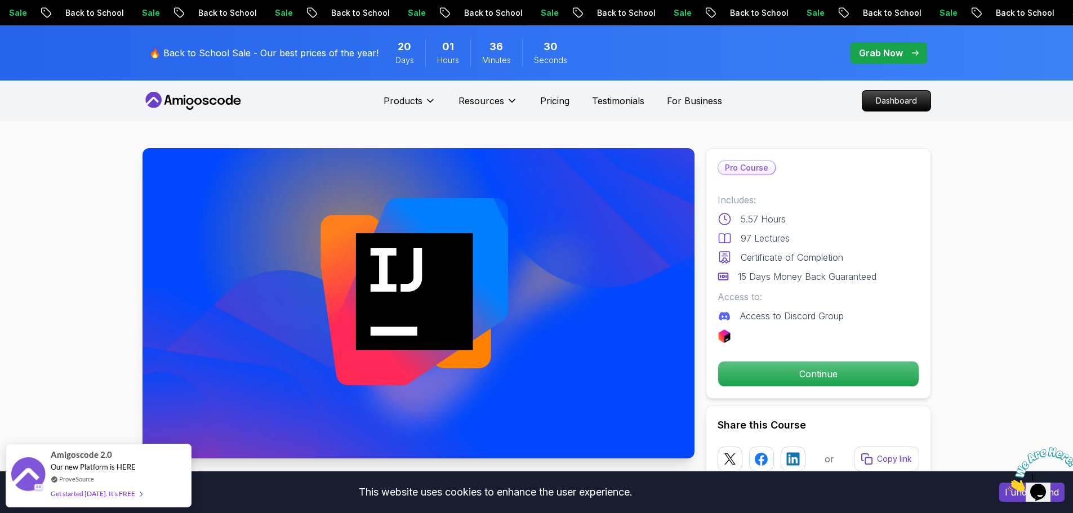
click at [411, 302] on img at bounding box center [418, 303] width 552 height 310
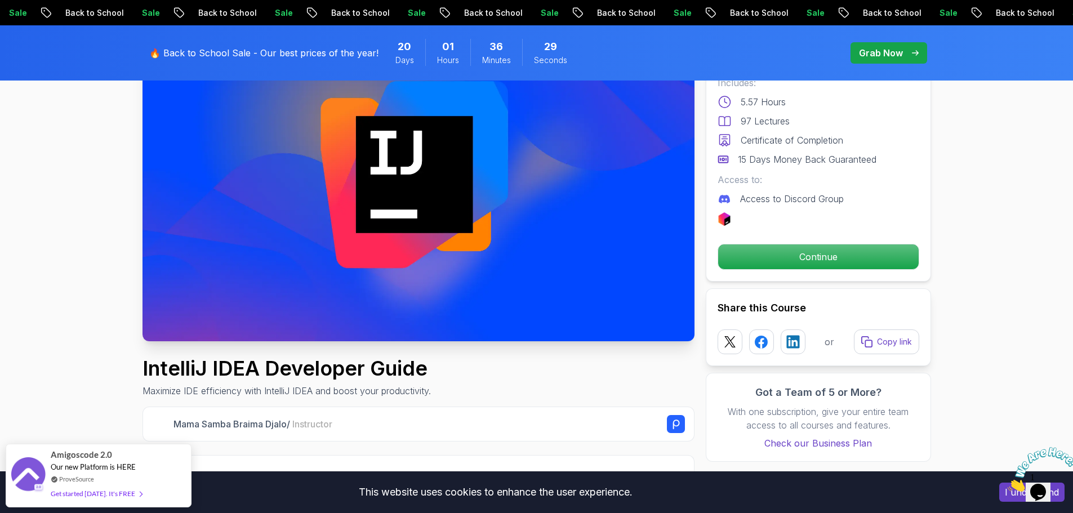
scroll to position [113, 0]
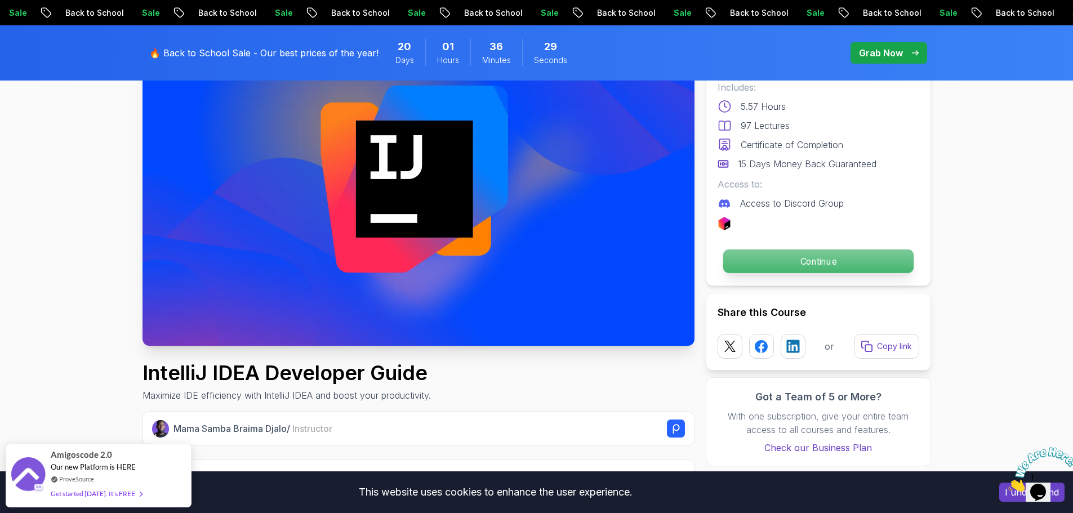
click at [799, 261] on p "Continue" at bounding box center [818, 261] width 190 height 24
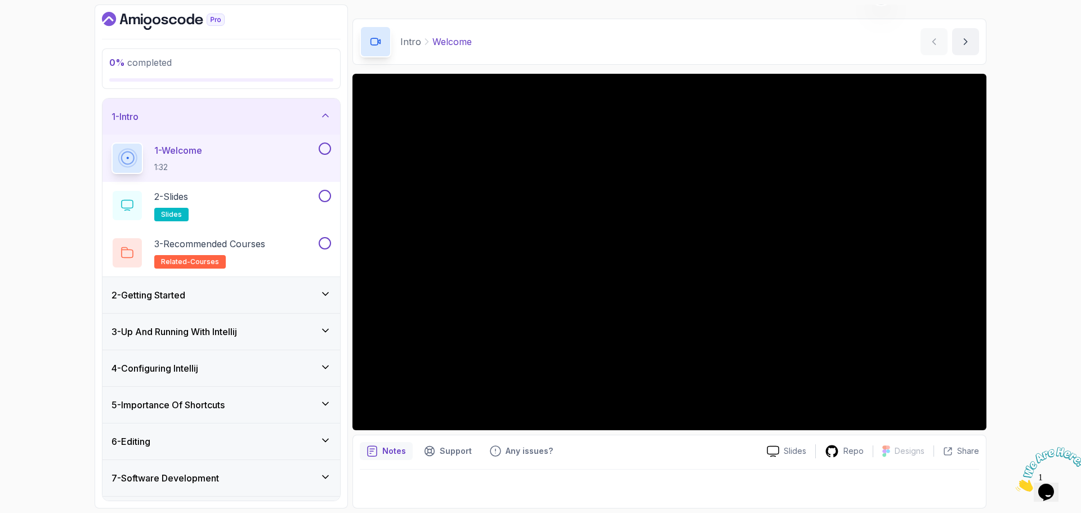
scroll to position [26, 0]
click at [854, 449] on p "Repo" at bounding box center [854, 450] width 20 height 11
click at [232, 207] on div "2 - Slides slides" at bounding box center [214, 206] width 205 height 32
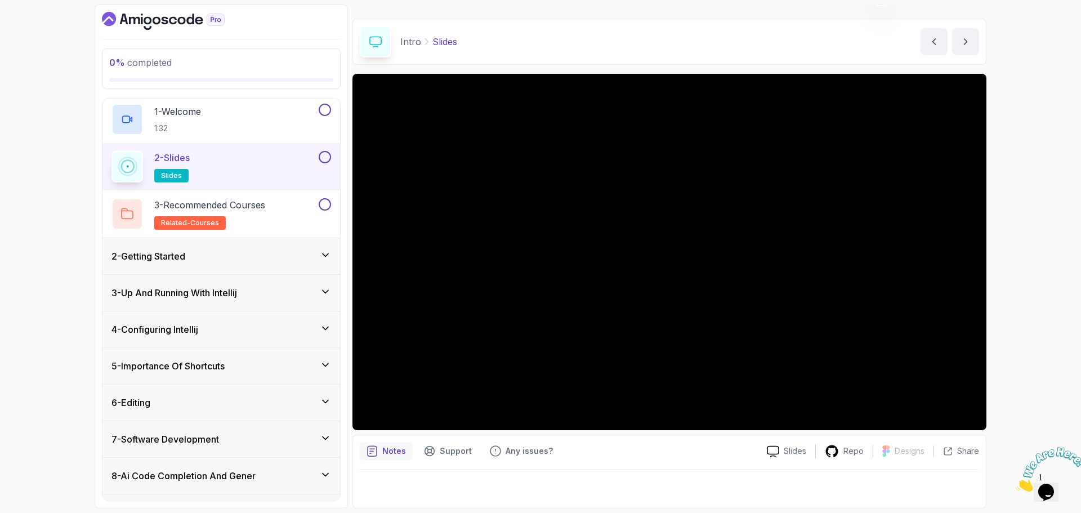
scroll to position [56, 0]
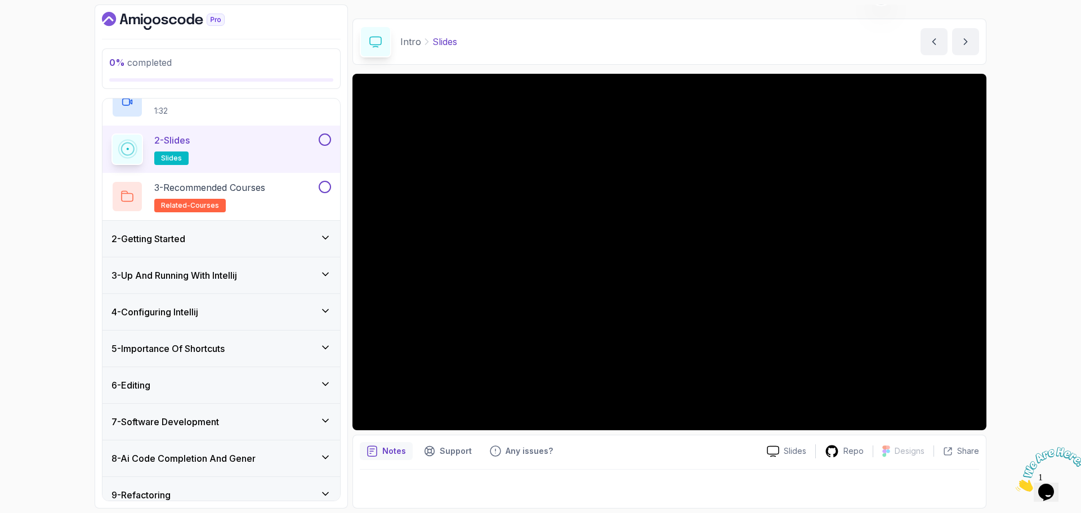
click at [329, 347] on icon at bounding box center [325, 347] width 11 height 11
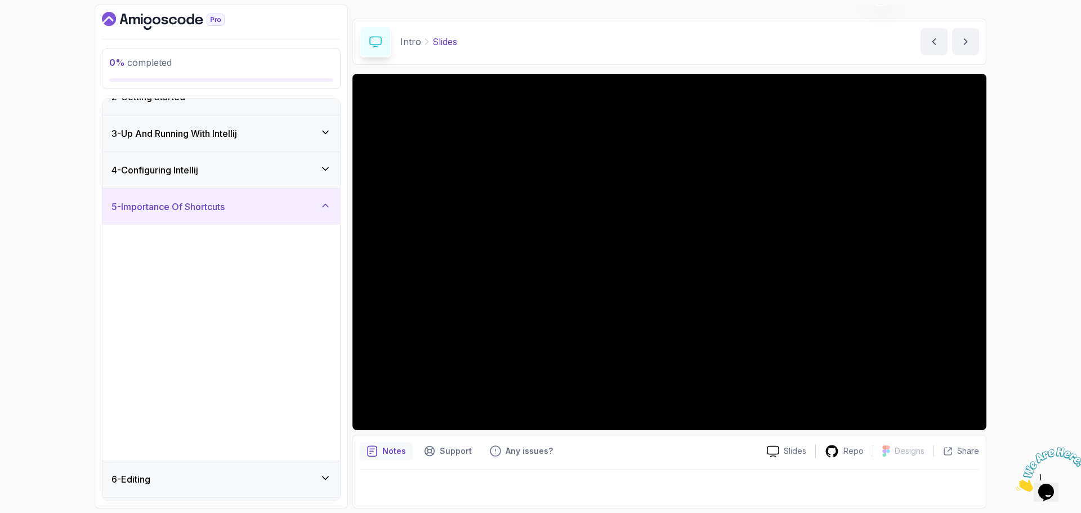
scroll to position [46, 0]
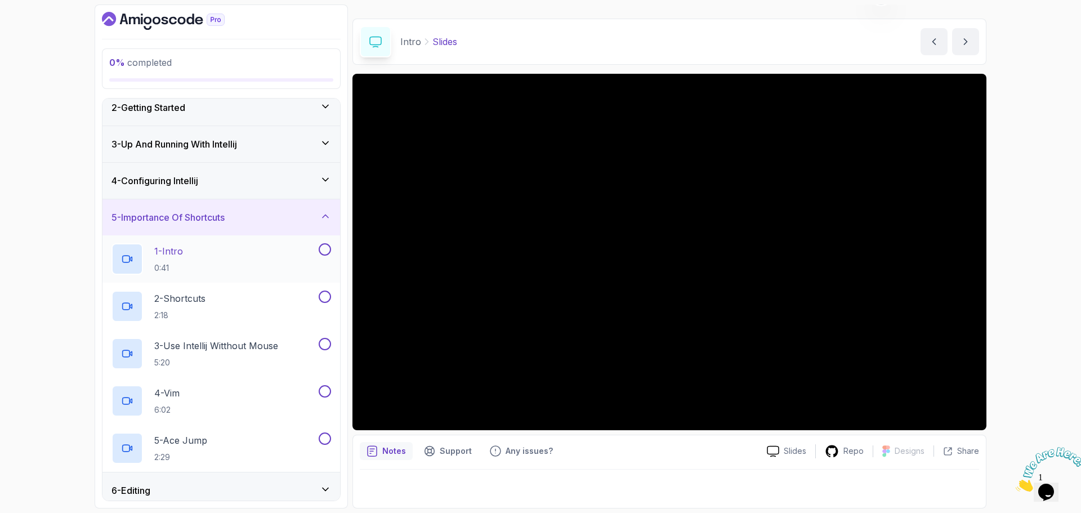
click at [152, 252] on div "1 - Intro 0:41" at bounding box center [214, 259] width 205 height 32
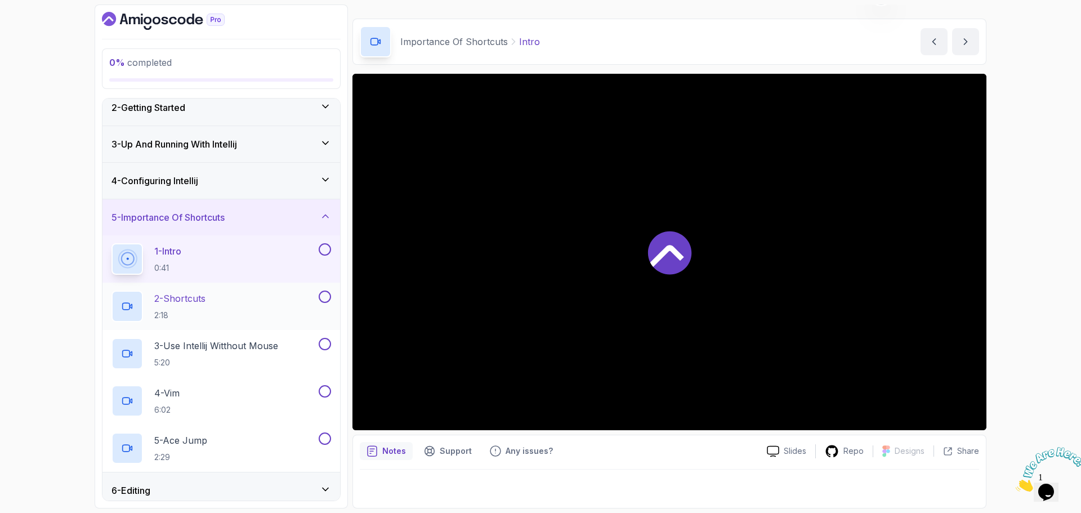
click at [177, 288] on div "2 - Shortcuts 2:18" at bounding box center [222, 306] width 238 height 47
click at [200, 301] on p "2 - Shortcuts" at bounding box center [179, 299] width 51 height 14
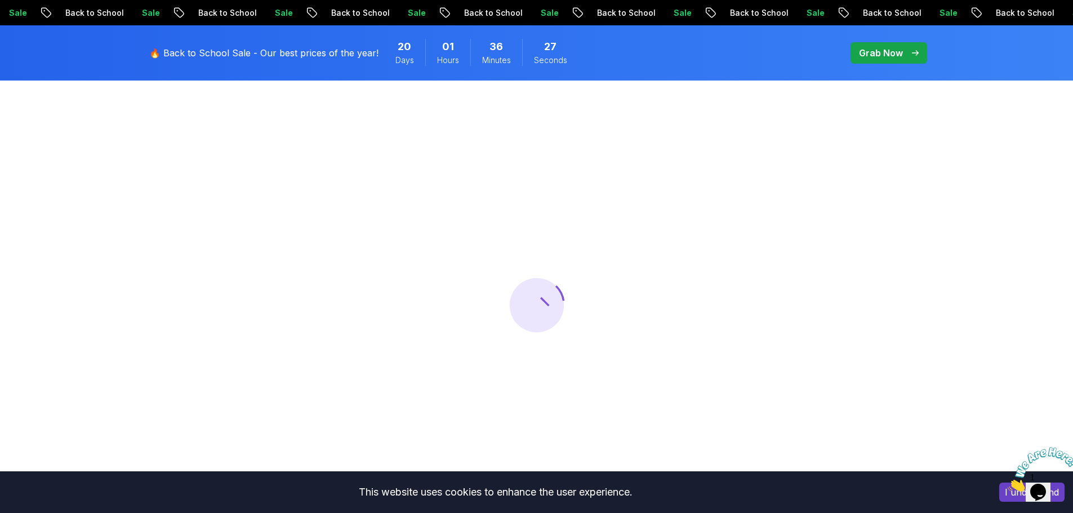
scroll to position [85, 0]
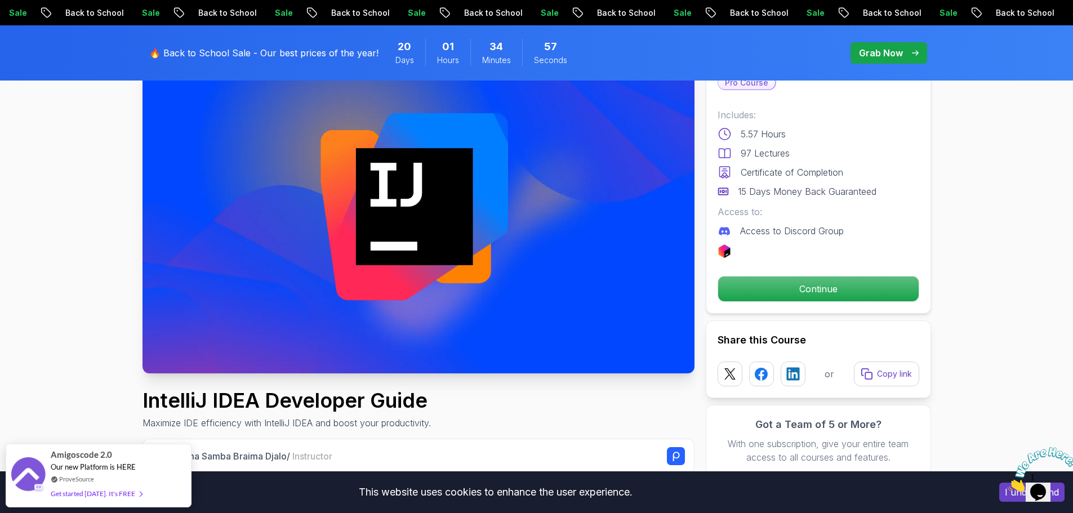
click at [872, 52] on p "Grab Now" at bounding box center [881, 53] width 44 height 14
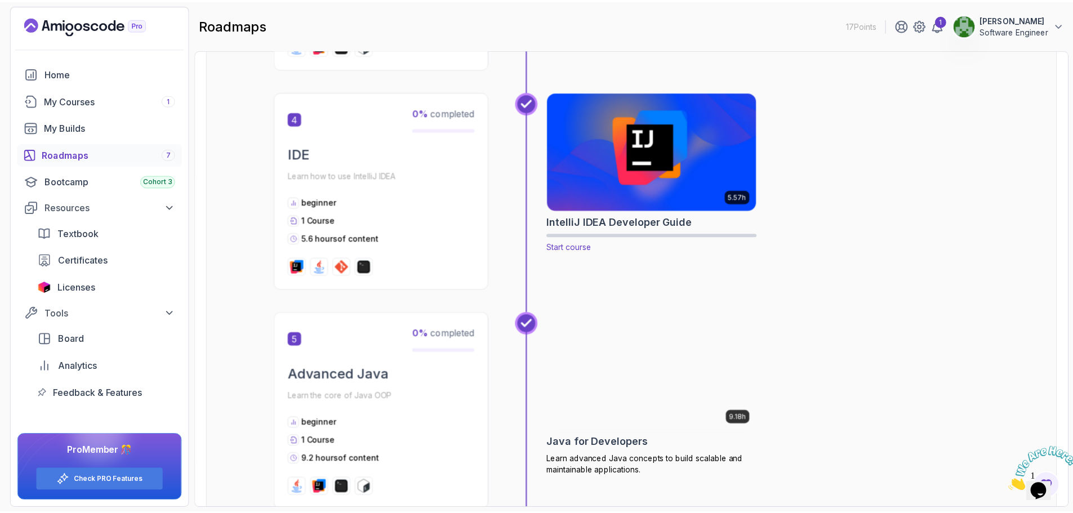
scroll to position [1295, 0]
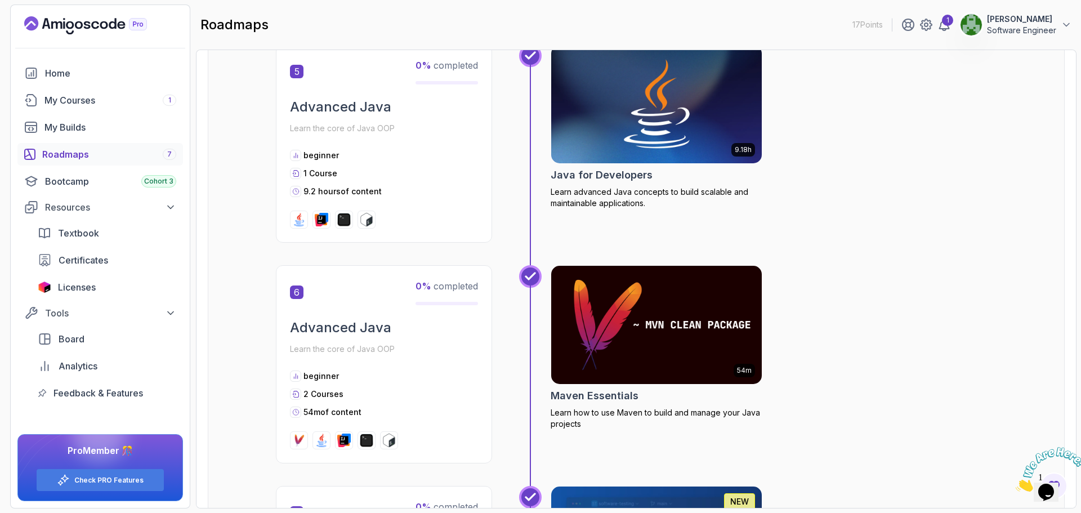
click at [685, 137] on img at bounding box center [656, 104] width 221 height 124
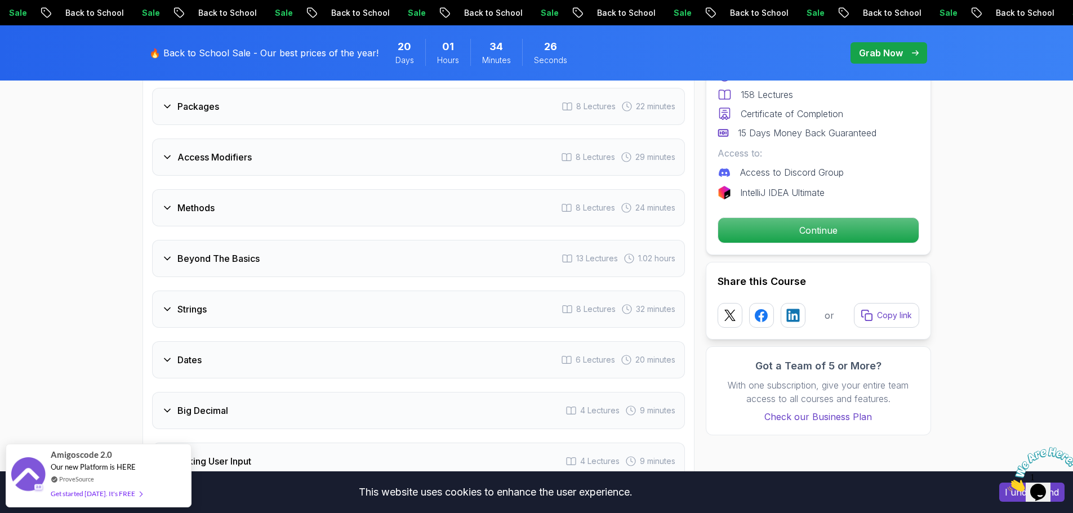
scroll to position [1746, 0]
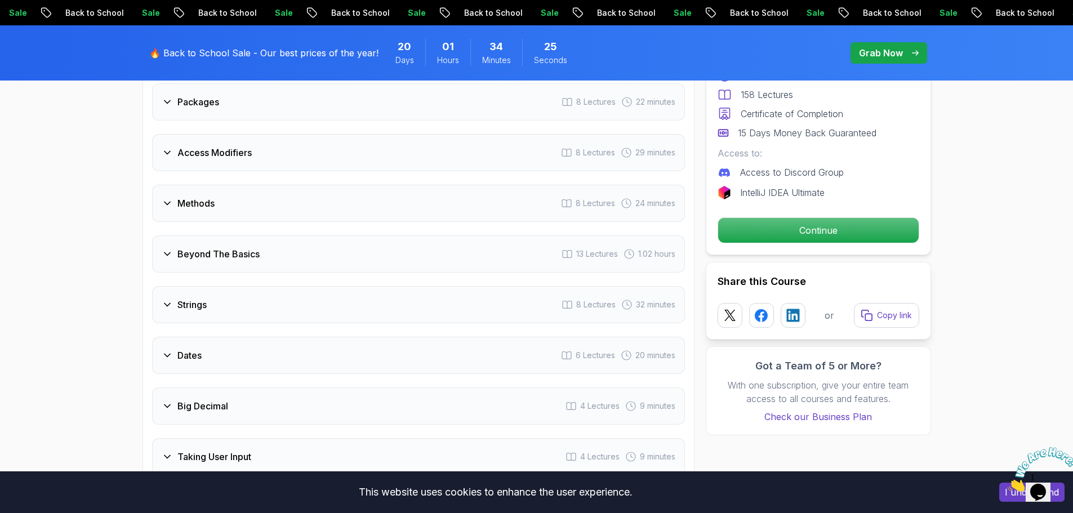
click at [202, 185] on div "Methods 8 Lectures 24 minutes" at bounding box center [418, 203] width 533 height 37
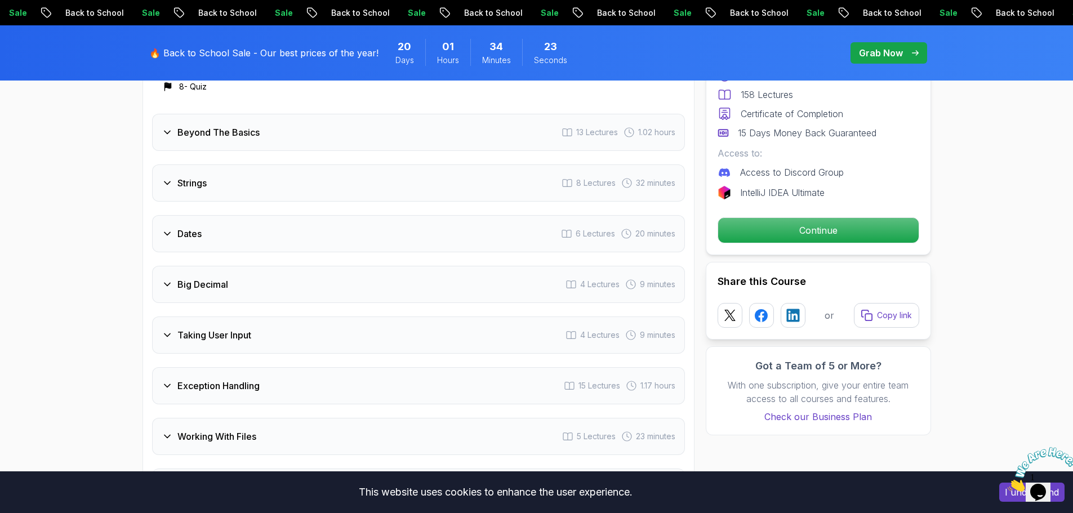
click at [230, 269] on div "Big Decimal 4 Lectures 9 minutes" at bounding box center [418, 284] width 533 height 37
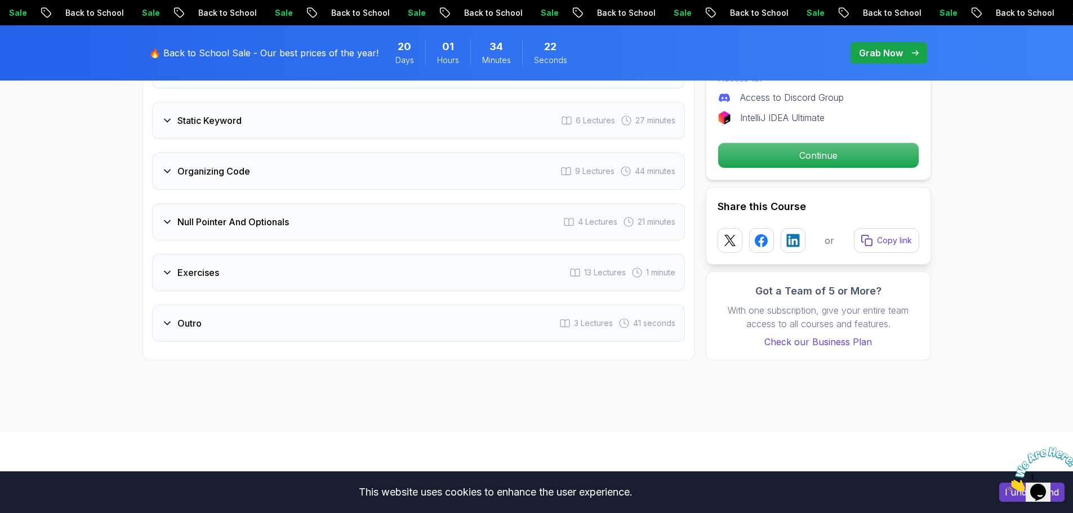
scroll to position [2199, 0]
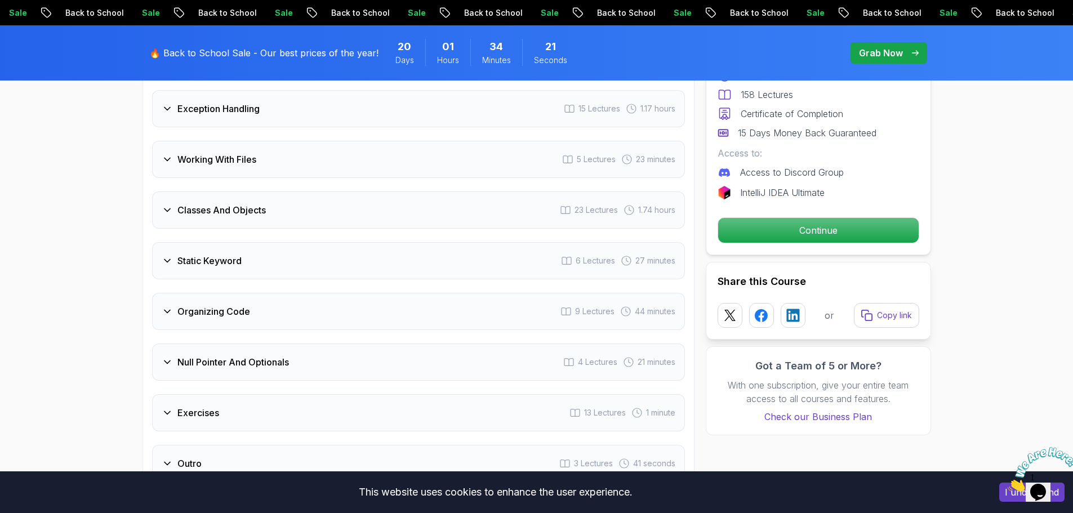
click at [230, 305] on h3 "Organizing Code" at bounding box center [213, 312] width 73 height 14
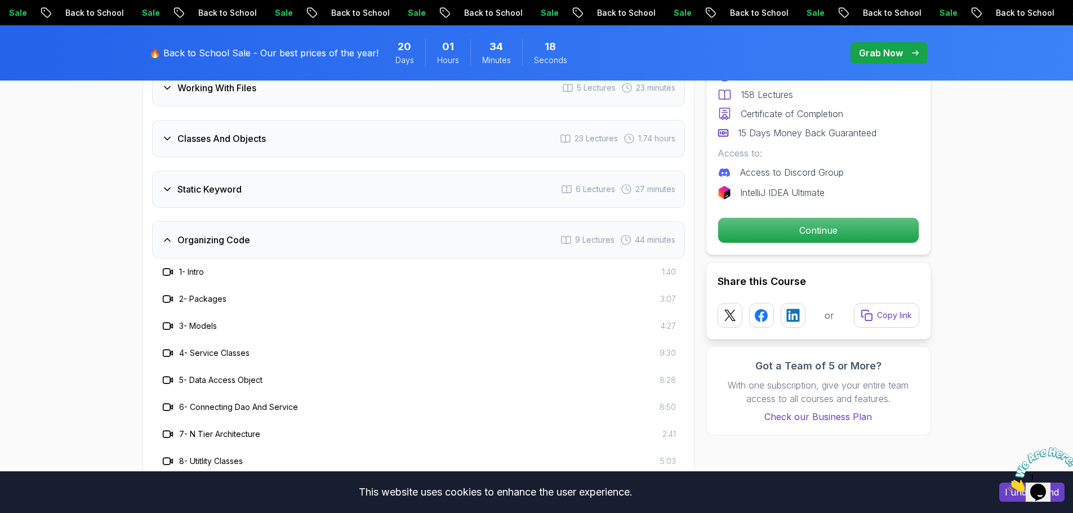
scroll to position [2142, 0]
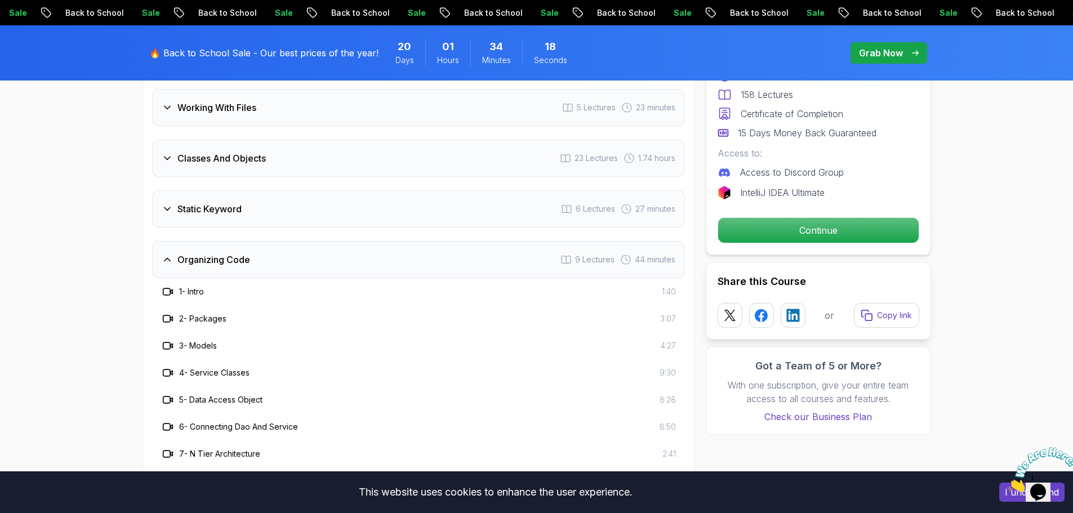
click at [228, 202] on h3 "Static Keyword" at bounding box center [209, 209] width 64 height 14
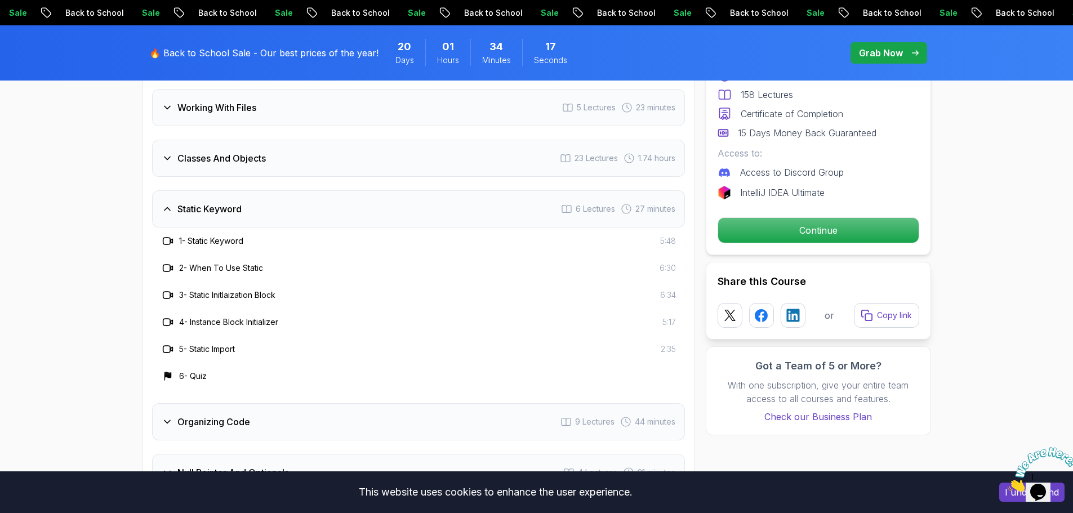
click at [234, 140] on div "Classes And Objects 23 Lectures 1.74 hours" at bounding box center [418, 158] width 533 height 37
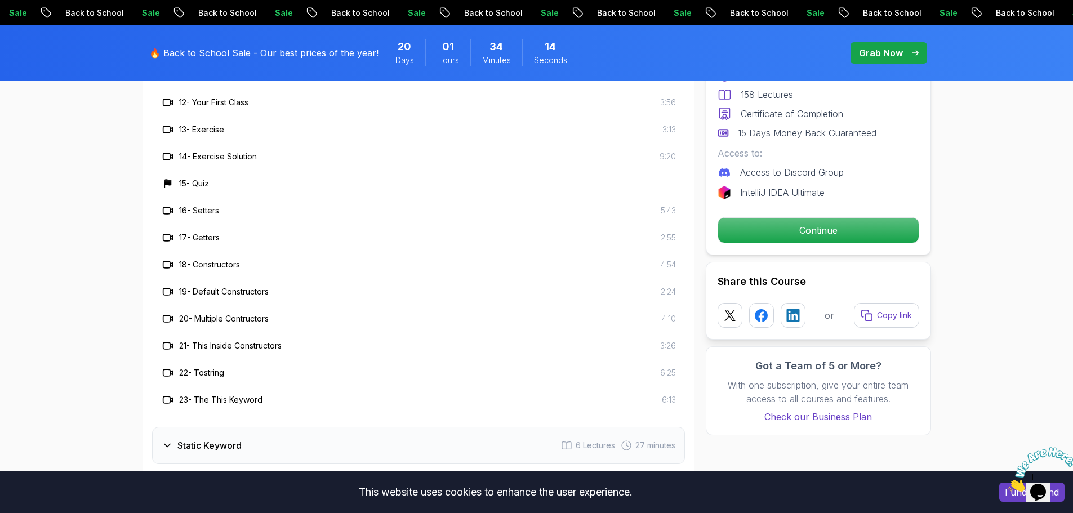
scroll to position [2649, 0]
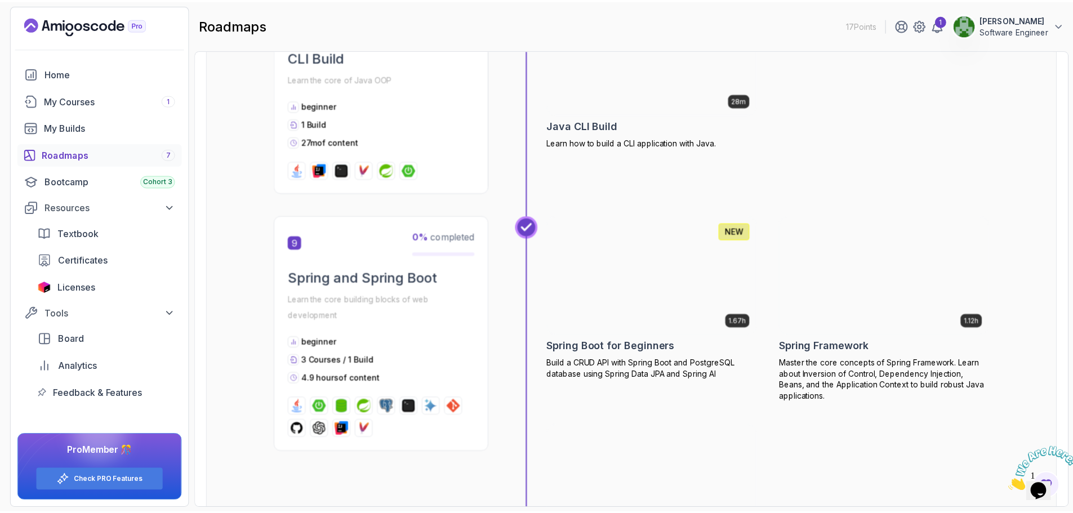
scroll to position [2196, 0]
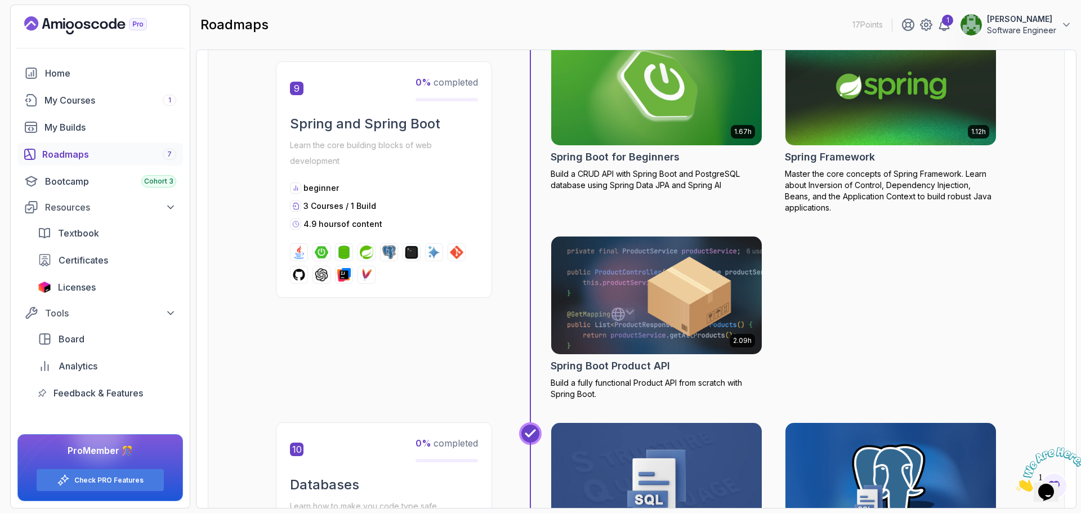
click at [670, 112] on img at bounding box center [656, 86] width 221 height 124
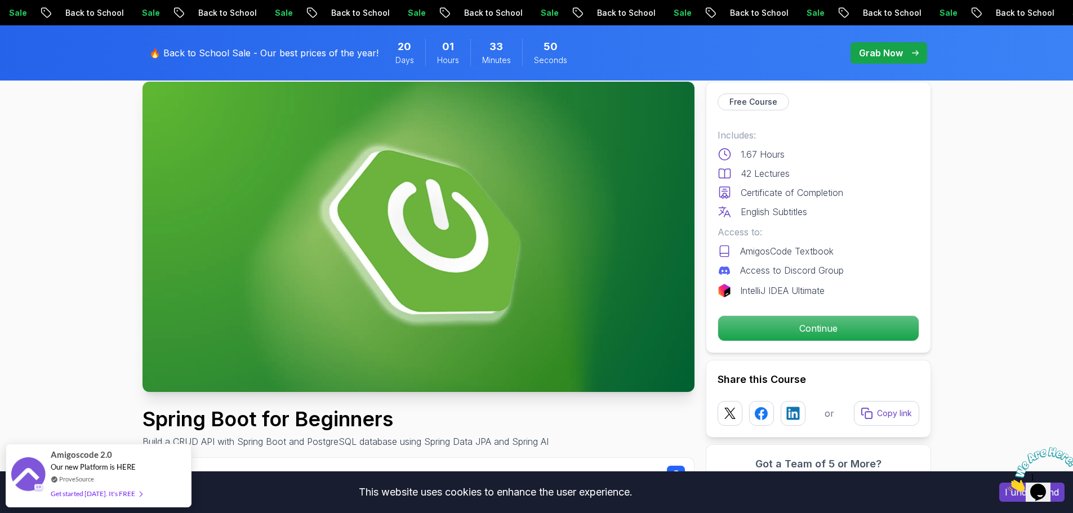
scroll to position [113, 0]
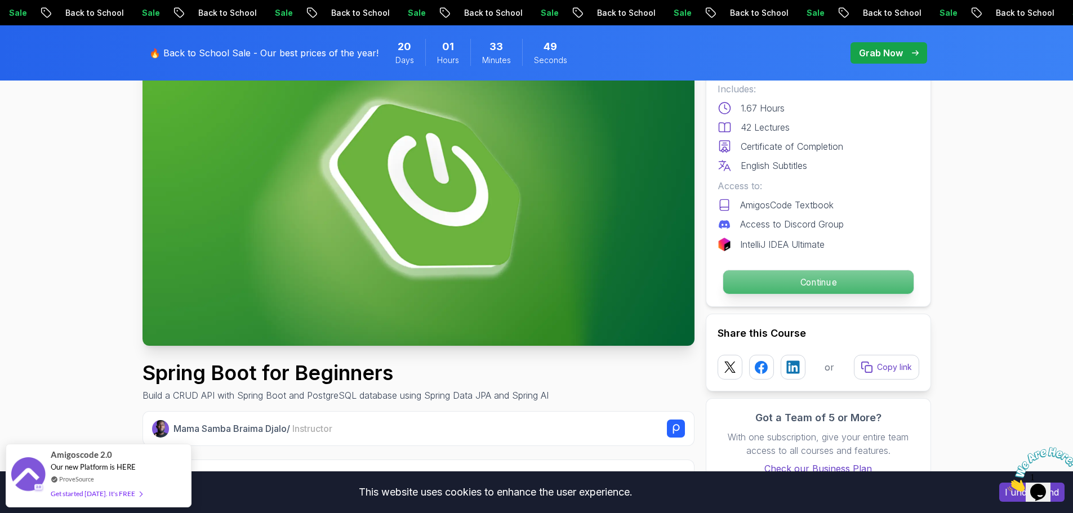
click at [837, 289] on p "Continue" at bounding box center [818, 282] width 190 height 24
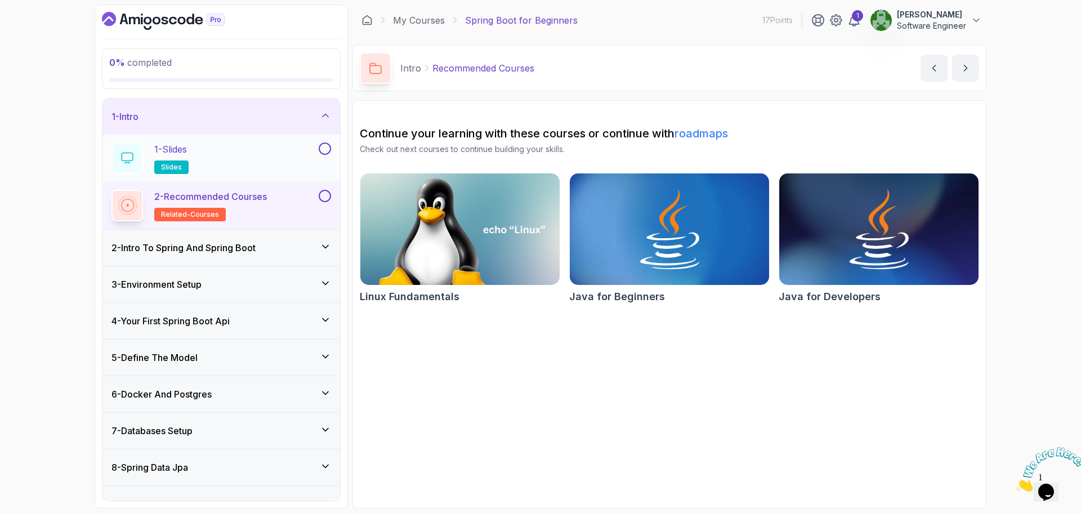
click at [225, 162] on div "1 - Slides slides" at bounding box center [214, 158] width 205 height 32
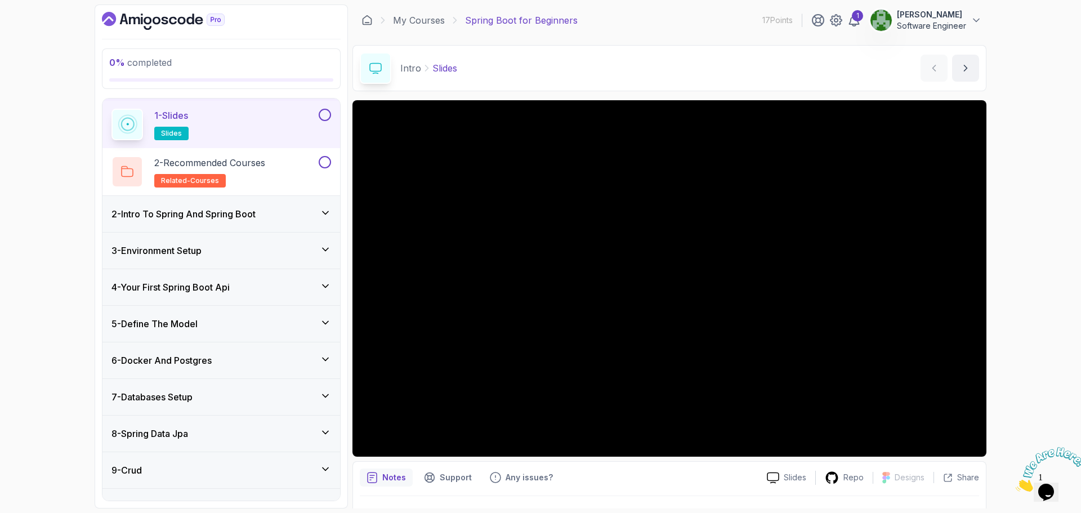
scroll to position [19, 0]
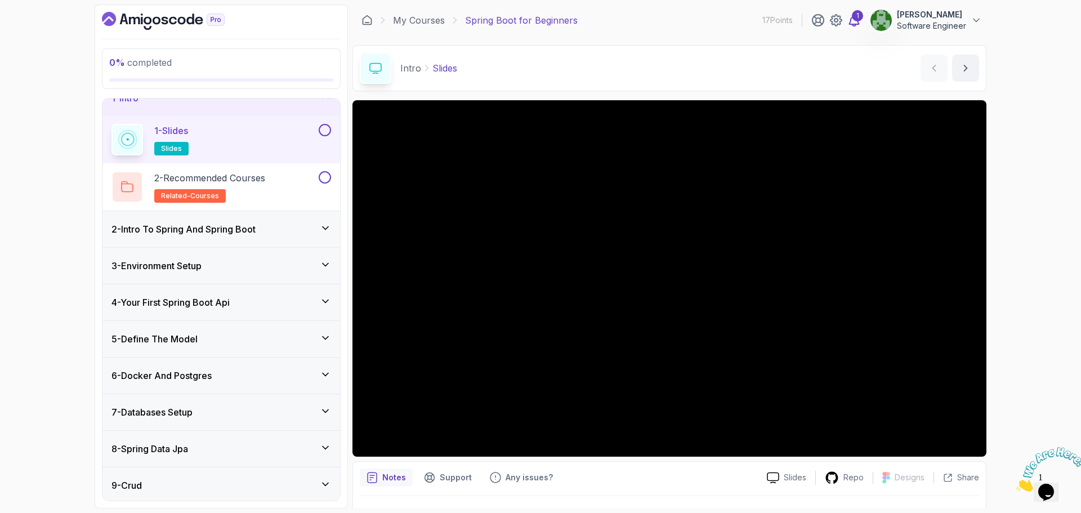
click at [849, 18] on icon at bounding box center [855, 21] width 14 height 14
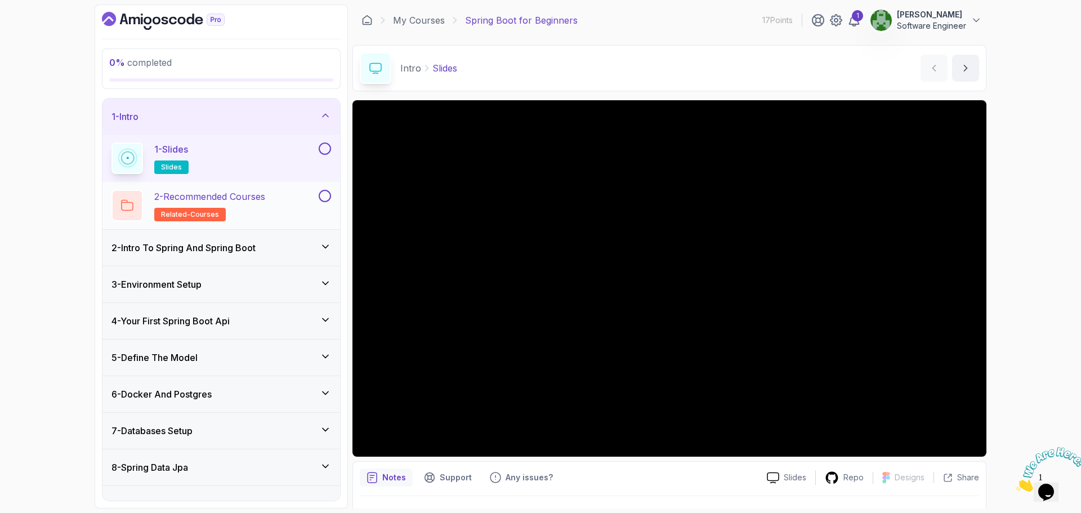
click at [286, 210] on div "2 - Recommended Courses related-courses" at bounding box center [214, 206] width 205 height 32
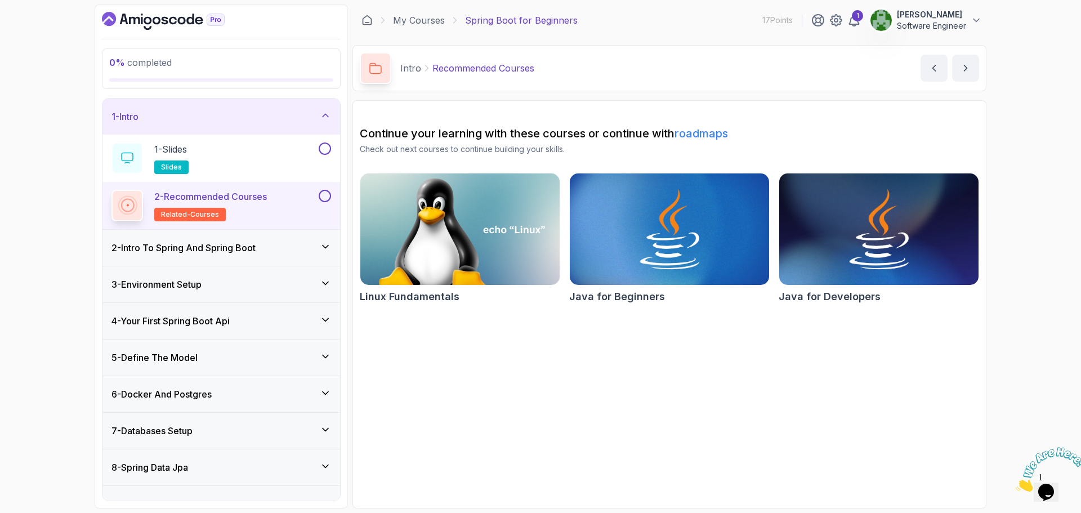
click at [253, 244] on h3 "2 - Intro To Spring And Spring Boot" at bounding box center [184, 248] width 144 height 14
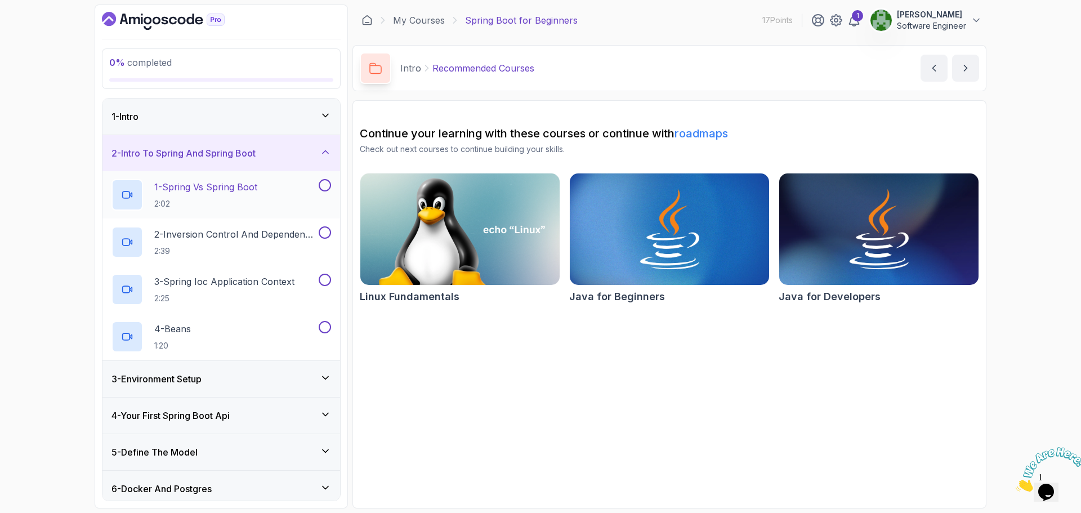
click at [251, 208] on p "2:02" at bounding box center [205, 203] width 103 height 11
